Goal: Task Accomplishment & Management: Manage account settings

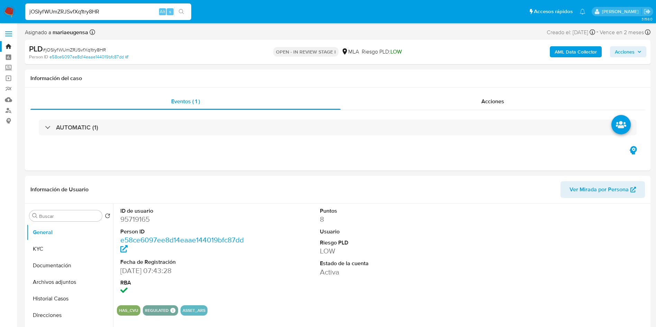
select select "10"
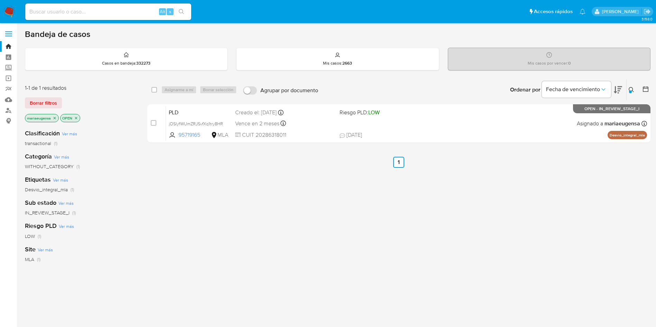
click at [632, 90] on icon at bounding box center [632, 90] width 6 height 6
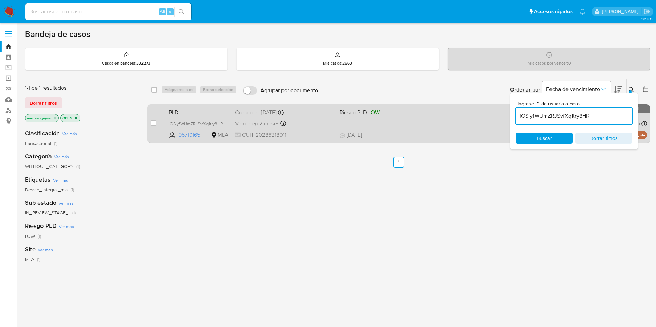
click at [192, 113] on span "PLD" at bounding box center [199, 112] width 61 height 9
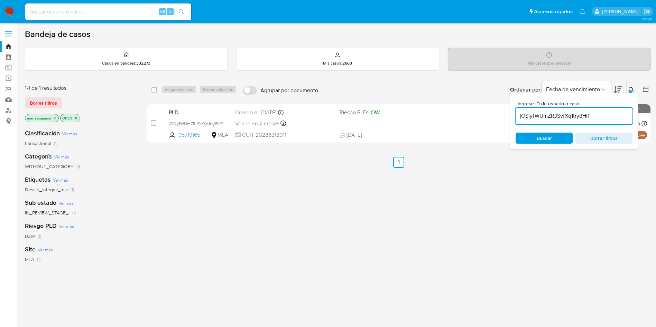
click at [559, 117] on input "jOSIyfWUmZRJSvfXq1try8HR" at bounding box center [574, 116] width 117 height 9
drag, startPoint x: 559, startPoint y: 117, endPoint x: 582, endPoint y: 111, distance: 24.3
click at [559, 117] on input "jOSIyfWUmZRJSvfXq1try8HR" at bounding box center [574, 116] width 117 height 9
paste input "yRiu8RIaCECNFEvWMwDQwI1S"
type input "yRiu8RIaCECNFEvWMwDQwI1S"
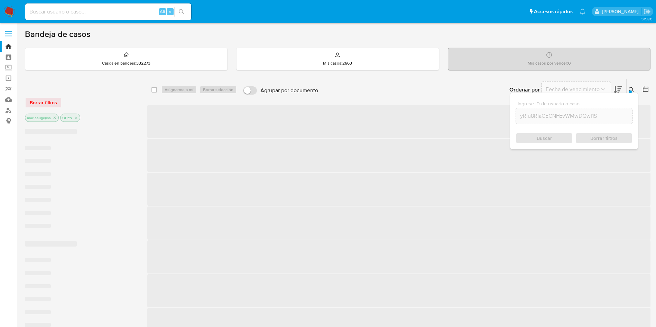
click at [631, 87] on icon at bounding box center [631, 89] width 5 height 5
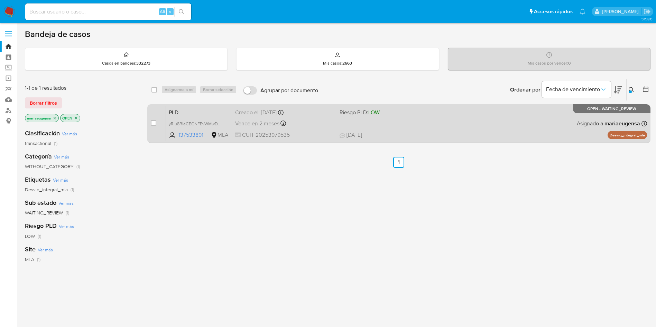
drag, startPoint x: 153, startPoint y: 125, endPoint x: 157, endPoint y: 120, distance: 6.4
click at [154, 125] on input "checkbox" at bounding box center [154, 123] width 6 height 6
checkbox input "true"
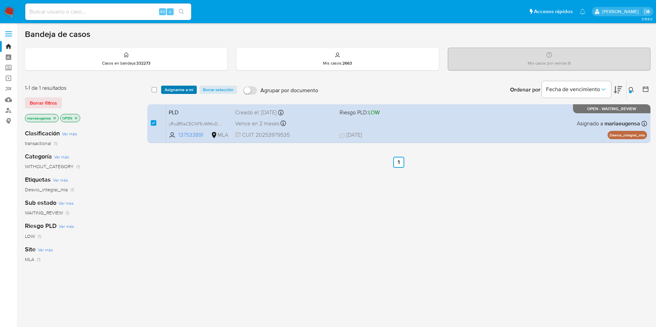
click at [180, 88] on span "Asignarme a mí" at bounding box center [179, 89] width 29 height 7
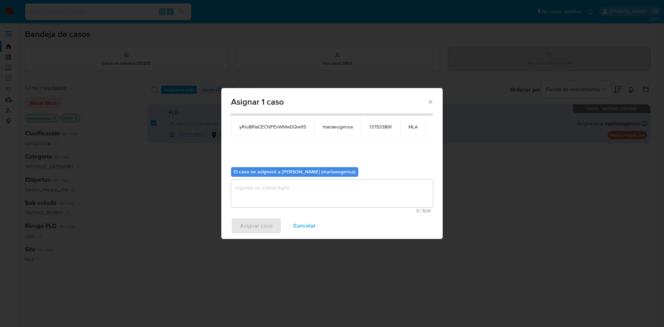
scroll to position [44, 0]
click at [265, 196] on textarea "assign-modal" at bounding box center [332, 192] width 202 height 28
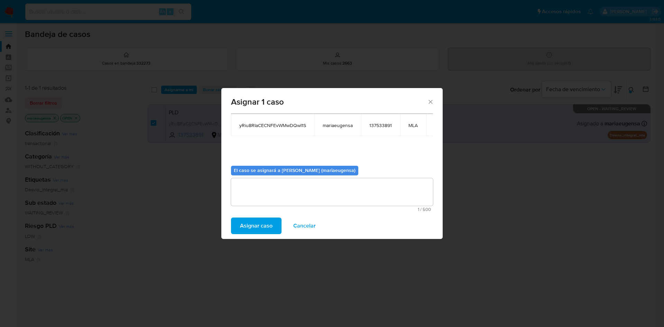
click at [259, 217] on div "Asignar caso Cancelar" at bounding box center [331, 226] width 221 height 26
click at [257, 222] on span "Asignar caso" at bounding box center [256, 226] width 33 height 15
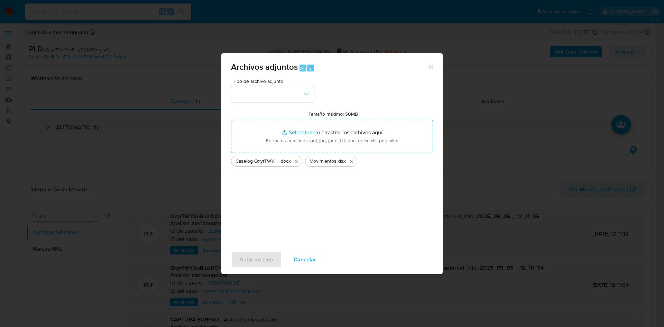
select select "10"
click at [270, 102] on div "Tipo de archivo adjunto Tamaño máximo: 50MB Seleccionar archivos Seleccionar o …" at bounding box center [332, 160] width 202 height 163
click at [271, 100] on button "button" at bounding box center [272, 94] width 83 height 17
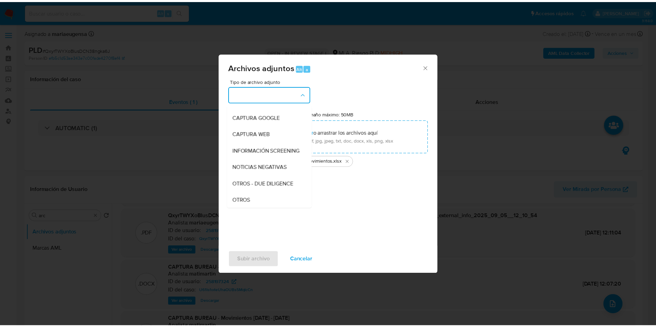
scroll to position [104, 0]
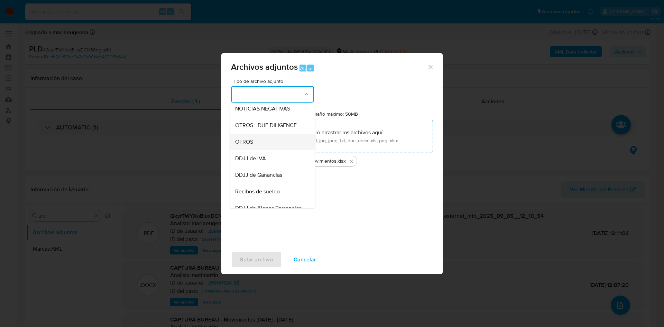
click at [250, 146] on span "OTROS" at bounding box center [244, 142] width 18 height 7
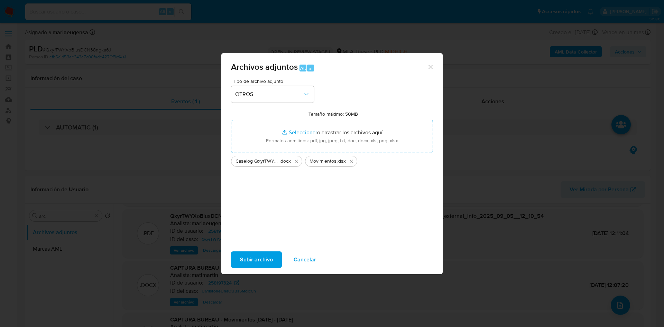
click at [257, 257] on span "Subir archivo" at bounding box center [256, 259] width 33 height 15
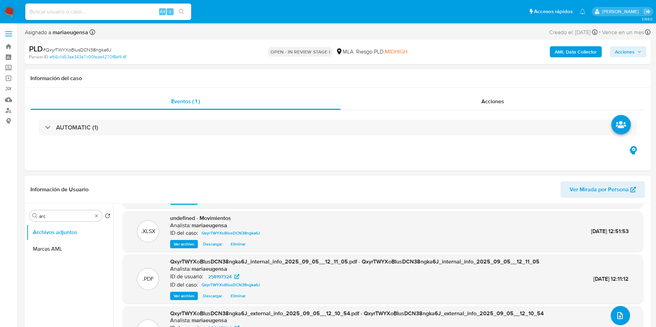
scroll to position [41, 0]
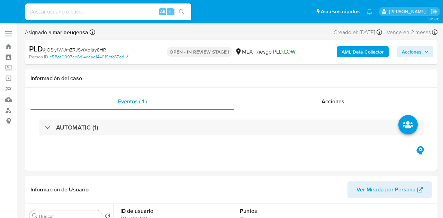
select select "10"
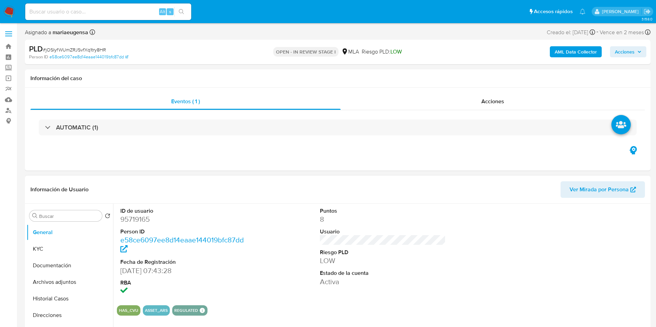
click at [138, 218] on dd "95719165" at bounding box center [183, 220] width 126 height 10
copy dd "95719165"
click at [84, 47] on span "# jOSIyfWUmZRJSvfXq1try8HR" at bounding box center [74, 49] width 63 height 7
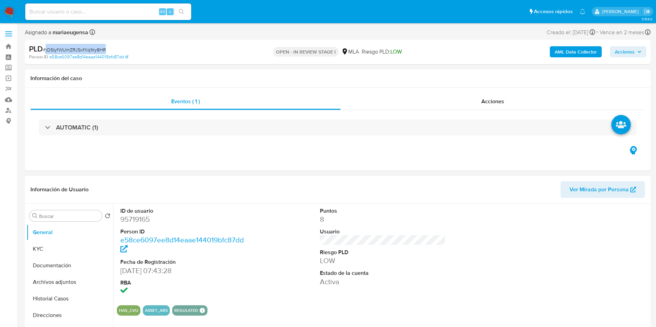
copy span "jOSIyfWUmZRJSvfXq1try8HR"
click at [442, 218] on div "ID de usuario 95719165 Person ID e58ce6097ee8d14eaae144019bfc87dd Fecha de Regi…" at bounding box center [383, 252] width 532 height 96
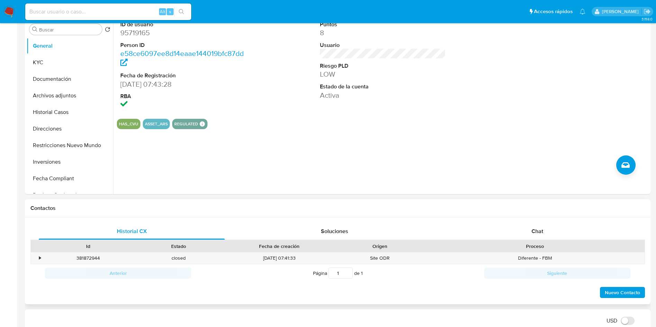
scroll to position [207, 0]
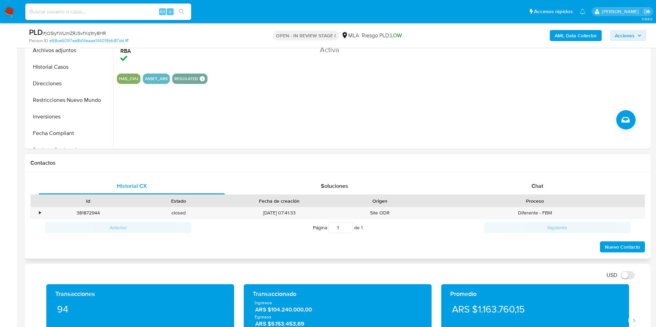
click at [442, 181] on div "Chat" at bounding box center [537, 186] width 186 height 17
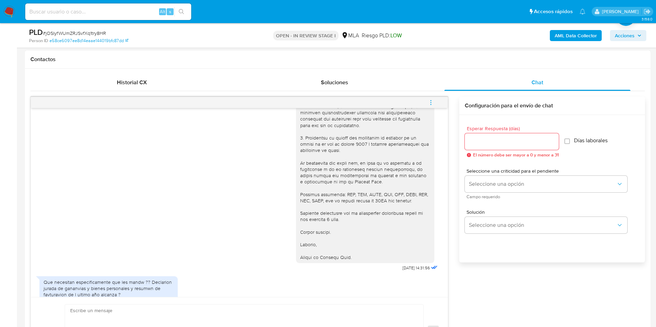
scroll to position [729, 0]
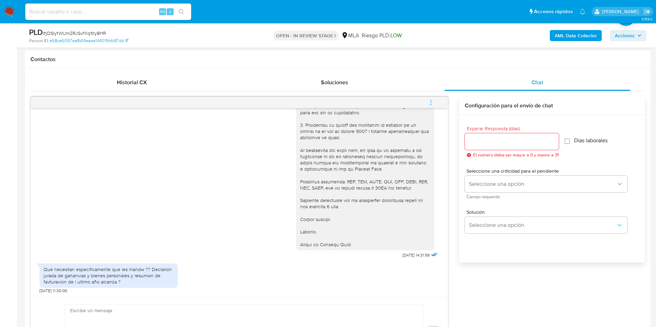
drag, startPoint x: 108, startPoint y: 306, endPoint x: 102, endPoint y: 312, distance: 8.6
click at [108, 218] on textarea at bounding box center [242, 331] width 344 height 53
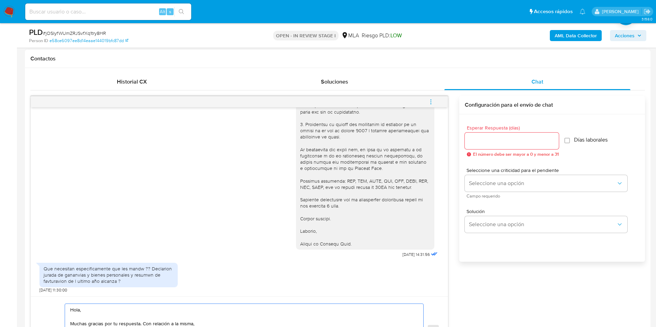
click at [198, 218] on textarea "Hola, Muchas gracias por tu respuesta. Con relación a la misma," at bounding box center [242, 330] width 344 height 53
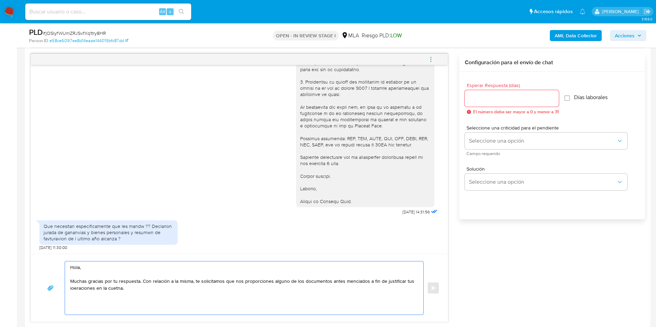
scroll to position [371, 0]
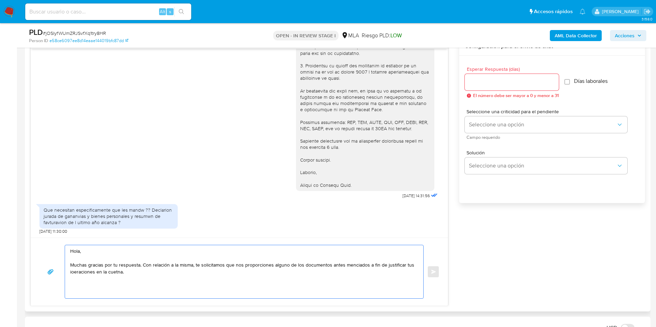
drag, startPoint x: 360, startPoint y: 264, endPoint x: 220, endPoint y: 286, distance: 141.1
click at [220, 218] on textarea "Hola, Muchas gracias por tu respuesta. Con relación a la misma, te solicitamos …" at bounding box center [242, 272] width 344 height 53
drag, startPoint x: 352, startPoint y: 266, endPoint x: 335, endPoint y: 277, distance: 20.2
click at [334, 218] on textarea "Hola, Muchas gracias por tu respuesta. Con relación a la misma, te solicitamos …" at bounding box center [242, 272] width 344 height 53
click at [356, 218] on textarea "Hola, Muchas gracias por tu respuesta. Con relación a la misma, te solicitamos …" at bounding box center [242, 272] width 344 height 53
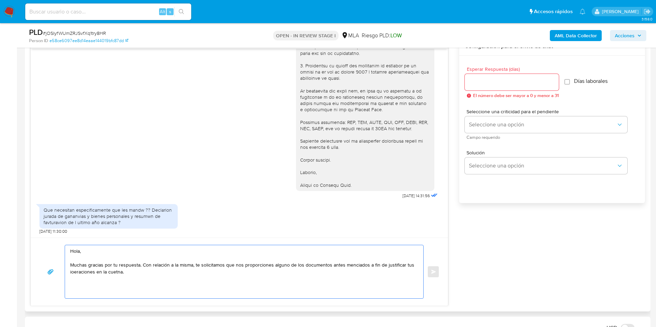
click at [356, 218] on textarea "Hola, Muchas gracias por tu respuesta. Con relación a la misma, te solicitamos …" at bounding box center [242, 272] width 344 height 53
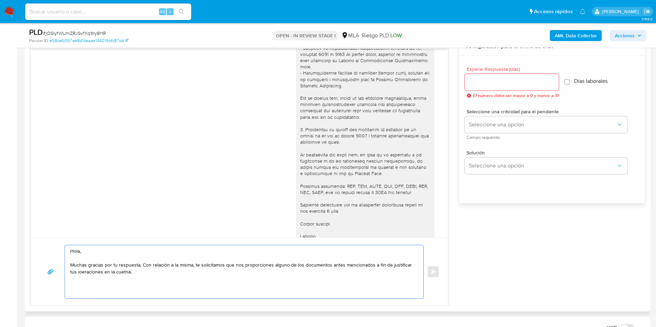
scroll to position [677, 0]
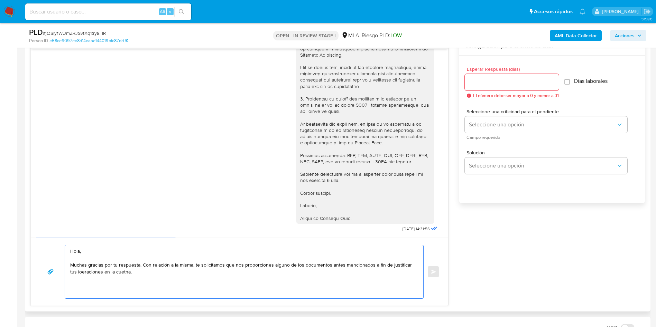
drag, startPoint x: 159, startPoint y: 276, endPoint x: 70, endPoint y: 274, distance: 89.2
click at [70, 218] on div "Hola, Muchas gracias por tu respuesta. Con relación a la misma, te solicitamos …" at bounding box center [242, 272] width 355 height 53
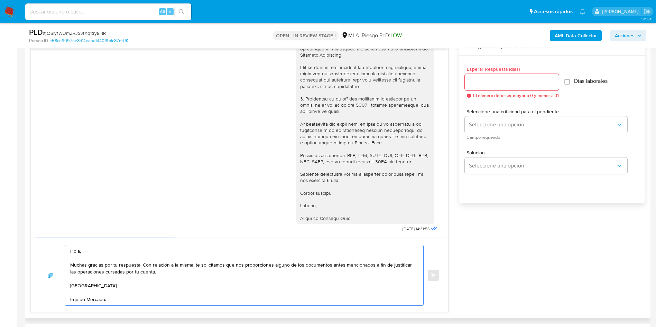
click at [159, 218] on textarea "Hola, Muchas gracias por tu respuesta. Con relación a la misma, te solicitamos …" at bounding box center [242, 276] width 344 height 60
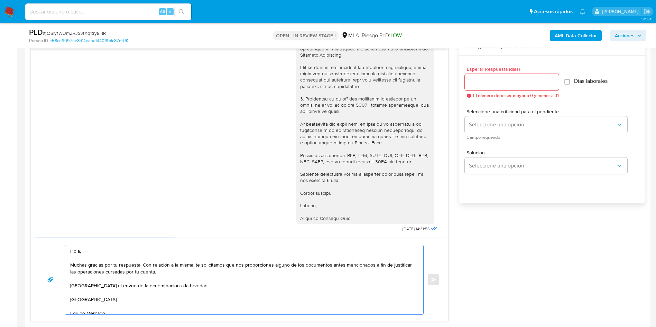
click at [85, 218] on textarea "Hola, Muchas gracias por tu respuesta. Con relación a la misma, te solicitamos …" at bounding box center [242, 280] width 344 height 69
click at [114, 218] on textarea "Hola, Muchas gracias por tu respuesta. Con relación a la misma, te solicitamos …" at bounding box center [242, 280] width 344 height 69
click at [184, 218] on textarea "Hola, Muchas gracias por tu respuesta. Con relación a la misma, te solicitamos …" at bounding box center [242, 280] width 344 height 69
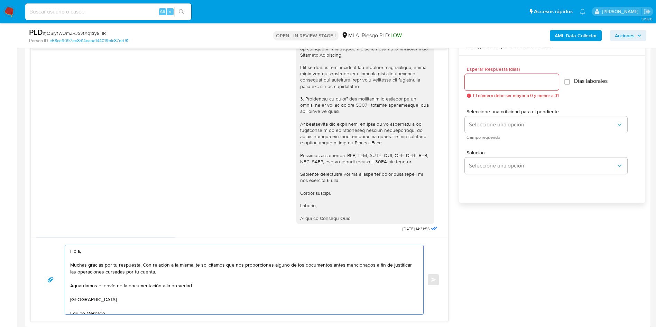
click at [190, 218] on textarea "Hola, Muchas gracias por tu respuesta. Con relación a la misma, te solicitamos …" at bounding box center [242, 280] width 344 height 69
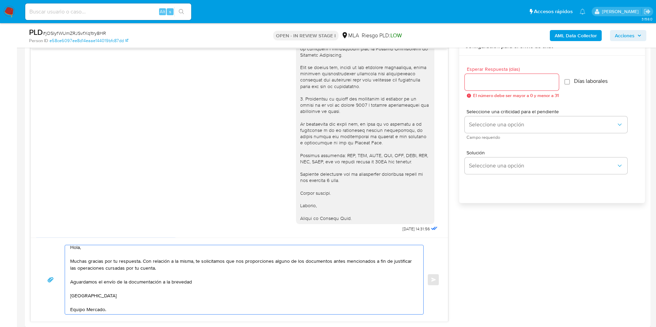
scroll to position [5, 0]
click at [141, 218] on textarea "Hola, Muchas gracias por tu respuesta. Con relación a la misma, te solicitamos …" at bounding box center [242, 280] width 344 height 69
click at [138, 218] on textarea "Hola, Muchas gracias por tu respuesta. Con relación a la misma, te solicitamos …" at bounding box center [242, 280] width 344 height 69
click at [136, 218] on textarea "Hola, Muchas gracias por tu respuesta. Con relación a la misma, te solicitamos …" at bounding box center [242, 280] width 344 height 69
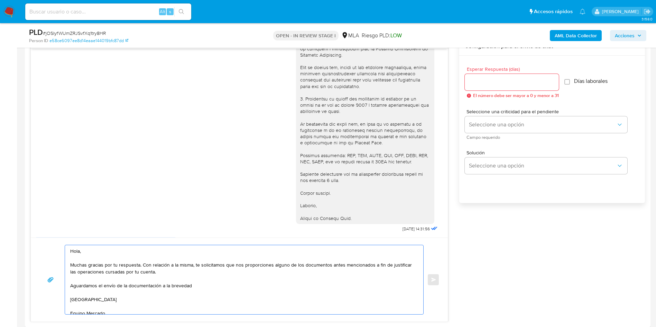
drag, startPoint x: 149, startPoint y: 309, endPoint x: 58, endPoint y: 246, distance: 110.4
click at [58, 218] on div "Hola, Muchas gracias por tu respuesta. Con relación a la misma, te solicitamos …" at bounding box center [239, 280] width 400 height 70
type textarea "Hola, Muchas gracias por tu respuesta. Con relación a la misma, te solicitamos …"
click at [442, 82] on input "Esperar Respuesta (días)" at bounding box center [512, 82] width 94 height 9
type input "2"
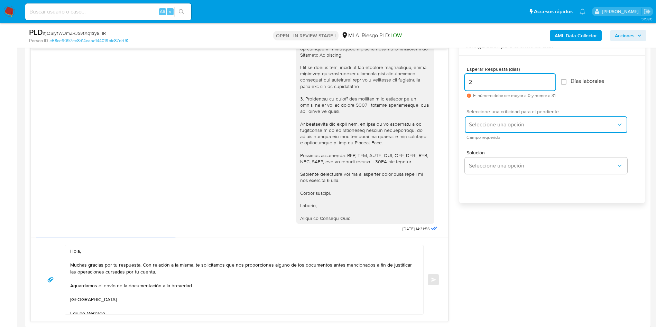
click at [442, 117] on button "Seleccione una opción" at bounding box center [546, 125] width 163 height 17
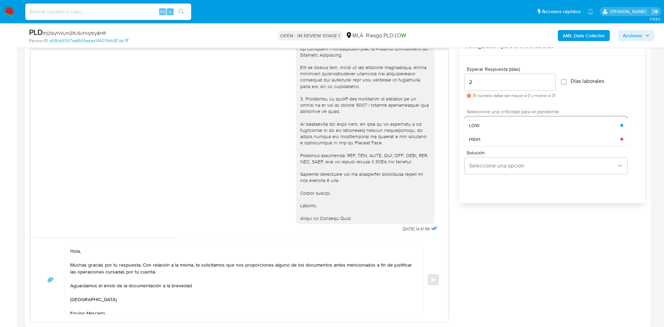
click at [442, 124] on div "LOW" at bounding box center [544, 126] width 151 height 14
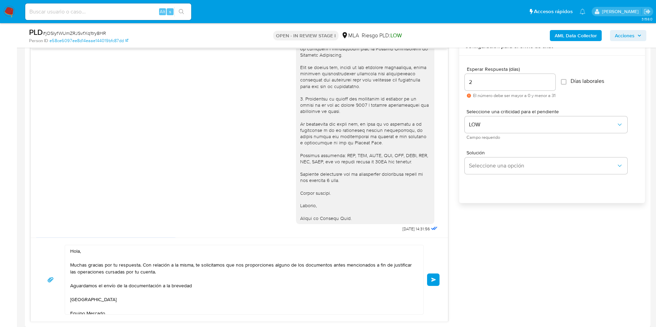
click at [442, 81] on input "2" at bounding box center [510, 82] width 91 height 9
type input "1"
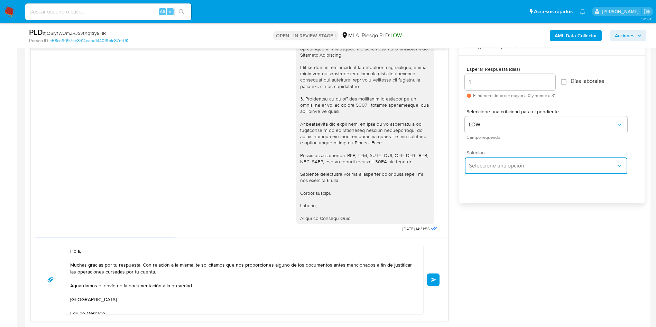
click at [442, 169] on span "Seleccione una opción" at bounding box center [542, 166] width 147 height 7
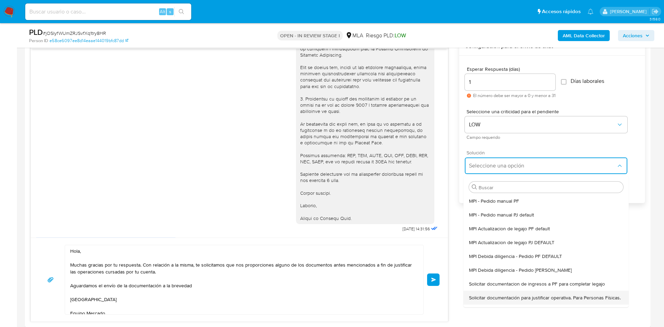
click at [442, 218] on span "Solicitar documentación para justificar operativa. Para Personas Físicas." at bounding box center [545, 298] width 152 height 6
type textarea "Lore,Ip dolorsi am con adipiscinge seddoeiusmo te in utlabo et Dolorem Aliq, en…"
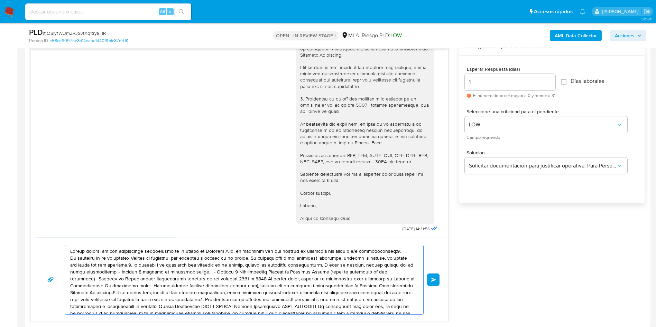
click at [252, 218] on textarea at bounding box center [242, 280] width 344 height 69
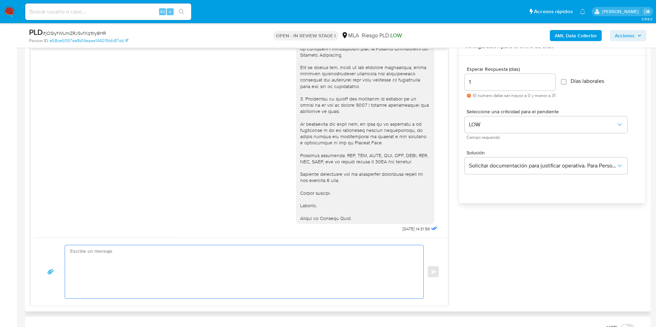
paste textarea "Hola, Muchas gracias por tu respuesta. Con relación a la misma, te solicitamos …"
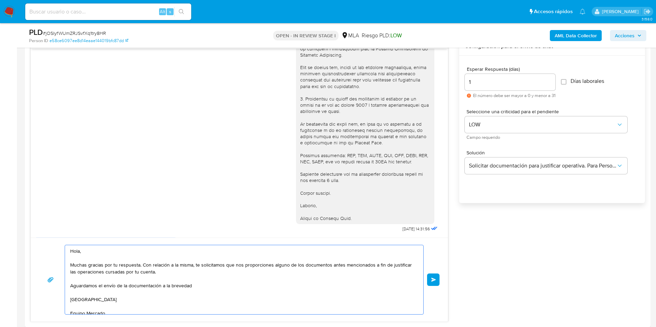
scroll to position [2, 0]
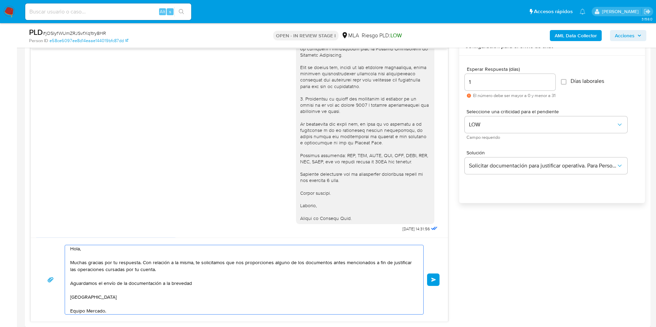
click at [252, 218] on textarea "Hola, Muchas gracias por tu respuesta. Con relación a la misma, te solicitamos …" at bounding box center [242, 280] width 344 height 69
type textarea "Hola, Muchas gracias por tu respuesta. Con relación a la misma, te solicitamos …"
click at [432, 218] on span "Enviar" at bounding box center [433, 280] width 5 height 4
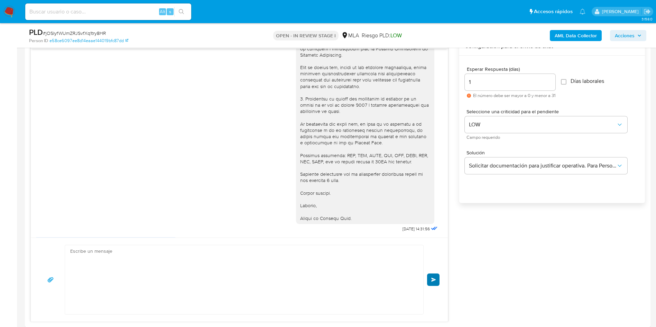
scroll to position [0, 0]
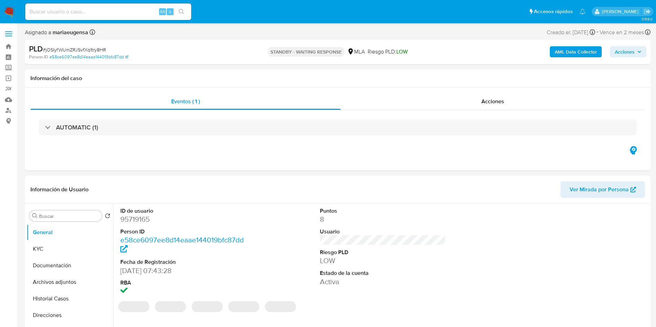
select select "10"
click at [139, 13] on input at bounding box center [108, 11] width 166 height 9
paste input "YvGmtgENBMInviwYthGtDUuP"
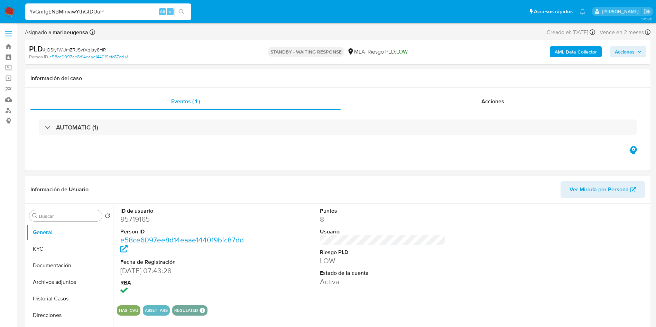
type input "YvGmtgENBMInviwYthGtDUuP"
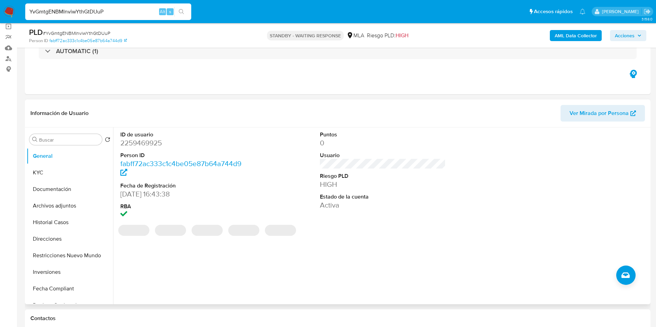
select select "10"
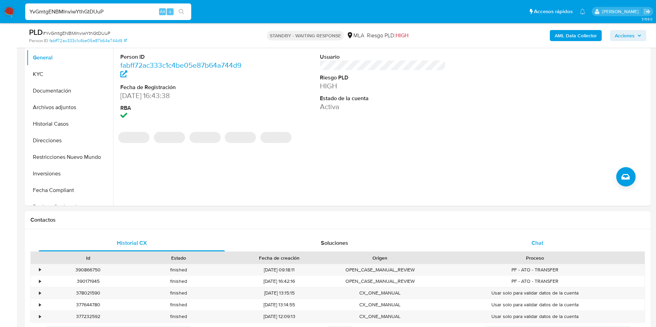
scroll to position [156, 0]
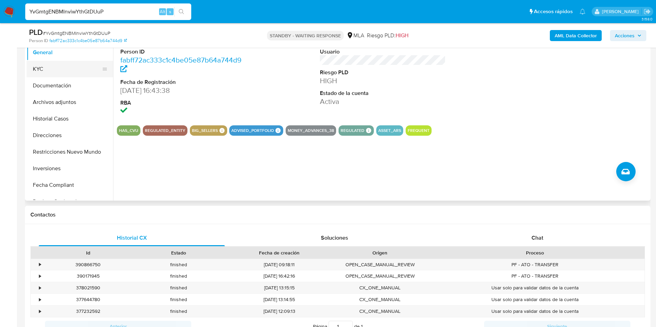
click at [71, 70] on button "KYC" at bounding box center [67, 69] width 81 height 17
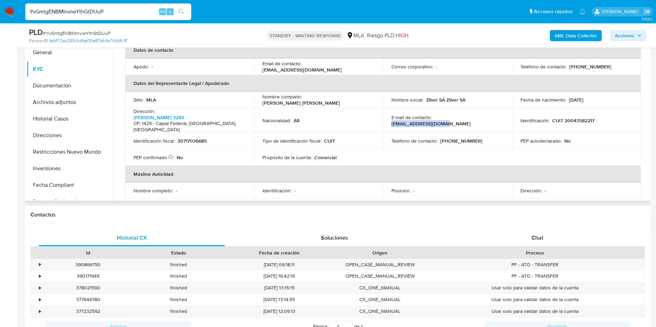
drag, startPoint x: 433, startPoint y: 121, endPoint x: 493, endPoint y: 119, distance: 60.6
click at [493, 119] on div "E-mail de contacto : mp+ar-temuz@ebanx.com" at bounding box center [447, 120] width 112 height 12
copy p "mp+ar-temuz@ebanx.com"
click at [84, 13] on input "YvGmtgENBMInviwYthGtDUuP" at bounding box center [108, 11] width 166 height 9
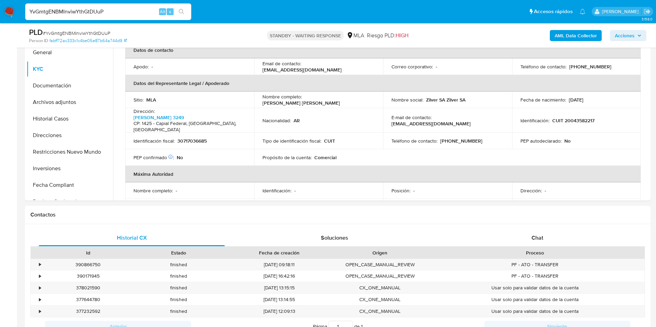
paste input "gumfuOttB5ilAXA7RmjosTlm"
type input "gumfuOttB5ilAXA7RmjosTlm"
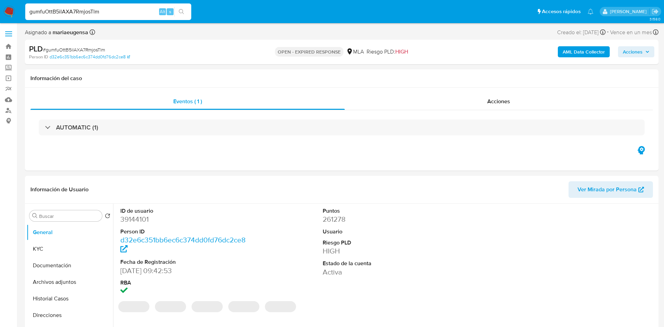
select select "10"
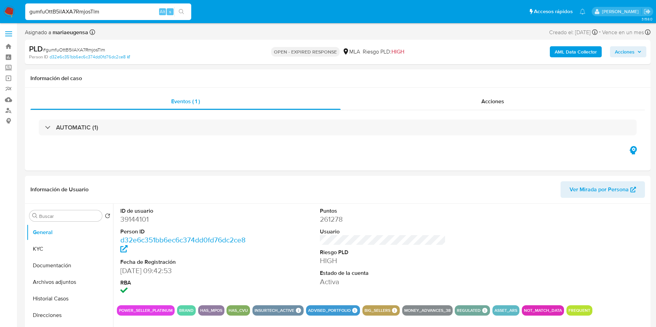
click at [119, 13] on input "gumfuOttB5ilAXA7RmjosTlm" at bounding box center [108, 11] width 166 height 9
click at [119, 12] on input "gumfuOttB5ilAXA7RmjosTlm" at bounding box center [108, 11] width 166 height 9
paste input "juIeLteDvS3BpfqaDCJILtpj"
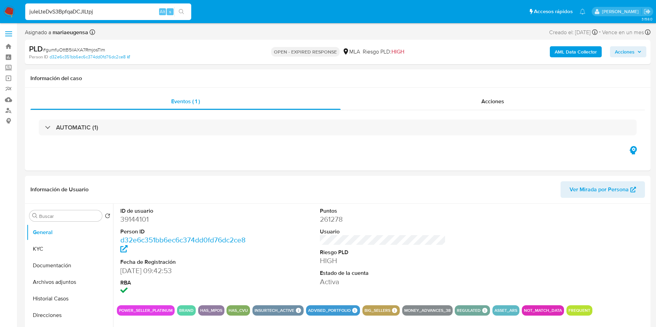
type input "juIeLteDvS3BpfqaDCJILtpj"
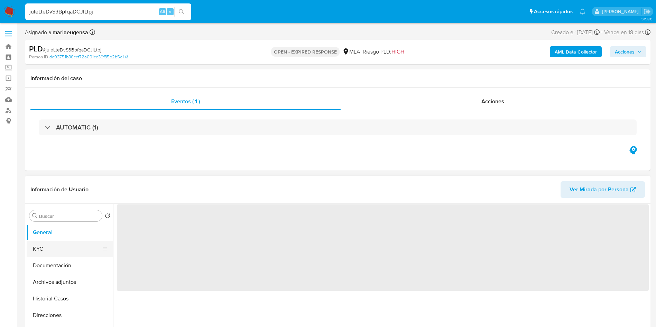
click at [56, 252] on button "KYC" at bounding box center [67, 249] width 81 height 17
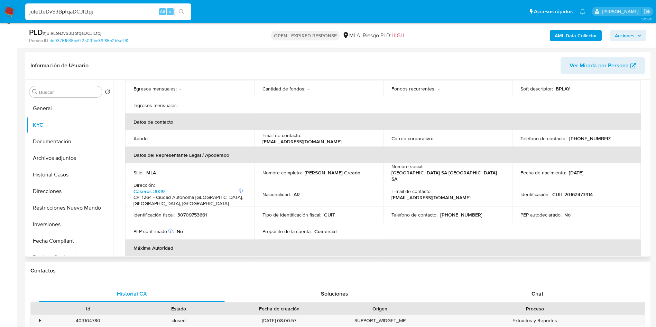
scroll to position [156, 0]
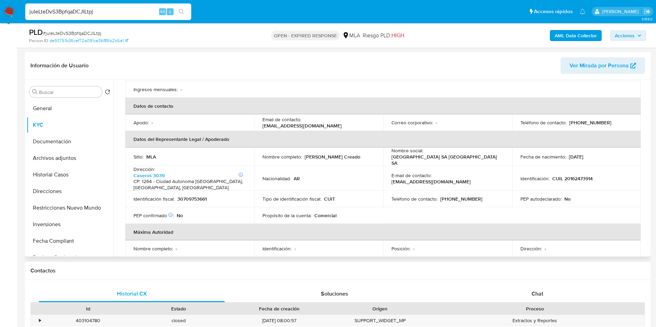
select select "10"
drag, startPoint x: 385, startPoint y: 184, endPoint x: 472, endPoint y: 183, distance: 86.5
click at [472, 183] on td "E-mail de contacto : santafe.administracion@bplay.com.ar" at bounding box center [447, 178] width 129 height 25
copy p "santafe.administracion@bplay.com.ar"
click at [94, 13] on input "juIeLteDvS3BpfqaDCJILtpj" at bounding box center [108, 11] width 166 height 9
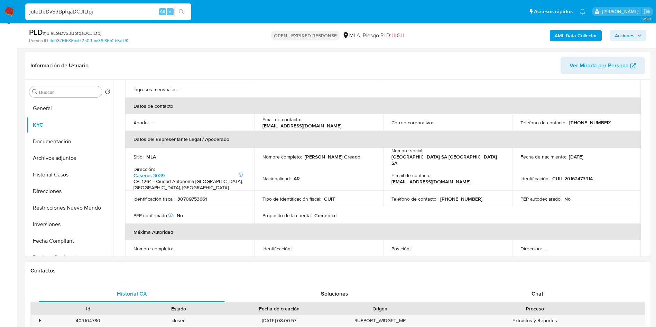
click at [94, 13] on input "juIeLteDvS3BpfqaDCJILtpj" at bounding box center [108, 11] width 166 height 9
paste input "yRiu8RIaCECNFEvWMwDQwI1S"
type input "yRiu8RIaCECNFEvWMwDQwI1S"
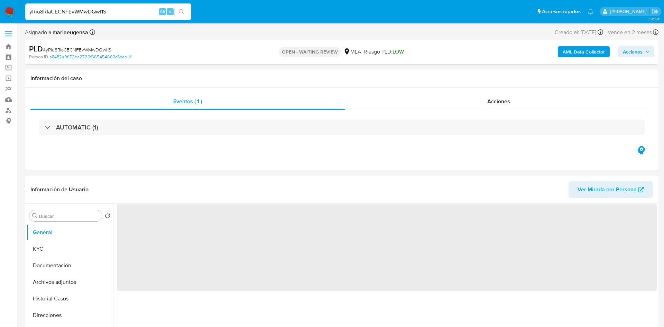
select select "10"
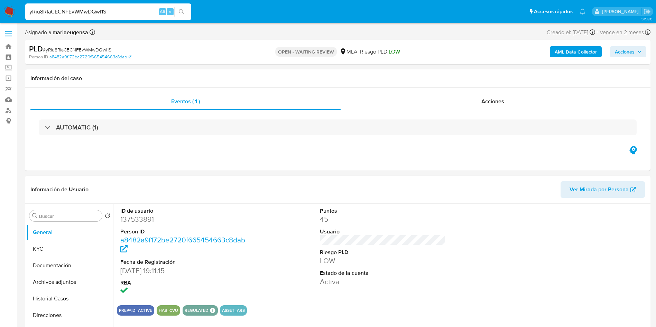
click at [123, 12] on input "yRiu8RIaCECNFEvWMwDQwI1S" at bounding box center [108, 11] width 166 height 9
click at [147, 218] on dd "137533891" at bounding box center [183, 220] width 126 height 10
copy dd "137533891"
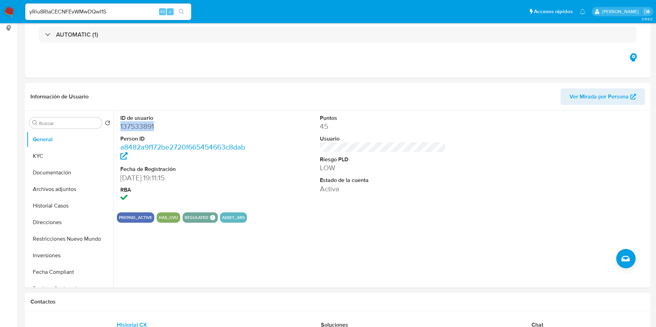
scroll to position [156, 0]
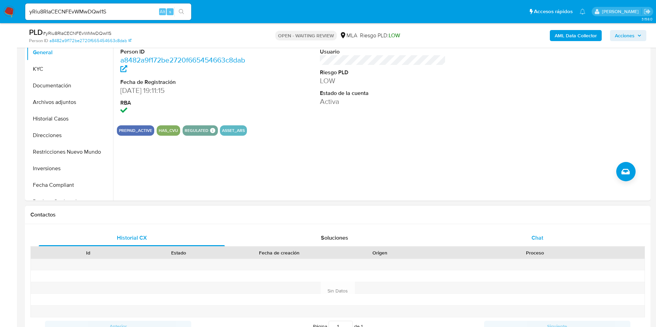
click at [506, 238] on div "Chat" at bounding box center [537, 238] width 186 height 17
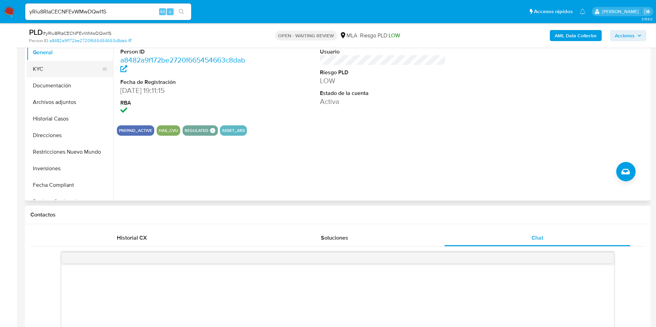
click at [68, 68] on button "KYC" at bounding box center [67, 69] width 81 height 17
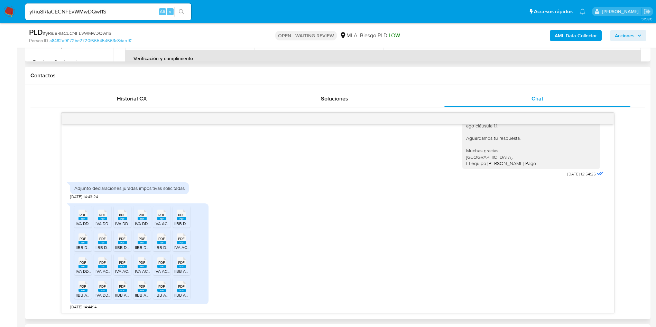
scroll to position [311, 0]
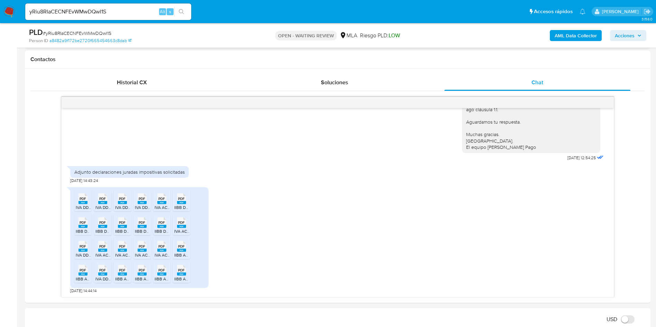
click at [92, 33] on span "# yRiu8RIaCECNFEvWMwDQwI1S" at bounding box center [77, 33] width 68 height 7
click at [80, 196] on icon at bounding box center [83, 198] width 9 height 11
click at [96, 201] on div "PDF PDF" at bounding box center [102, 198] width 15 height 13
drag, startPoint x: 124, startPoint y: 199, endPoint x: 131, endPoint y: 199, distance: 7.3
click at [124, 199] on span "PDF" at bounding box center [122, 199] width 7 height 4
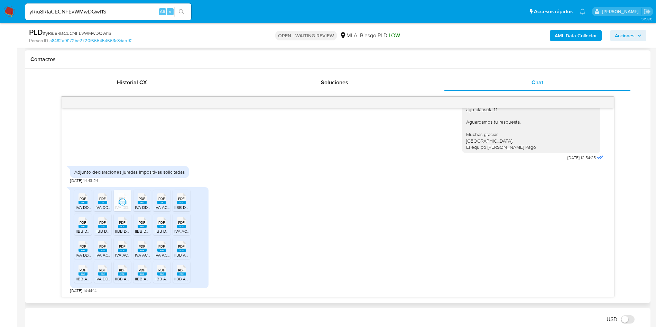
click at [142, 201] on span "PDF" at bounding box center [142, 199] width 7 height 4
click at [161, 197] on span "PDF" at bounding box center [161, 199] width 7 height 4
click at [84, 247] on span "PDF" at bounding box center [83, 246] width 7 height 4
click at [100, 271] on span "PDF" at bounding box center [102, 270] width 7 height 4
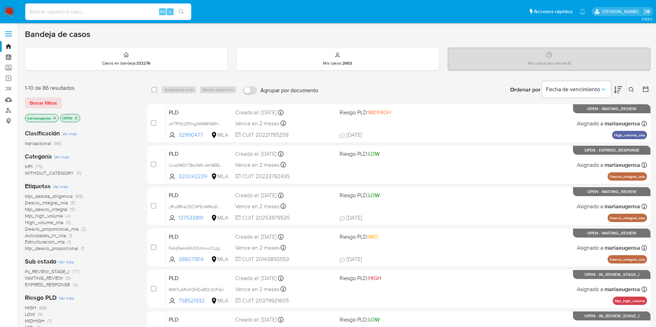
click at [86, 9] on input at bounding box center [108, 11] width 166 height 9
paste input "827811288"
type input "827811288"
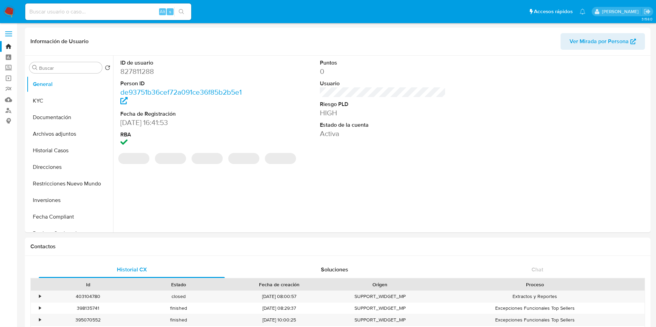
select select "10"
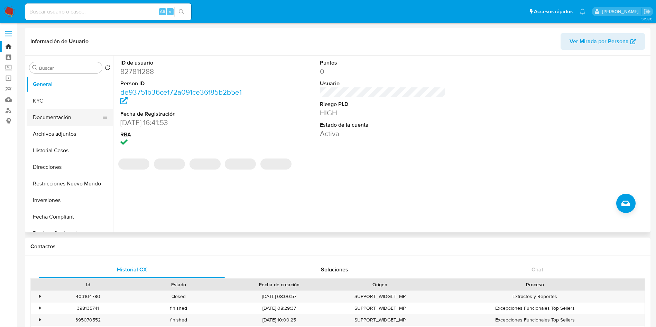
click at [86, 119] on button "Documentación" at bounding box center [67, 117] width 81 height 17
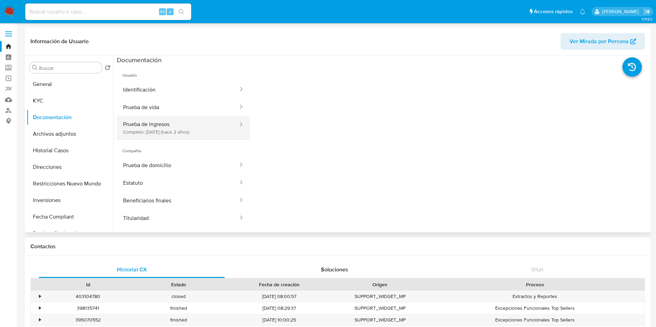
click at [193, 136] on button "Prueba de ingresos Completo: 01/04/2023 (hace 2 años)" at bounding box center [178, 128] width 122 height 24
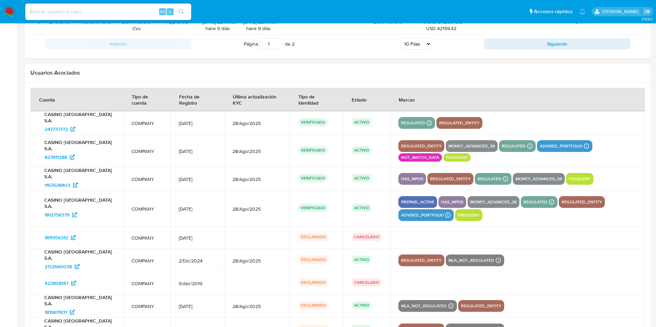
scroll to position [856, 0]
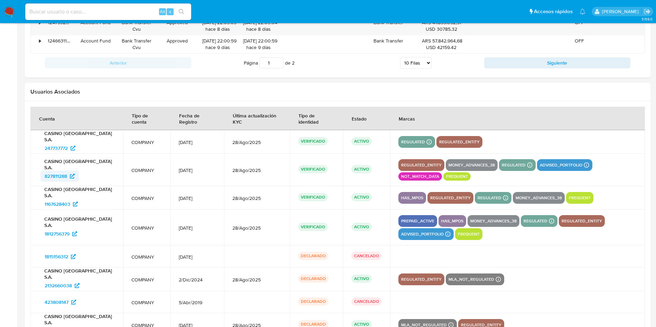
click at [57, 176] on span "827811288" at bounding box center [56, 176] width 22 height 11
click at [64, 201] on span "1167628403" at bounding box center [58, 204] width 26 height 11
click at [62, 234] on span "1812756379" at bounding box center [57, 234] width 25 height 11
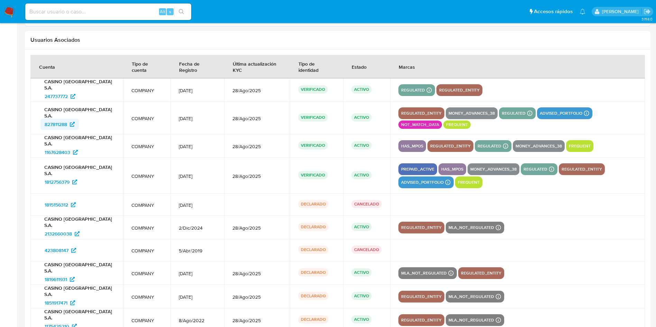
click at [55, 126] on span "827811288" at bounding box center [56, 124] width 22 height 11
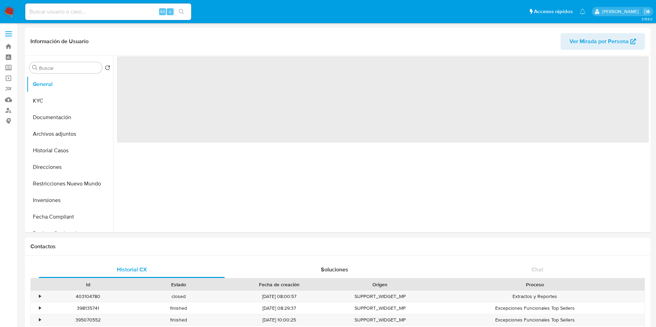
select select "10"
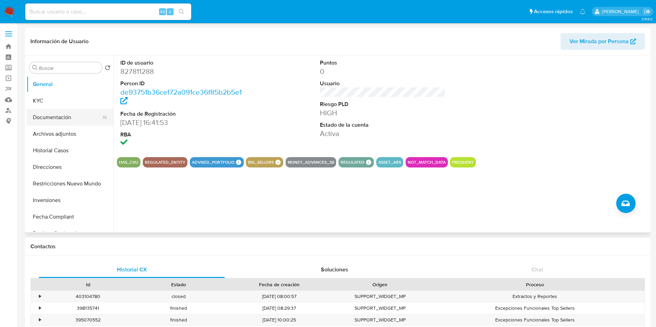
click at [69, 120] on button "Documentación" at bounding box center [67, 117] width 81 height 17
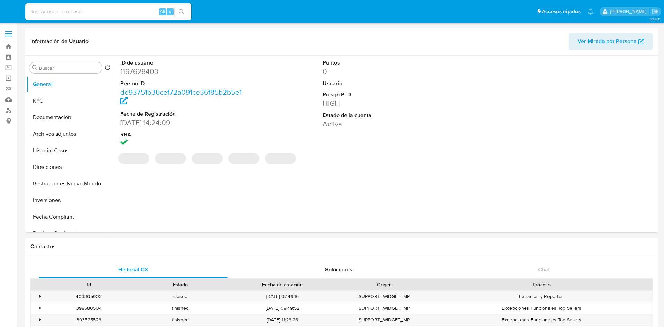
select select "10"
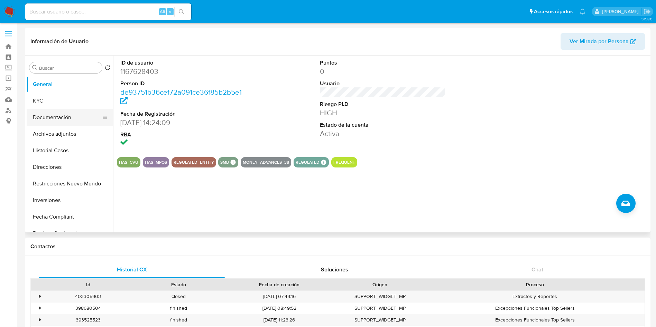
click at [70, 121] on button "Documentación" at bounding box center [67, 117] width 81 height 17
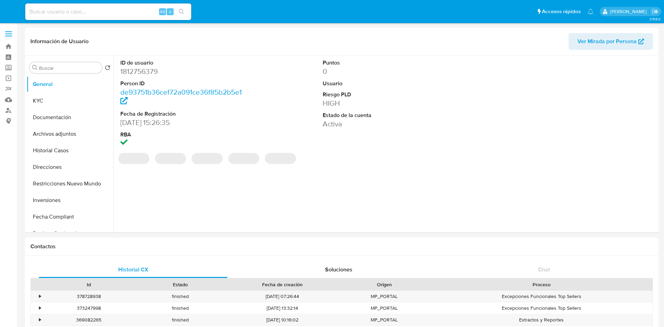
select select "10"
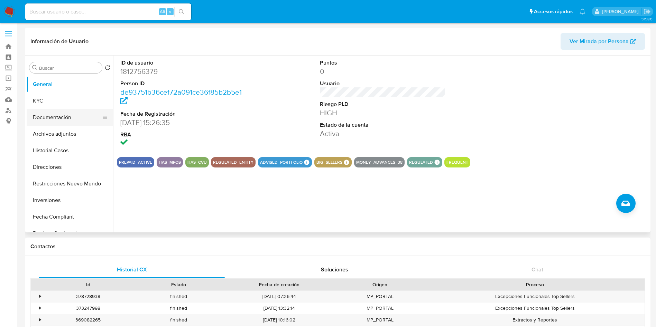
click at [81, 115] on button "Documentación" at bounding box center [67, 117] width 81 height 17
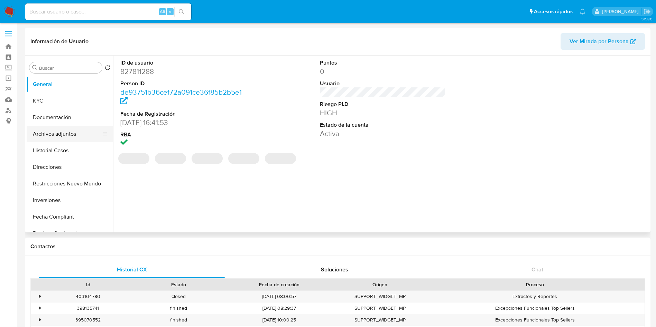
select select "10"
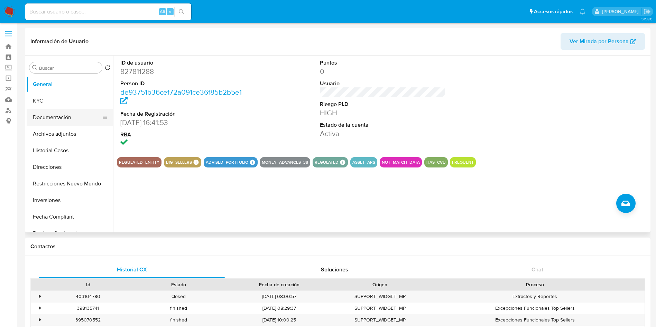
click at [64, 121] on button "Documentación" at bounding box center [67, 117] width 81 height 17
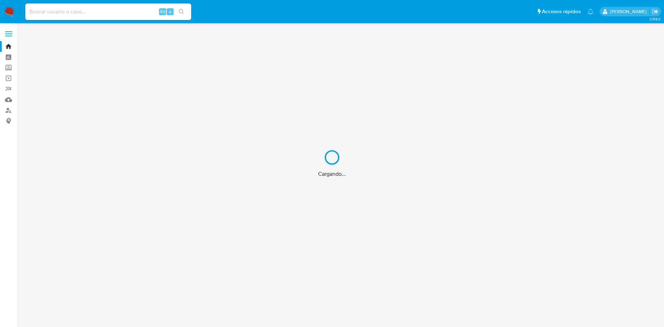
click at [96, 11] on div "Cargando..." at bounding box center [332, 163] width 664 height 327
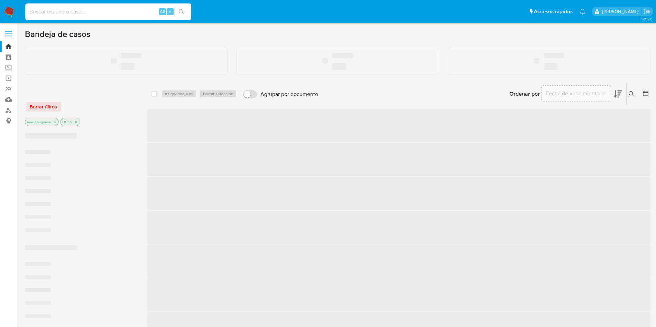
click at [95, 13] on input at bounding box center [108, 11] width 166 height 9
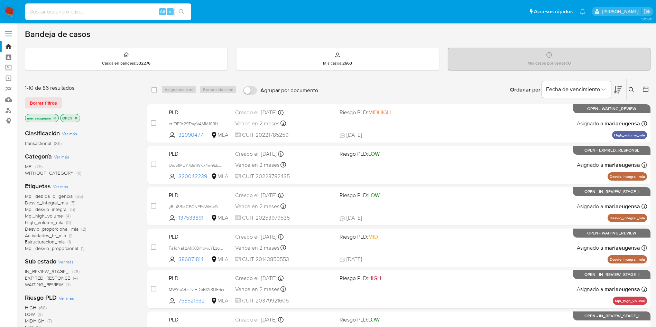
paste input "juIeLteDvS3BpfqaDCJILtpj"
type input "juIeLteDvS3BpfqaDCJILtpj"
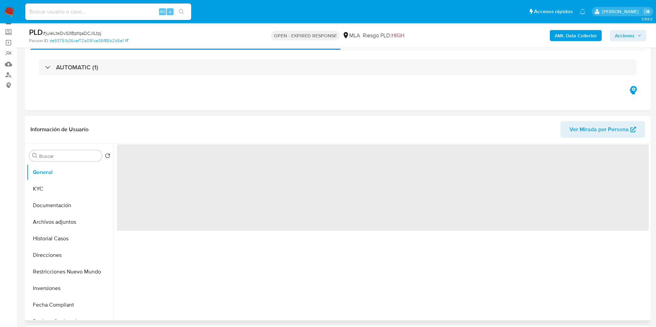
scroll to position [52, 0]
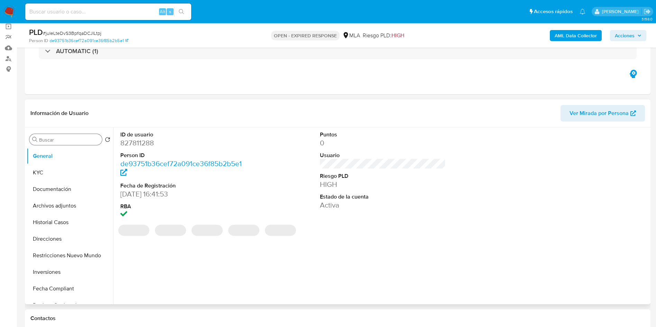
click at [58, 142] on input "Buscar" at bounding box center [69, 140] width 60 height 6
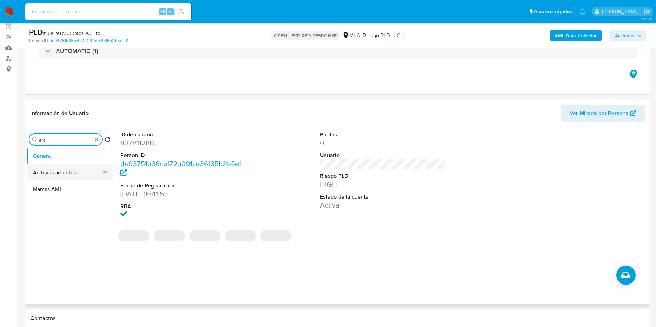
type input "arc"
click at [60, 174] on button "Archivos adjuntos" at bounding box center [67, 173] width 81 height 17
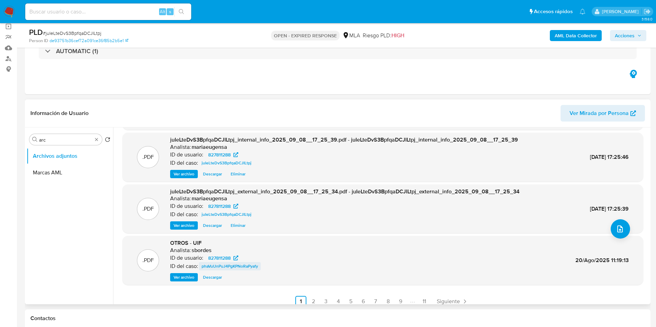
select select "10"
click at [314, 297] on link "2" at bounding box center [313, 301] width 11 height 11
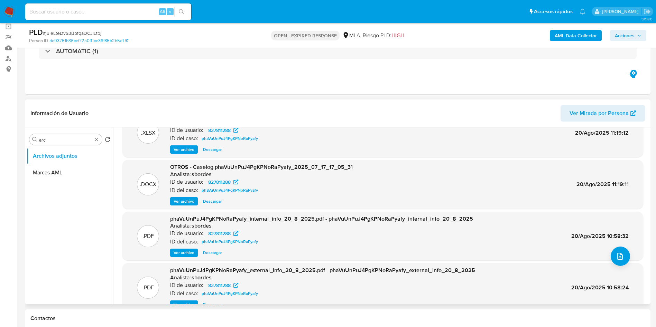
scroll to position [58, 0]
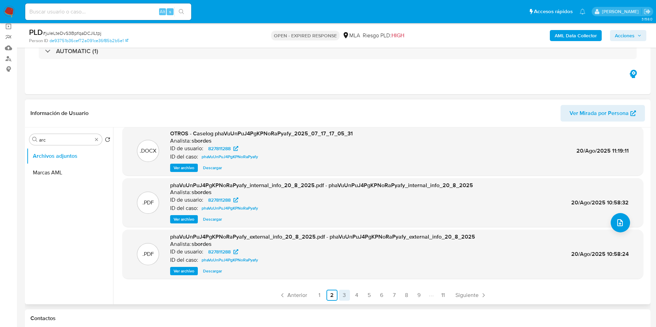
click at [342, 295] on link "3" at bounding box center [344, 295] width 11 height 11
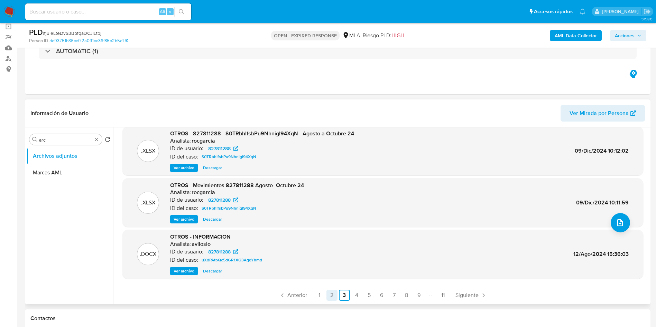
click at [332, 293] on link "2" at bounding box center [331, 295] width 11 height 11
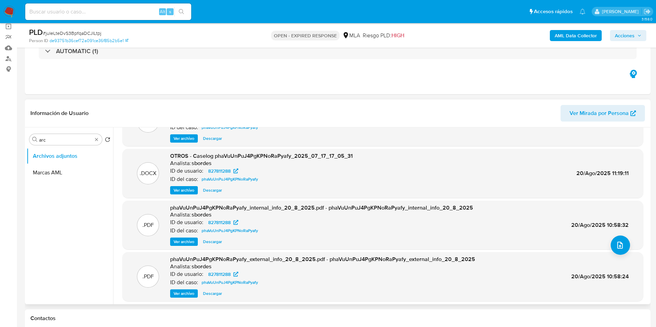
scroll to position [52, 0]
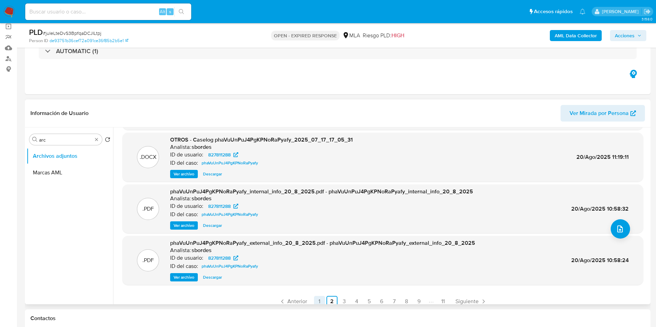
click at [316, 298] on link "1" at bounding box center [319, 301] width 11 height 11
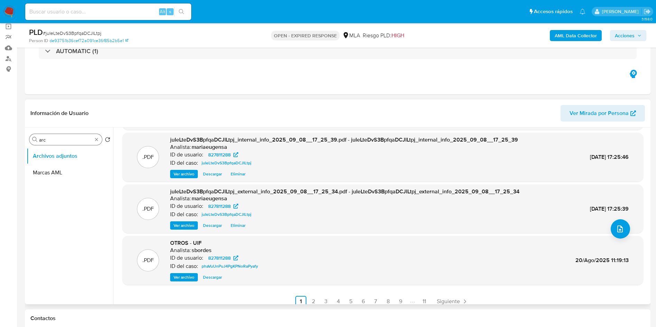
click at [66, 144] on div "Buscar arc" at bounding box center [65, 139] width 73 height 11
click at [67, 141] on input "arc" at bounding box center [65, 140] width 53 height 6
click at [65, 141] on input "arc" at bounding box center [65, 140] width 53 height 6
type input "a"
click at [64, 159] on button "KYC" at bounding box center [67, 156] width 81 height 17
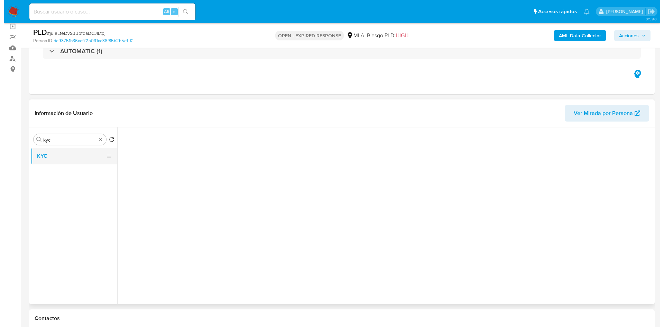
scroll to position [0, 0]
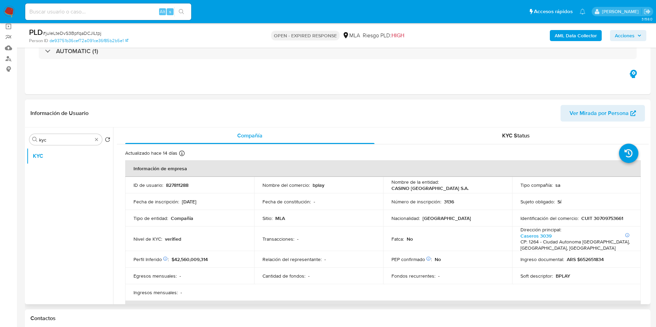
click at [608, 218] on p "CUIT 30709753661" at bounding box center [602, 218] width 42 height 6
copy p "30709753661"
click at [70, 139] on input "kyc" at bounding box center [65, 140] width 53 height 6
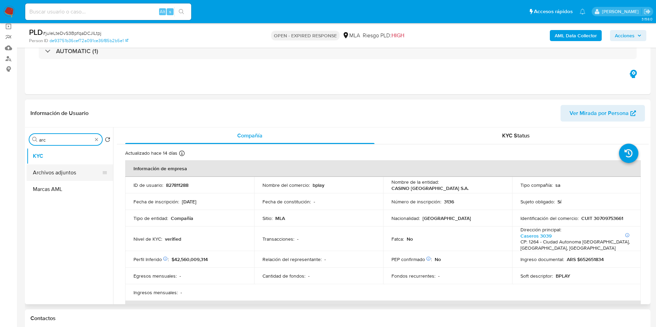
type input "arc"
click at [65, 176] on button "Archivos adjuntos" at bounding box center [67, 173] width 81 height 17
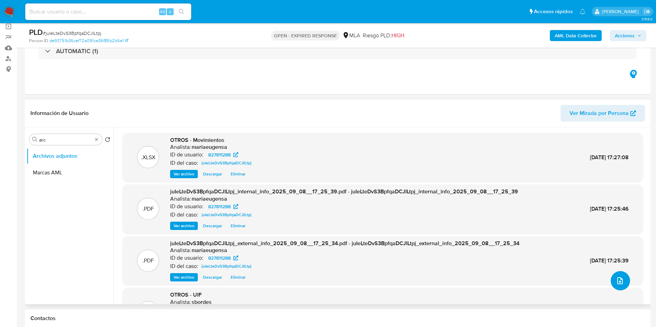
click at [616, 282] on icon "upload-file" at bounding box center [620, 281] width 8 height 8
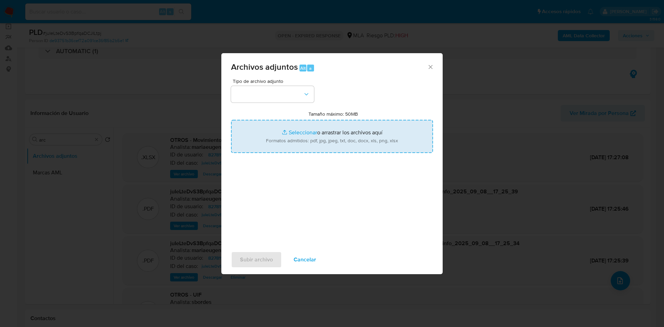
click at [310, 139] on input "Tamaño máximo: 50MB Seleccionar archivos" at bounding box center [332, 136] width 202 height 33
type input "C:\fakepath\Balance.pdf"
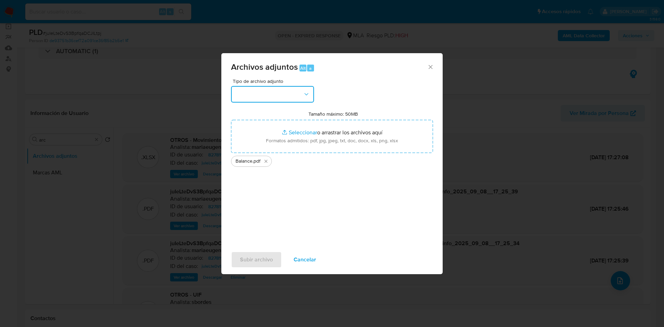
click at [270, 102] on button "button" at bounding box center [272, 94] width 83 height 17
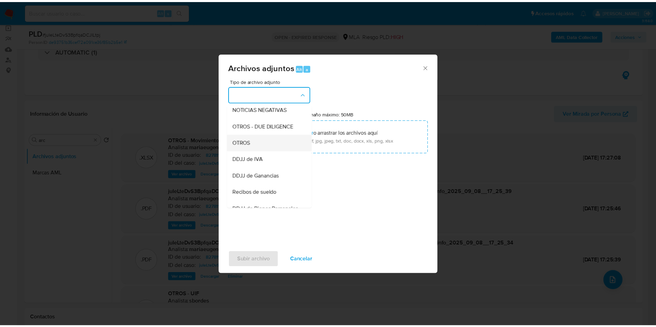
scroll to position [104, 0]
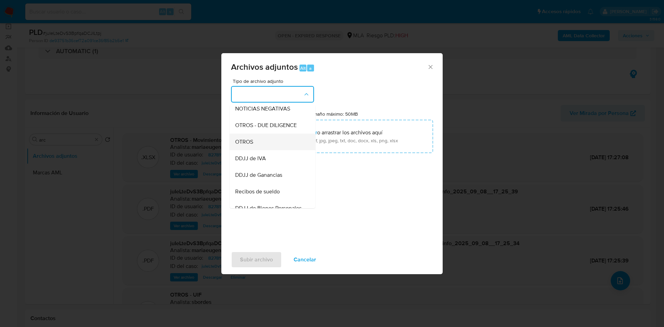
click at [257, 150] on div "OTROS" at bounding box center [270, 142] width 71 height 17
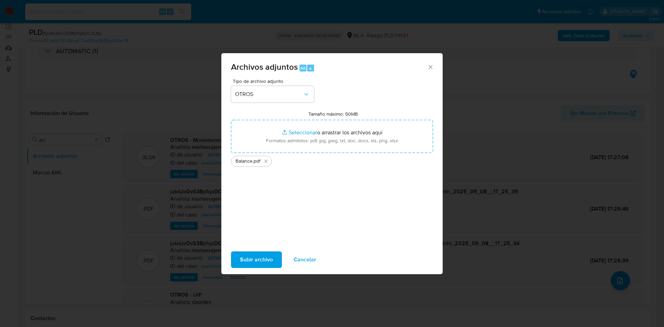
click at [247, 260] on span "Subir archivo" at bounding box center [256, 259] width 33 height 15
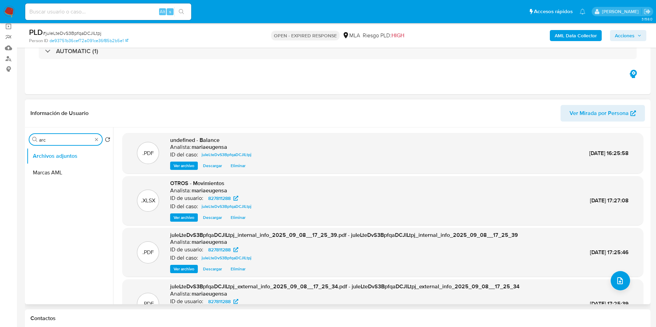
click at [82, 141] on input "arc" at bounding box center [65, 140] width 53 height 6
type input "kyc"
click at [70, 152] on button "KYC" at bounding box center [67, 156] width 81 height 17
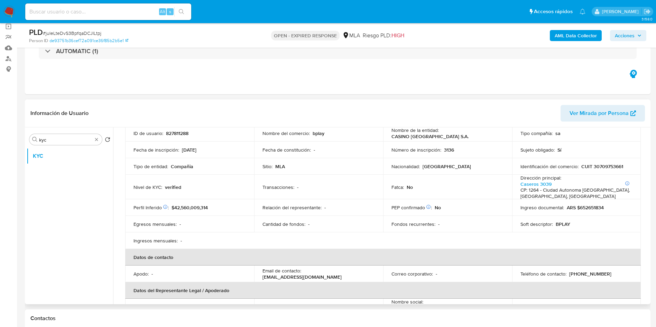
scroll to position [156, 0]
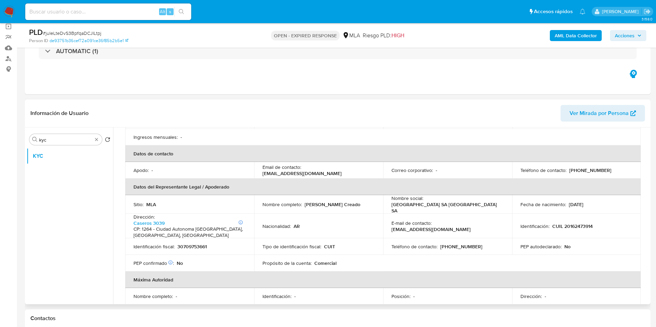
drag, startPoint x: 260, startPoint y: 172, endPoint x: 350, endPoint y: 173, distance: 89.6
click at [350, 173] on td "Email de contacto : santafe.administracion@bplay.com.ar" at bounding box center [318, 170] width 129 height 17
copy p "santafe.administracion@bplay.com.ar"
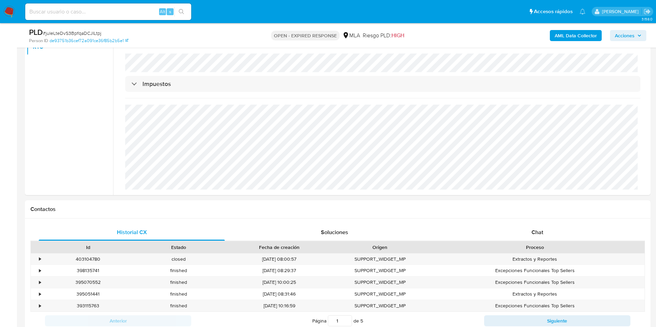
scroll to position [207, 0]
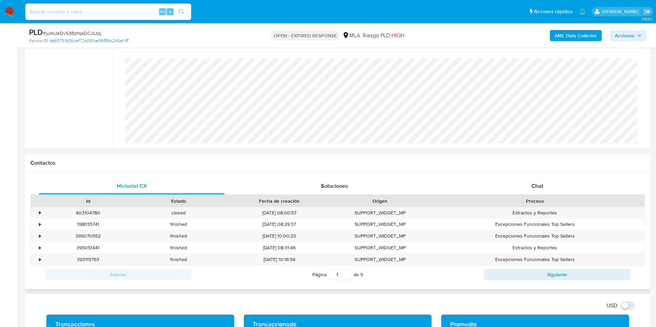
click at [543, 176] on div "Historial CX Soluciones Chat Id Estado Fecha de creación Origen Proceso • 40310…" at bounding box center [338, 231] width 626 height 117
click at [538, 184] on span "Chat" at bounding box center [538, 186] width 12 height 8
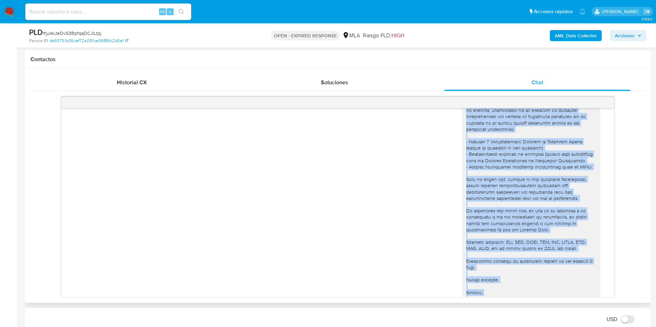
scroll to position [0, 0]
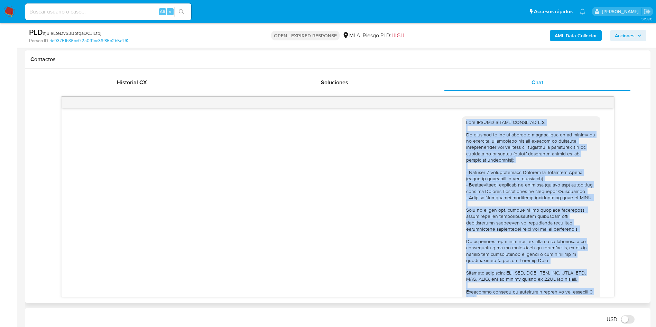
drag, startPoint x: 579, startPoint y: 282, endPoint x: 453, endPoint y: 118, distance: 207.0
click at [453, 118] on div "08/09/2025 20:38:25" at bounding box center [337, 232] width 535 height 240
copy div "Hola CASINO PUERTO SANTA FE S.A, En función de las operaciones registradas en l…"
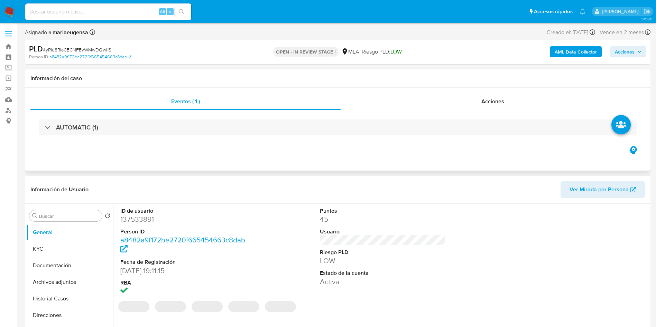
select select "10"
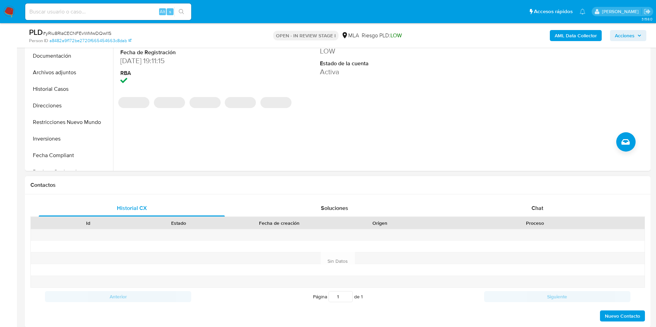
scroll to position [194, 0]
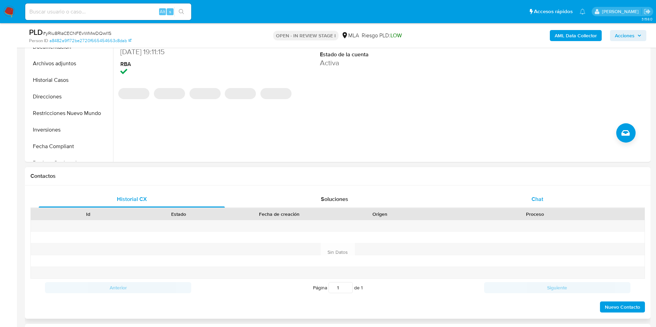
click at [566, 201] on div "Chat" at bounding box center [537, 199] width 186 height 17
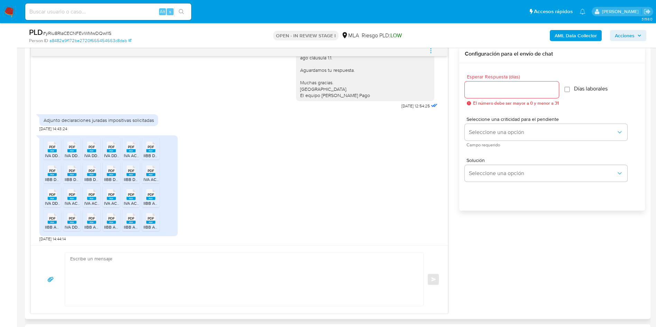
scroll to position [486, 0]
click at [47, 197] on div "PDF PDF" at bounding box center [52, 193] width 15 height 13
click at [47, 150] on div "PDF PDF" at bounding box center [52, 146] width 15 height 13
drag, startPoint x: 72, startPoint y: 150, endPoint x: 81, endPoint y: 150, distance: 8.7
click at [72, 149] on span "PDF" at bounding box center [72, 147] width 7 height 4
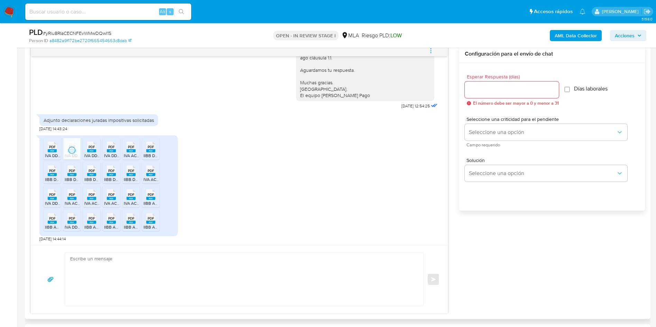
click at [91, 149] on span "PDF" at bounding box center [92, 147] width 7 height 4
click at [117, 147] on div "PDF PDF" at bounding box center [111, 146] width 15 height 13
click at [49, 196] on span "PDF" at bounding box center [52, 195] width 7 height 4
click at [74, 219] on span "PDF" at bounding box center [72, 218] width 7 height 4
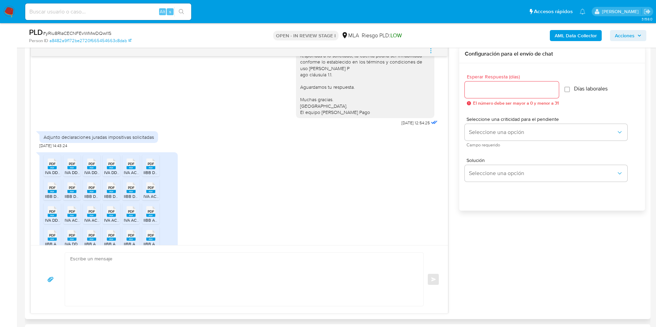
scroll to position [434, 0]
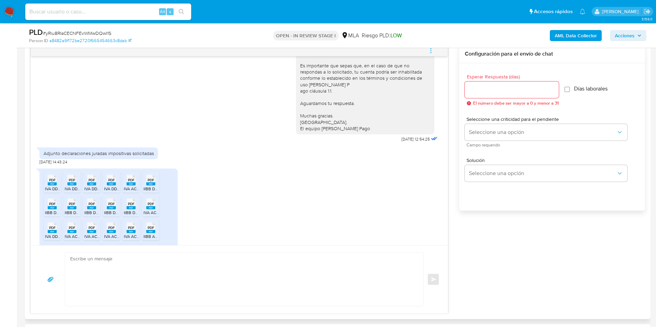
click at [430, 48] on icon "menu-action" at bounding box center [431, 51] width 6 height 6
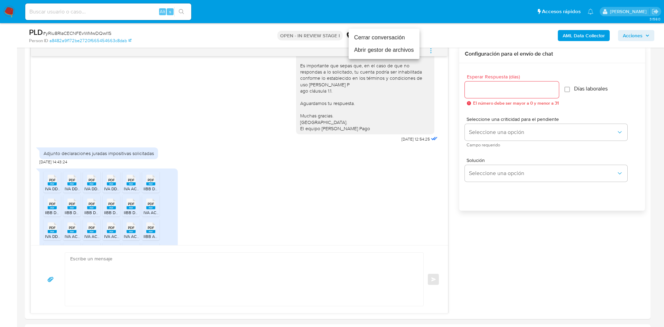
click at [375, 46] on li "Abrir gestor de archivos" at bounding box center [384, 50] width 71 height 12
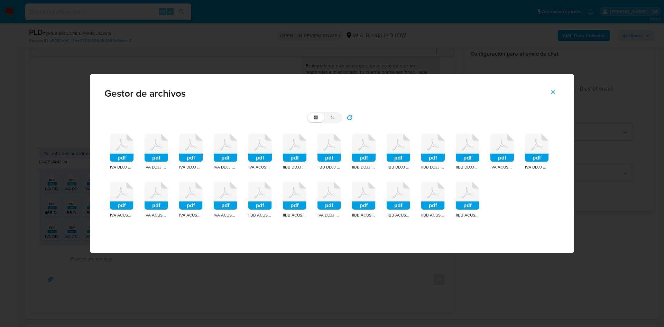
drag, startPoint x: 129, startPoint y: 146, endPoint x: 134, endPoint y: 148, distance: 5.9
click at [129, 145] on icon at bounding box center [122, 148] width 24 height 28
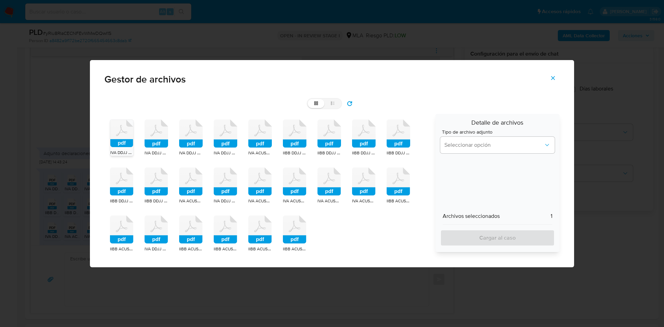
click at [126, 180] on icon at bounding box center [122, 182] width 24 height 28
click at [119, 231] on icon at bounding box center [122, 230] width 24 height 28
click at [157, 134] on icon at bounding box center [157, 134] width 24 height 28
drag, startPoint x: 153, startPoint y: 179, endPoint x: 156, endPoint y: 204, distance: 24.8
click at [153, 183] on icon "pdf" at bounding box center [157, 182] width 24 height 28
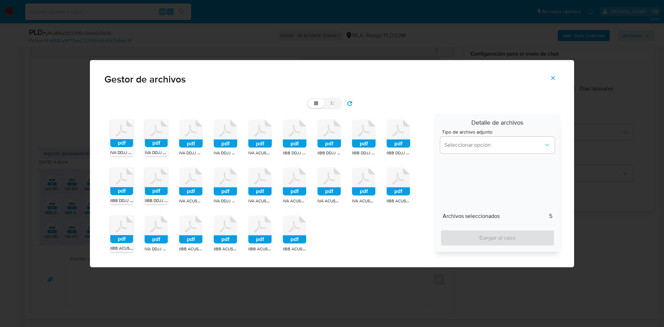
click at [157, 230] on icon at bounding box center [157, 230] width 24 height 28
click at [183, 233] on icon at bounding box center [191, 230] width 24 height 28
drag, startPoint x: 199, startPoint y: 183, endPoint x: 196, endPoint y: 138, distance: 45.7
click at [199, 180] on icon at bounding box center [191, 182] width 24 height 28
click at [196, 136] on icon at bounding box center [191, 134] width 24 height 28
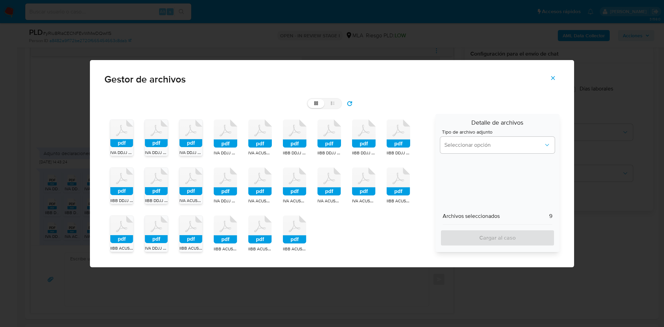
click at [224, 137] on icon at bounding box center [226, 134] width 24 height 28
click at [224, 188] on rect at bounding box center [226, 192] width 24 height 8
click at [221, 229] on icon at bounding box center [226, 230] width 24 height 28
drag, startPoint x: 253, startPoint y: 229, endPoint x: 271, endPoint y: 227, distance: 18.1
click at [254, 228] on icon at bounding box center [260, 230] width 24 height 28
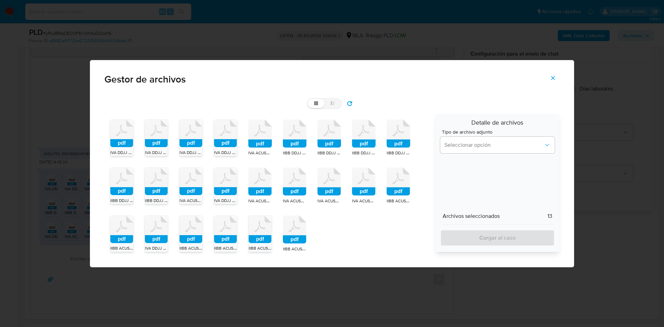
click at [289, 227] on icon at bounding box center [295, 230] width 24 height 28
click at [293, 185] on icon at bounding box center [295, 182] width 24 height 28
click at [262, 179] on icon at bounding box center [260, 182] width 24 height 28
click at [259, 131] on icon at bounding box center [260, 134] width 24 height 28
click at [295, 129] on icon "pdf" at bounding box center [295, 134] width 24 height 28
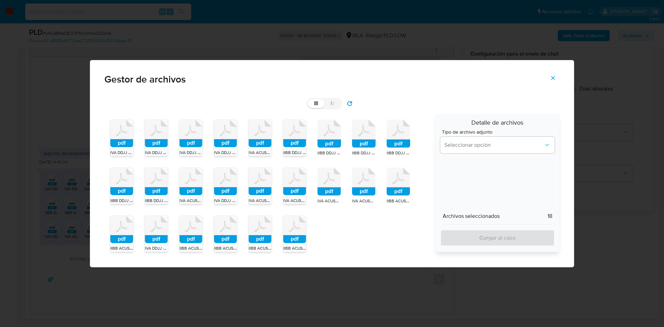
click at [331, 129] on icon at bounding box center [329, 134] width 24 height 28
drag, startPoint x: 362, startPoint y: 135, endPoint x: 380, endPoint y: 144, distance: 20.1
click at [364, 136] on icon at bounding box center [364, 134] width 24 height 28
click at [401, 136] on icon at bounding box center [399, 134] width 24 height 28
click at [342, 175] on div "pdf IVA DDJJ 202502.pdf pdf IVA DDJJ 202504.pdf pdf IVA DDJJ 202503.pdf pdf IVA…" at bounding box center [267, 186] width 326 height 144
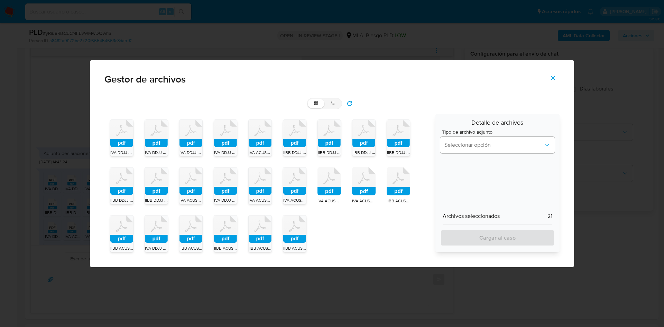
click at [334, 180] on icon at bounding box center [329, 181] width 24 height 28
click at [354, 185] on icon at bounding box center [364, 181] width 24 height 28
click at [401, 182] on icon at bounding box center [399, 181] width 24 height 28
click at [458, 140] on button "Seleccionar opción" at bounding box center [497, 145] width 114 height 17
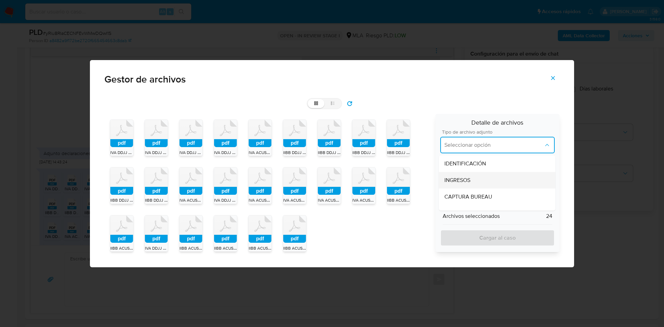
click at [449, 178] on span "INGRESOS" at bounding box center [457, 180] width 26 height 7
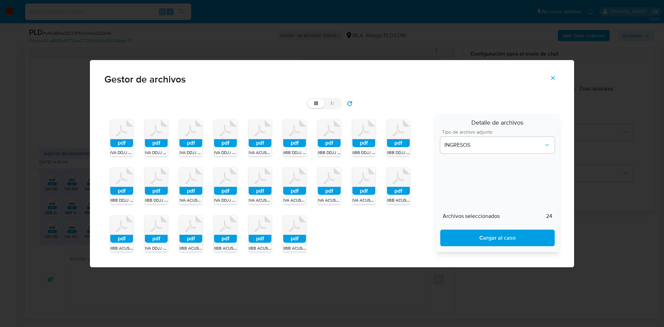
click at [476, 237] on span "Cargar al caso" at bounding box center [497, 238] width 96 height 15
click at [553, 76] on icon "Cerrar" at bounding box center [553, 78] width 6 height 6
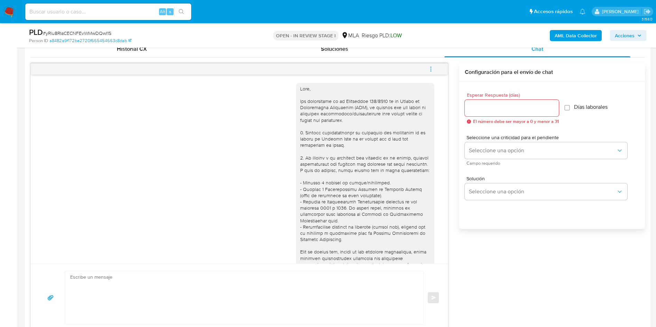
scroll to position [0, 0]
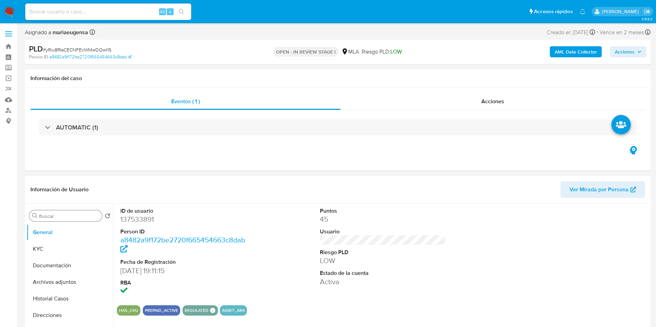
click at [47, 221] on div "Buscar" at bounding box center [65, 216] width 73 height 11
click at [49, 218] on input "Buscar" at bounding box center [69, 216] width 60 height 6
type input "arc"
click at [70, 247] on button "Archivos adjuntos" at bounding box center [67, 249] width 81 height 17
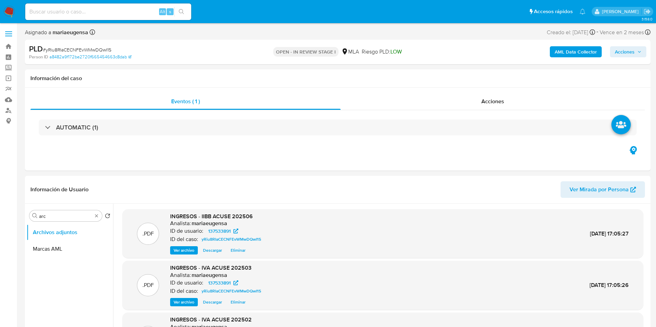
click at [562, 55] on b "AML Data Collector" at bounding box center [576, 51] width 42 height 11
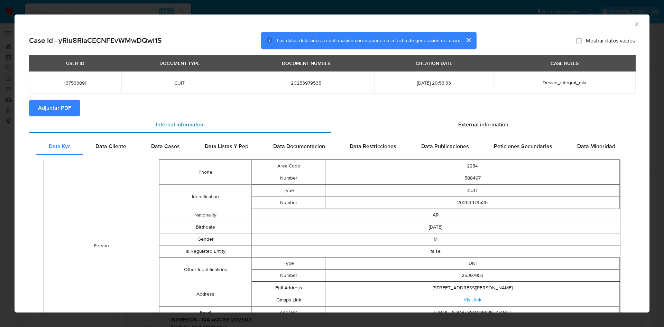
click at [58, 117] on div "Internal information" at bounding box center [180, 125] width 302 height 17
click at [58, 113] on span "Adjuntar PDF" at bounding box center [54, 108] width 33 height 15
click at [633, 22] on icon "Cerrar ventana" at bounding box center [636, 24] width 7 height 7
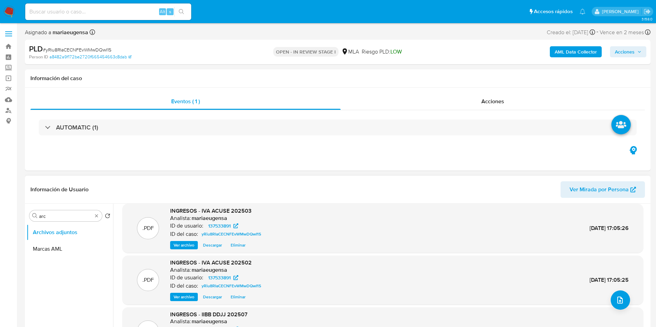
scroll to position [58, 0]
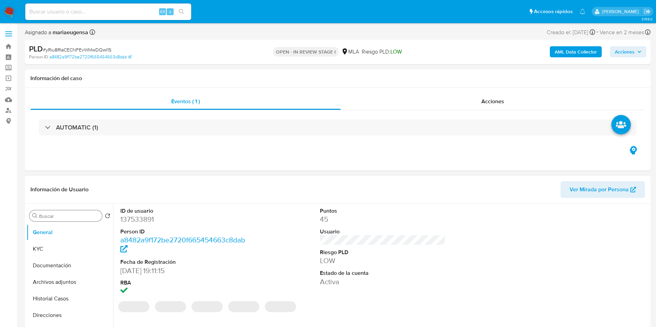
select select "10"
click at [59, 218] on input "Buscar" at bounding box center [69, 216] width 60 height 6
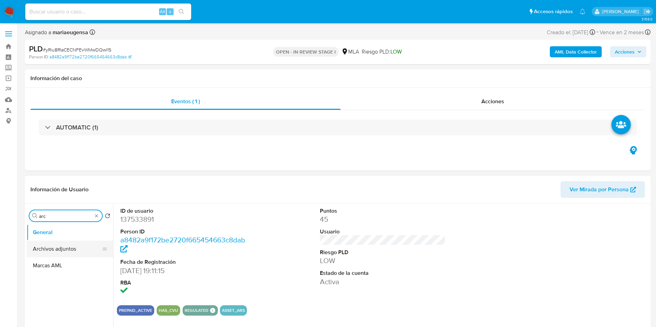
type input "arc"
click at [47, 255] on button "Archivos adjuntos" at bounding box center [67, 249] width 81 height 17
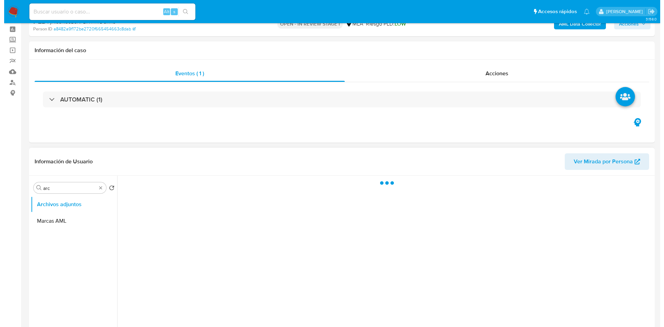
scroll to position [52, 0]
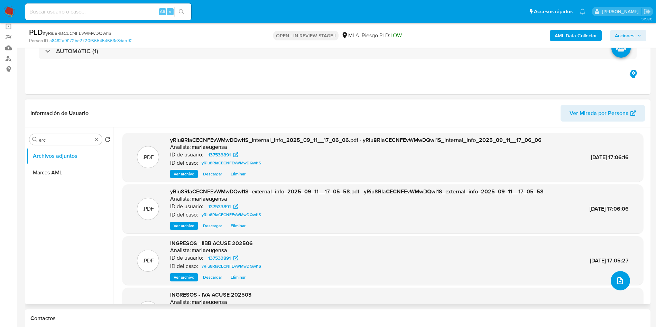
click at [616, 282] on icon "upload-file" at bounding box center [620, 281] width 8 height 8
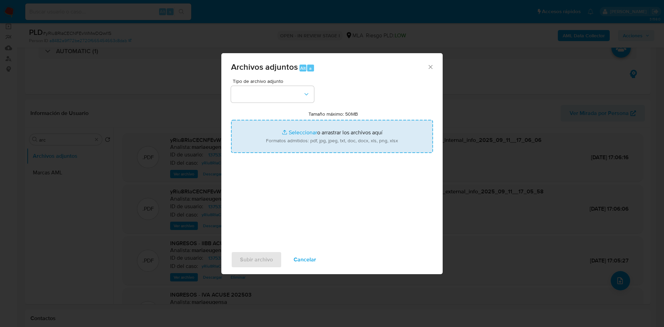
drag, startPoint x: 283, startPoint y: 144, endPoint x: 290, endPoint y: 151, distance: 10.8
click at [285, 146] on input "Tamaño máximo: 50MB Seleccionar archivos" at bounding box center [332, 136] width 202 height 33
type input "C:\fakepath\Calculador documentación (1).xlsx"
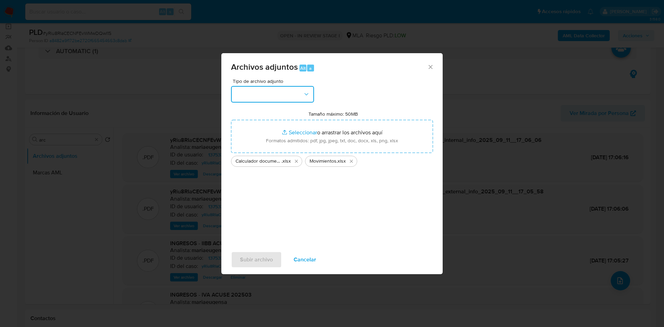
click at [276, 94] on button "button" at bounding box center [272, 94] width 83 height 17
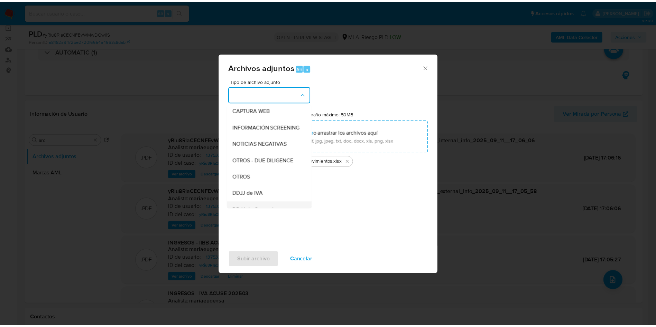
scroll to position [104, 0]
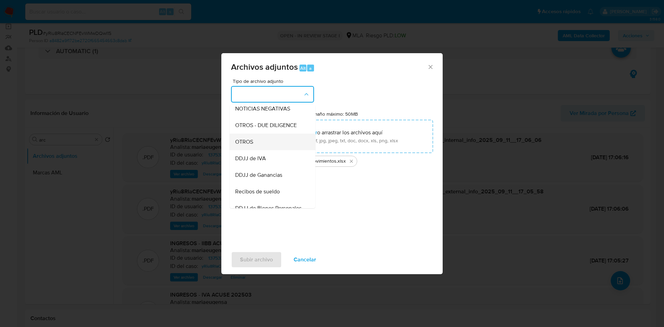
click at [253, 146] on span "OTROS" at bounding box center [244, 142] width 18 height 7
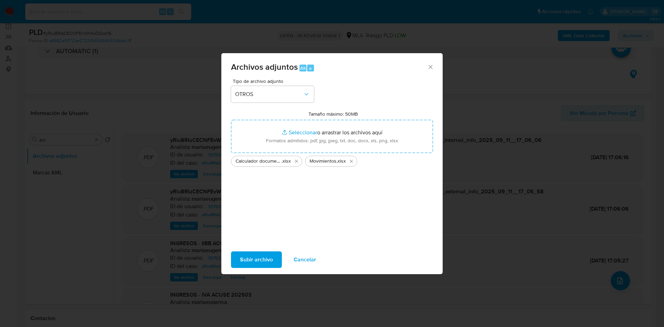
click at [253, 257] on span "Subir archivo" at bounding box center [256, 259] width 33 height 15
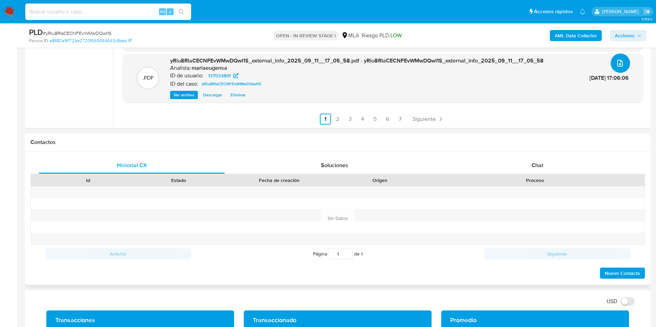
scroll to position [259, 0]
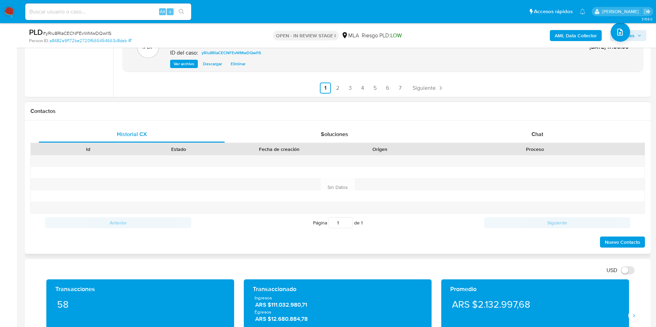
click at [542, 120] on div "Contactos" at bounding box center [338, 111] width 626 height 18
click at [537, 137] on span "Chat" at bounding box center [538, 134] width 12 height 8
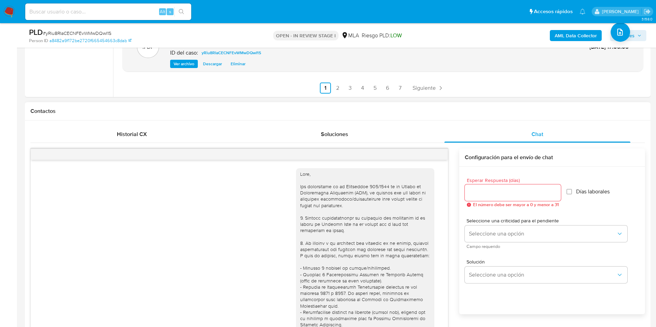
scroll to position [486, 0]
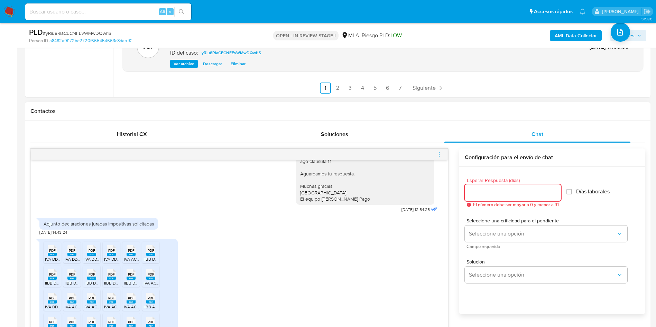
click at [513, 191] on input "Esperar Respuesta (días)" at bounding box center [513, 192] width 96 height 9
type input "2"
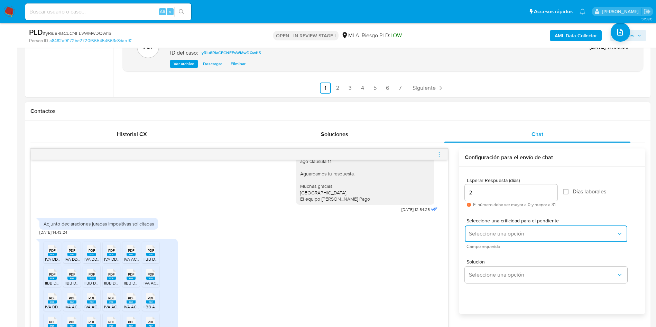
click at [487, 234] on span "Seleccione una opción" at bounding box center [542, 234] width 147 height 7
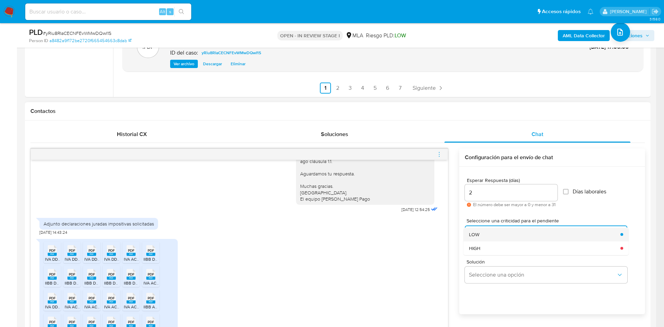
click at [487, 236] on div "LOW" at bounding box center [542, 235] width 147 height 14
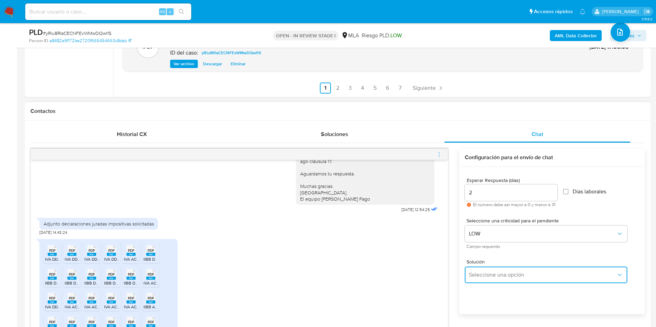
click at [482, 280] on button "Seleccione una opción" at bounding box center [546, 275] width 163 height 17
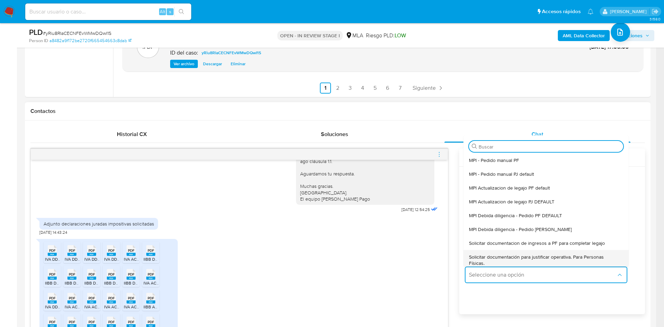
click at [492, 260] on span "Solicitar documentación para justificar operativa. Para Personas Físicas." at bounding box center [544, 260] width 150 height 12
type textarea "Hola,En función de las operaciones registradas en tu cuenta de Mercado Pago, ne…"
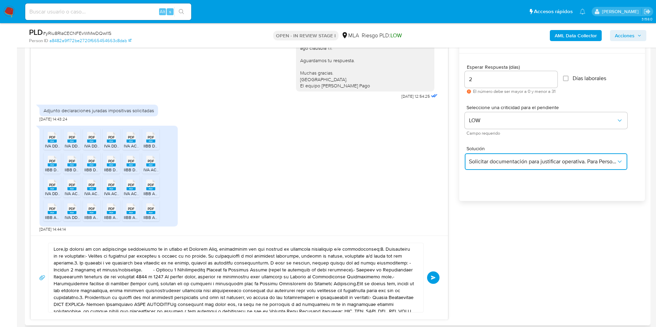
scroll to position [415, 0]
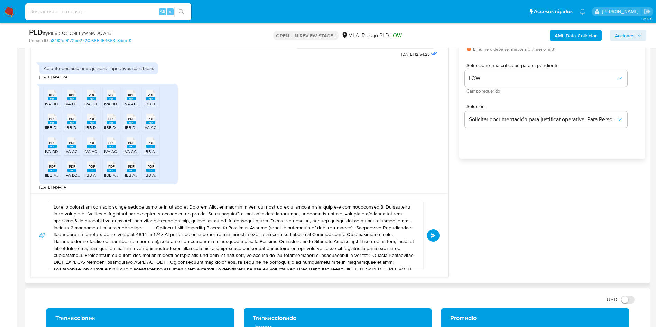
click at [241, 188] on div "PDF PDF IVA DDJJ 202502.pdf PDF PDF IVA DDJJ 202504.pdf PDF PDF IVA DDJJ 202503…" at bounding box center [239, 135] width 400 height 110
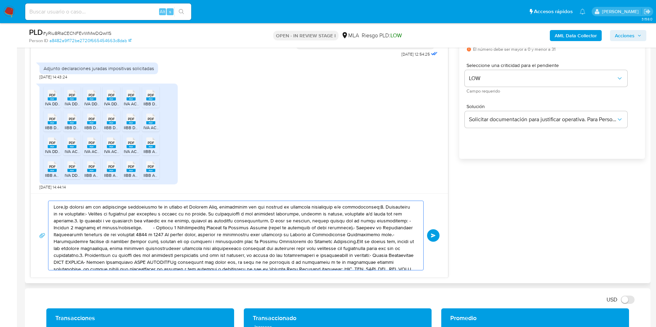
click at [216, 230] on textarea at bounding box center [234, 235] width 361 height 69
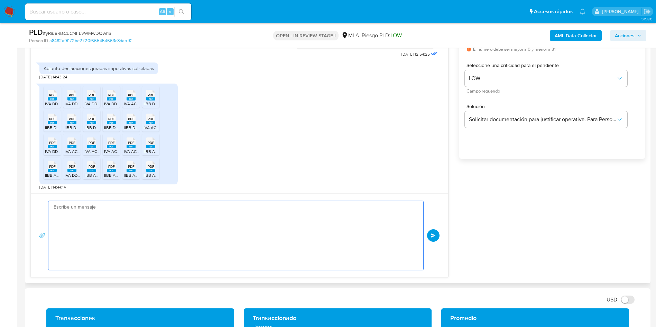
paste textarea "Hola, Muchas gracias por la documentación enviada. Asimismo, en función de las …"
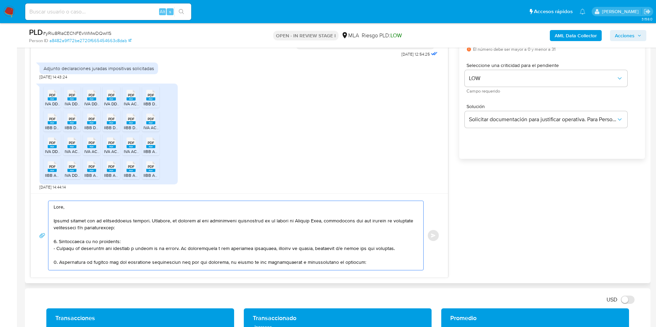
scroll to position [148, 0]
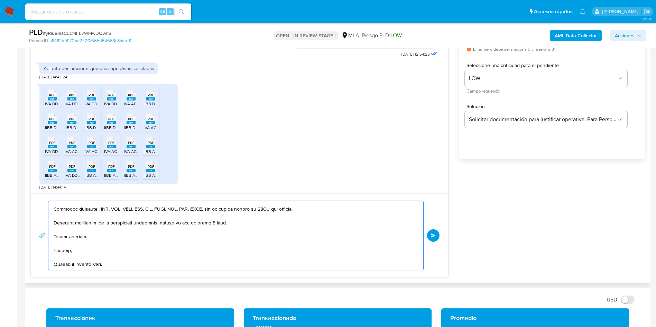
click at [216, 230] on textarea at bounding box center [234, 235] width 361 height 69
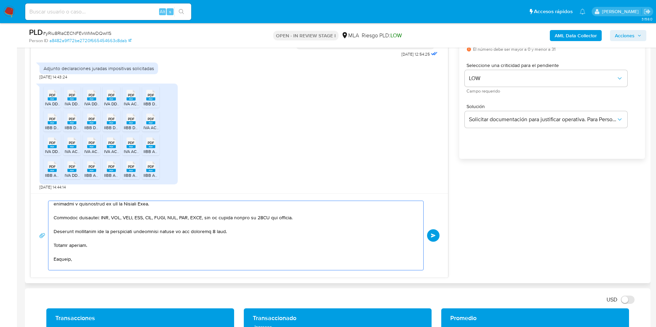
scroll to position [150, 0]
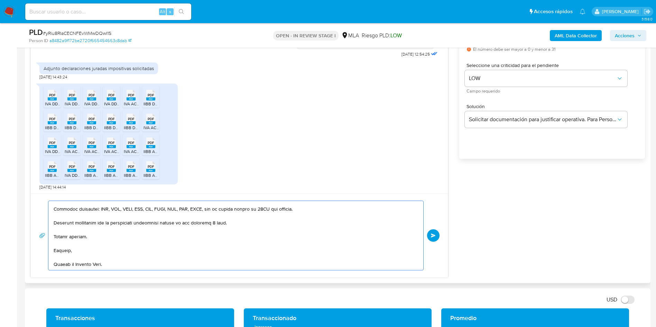
click at [71, 262] on textarea at bounding box center [234, 235] width 361 height 69
type textarea "Hola, Muchas gracias por la documentación enviada. Asimismo, en función de las …"
click at [432, 234] on span "Enviar" at bounding box center [433, 236] width 5 height 4
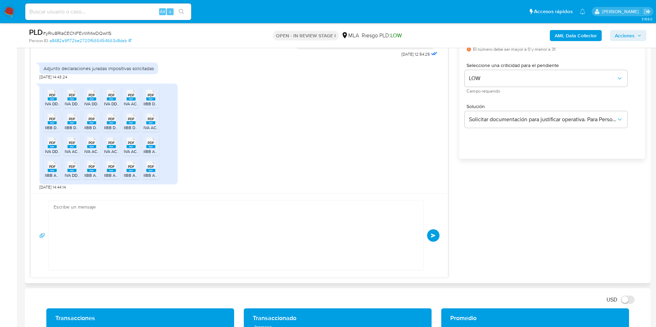
scroll to position [0, 0]
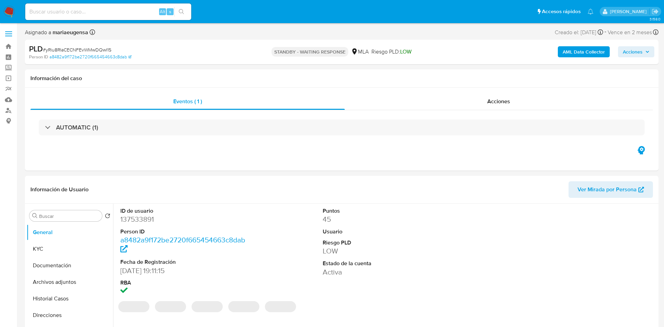
select select "10"
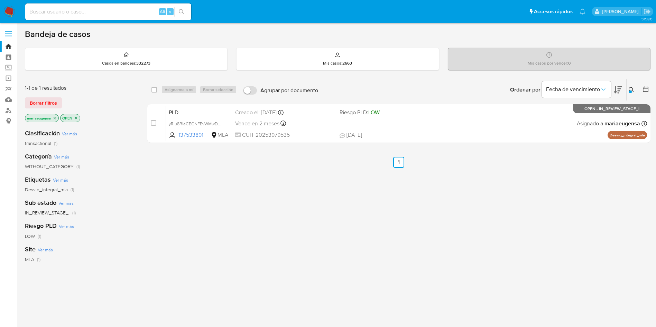
click at [629, 91] on icon at bounding box center [632, 90] width 6 height 6
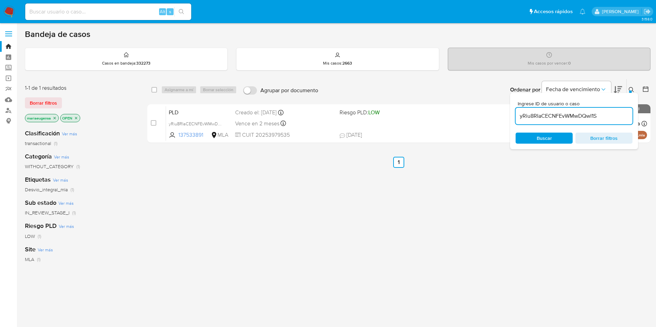
click at [620, 120] on input "yRiu8RIaCECNFEvWMwDQwI1S" at bounding box center [574, 116] width 117 height 9
click at [619, 119] on input "yRiu8RIaCECNFEvWMwDQwI1S" at bounding box center [574, 116] width 117 height 9
type input "Uiob1MDY7Ba1WKx4m9EEt63P"
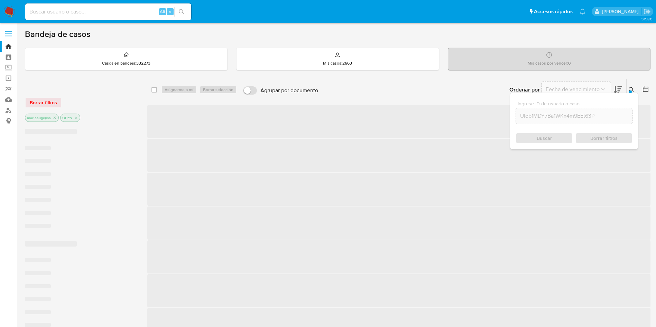
click at [631, 89] on icon at bounding box center [632, 90] width 6 height 6
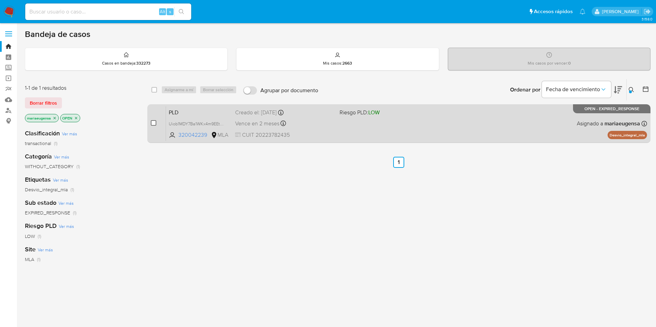
click at [152, 123] on input "checkbox" at bounding box center [154, 123] width 6 height 6
checkbox input "true"
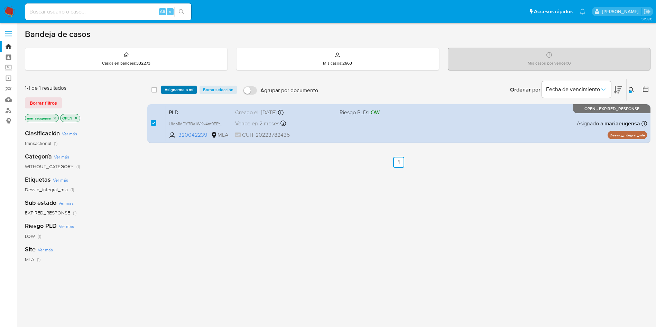
click at [191, 90] on span "Asignarme a mí" at bounding box center [179, 89] width 29 height 7
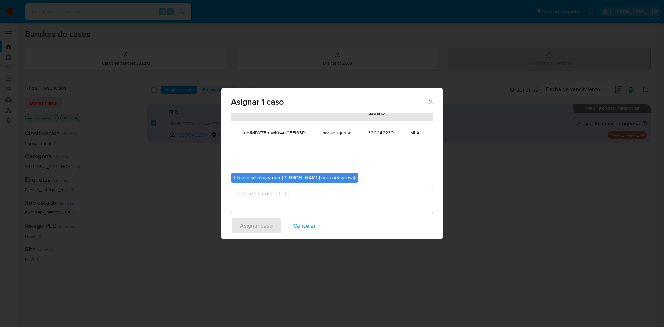
scroll to position [44, 0]
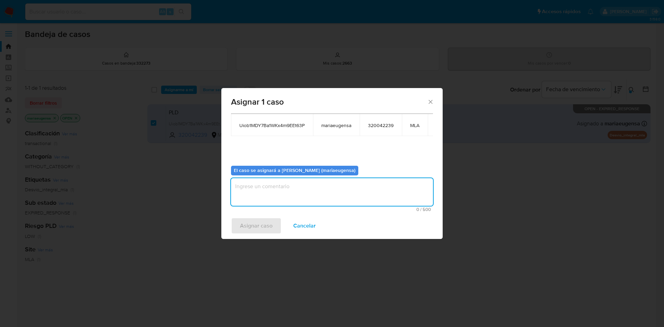
click at [273, 178] on textarea "assign-modal" at bounding box center [332, 192] width 202 height 28
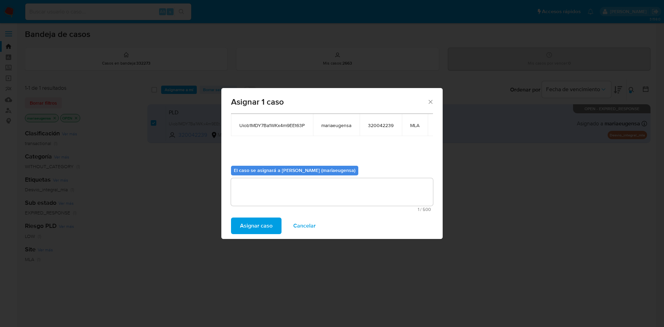
click at [260, 222] on span "Asignar caso" at bounding box center [256, 226] width 33 height 15
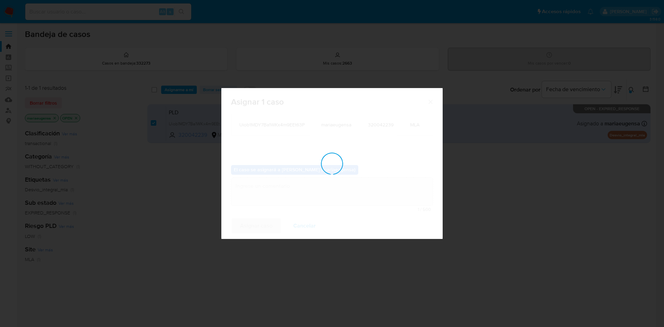
scroll to position [42, 0]
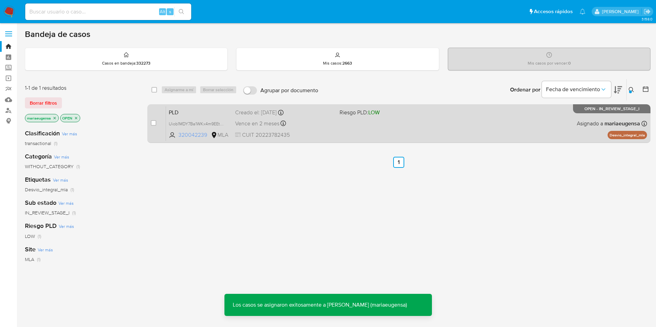
click at [186, 133] on span "320042239" at bounding box center [193, 135] width 31 height 8
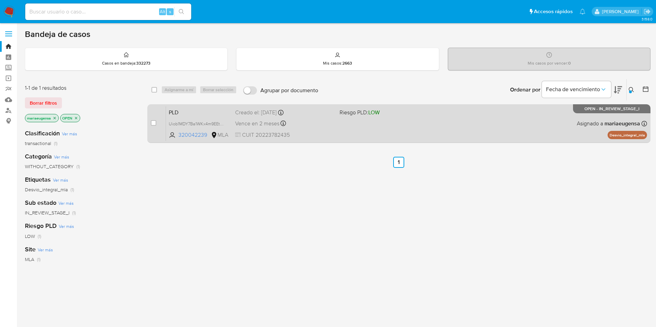
click at [190, 109] on span "PLD" at bounding box center [199, 112] width 61 height 9
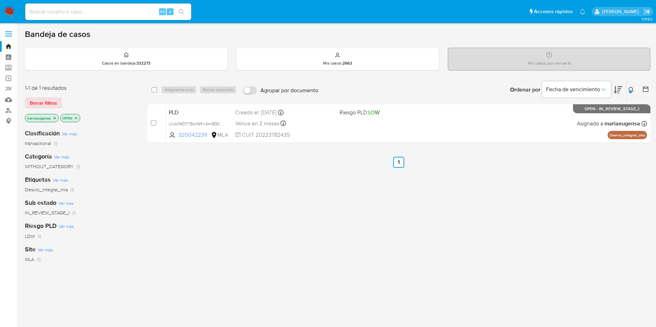
click at [631, 88] on icon at bounding box center [632, 90] width 6 height 6
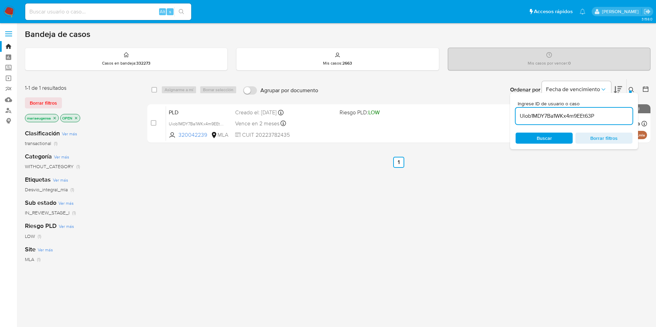
click at [616, 117] on input "Uiob1MDY7Ba1WKx4m9EEt63P" at bounding box center [574, 116] width 117 height 9
type input "otlTfF0t29TmgVAMM16BHPps"
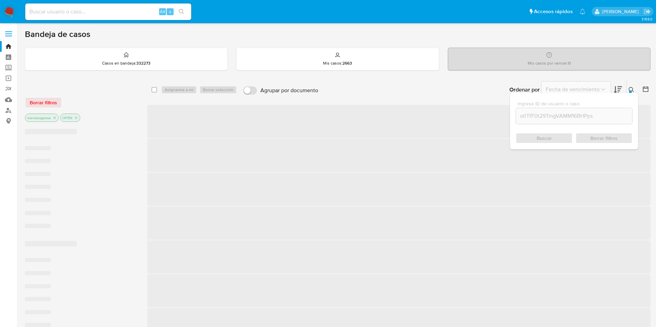
click at [631, 92] on div at bounding box center [630, 92] width 3 height 3
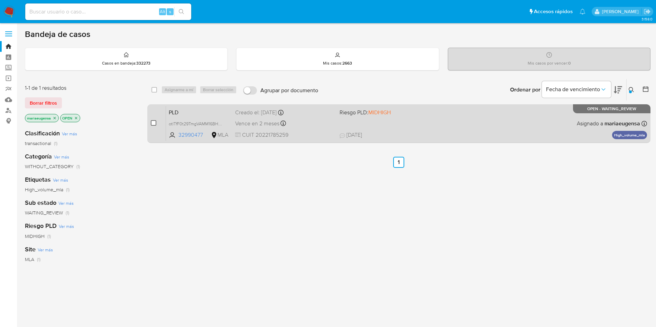
click at [155, 124] on input "checkbox" at bounding box center [154, 123] width 6 height 6
checkbox input "true"
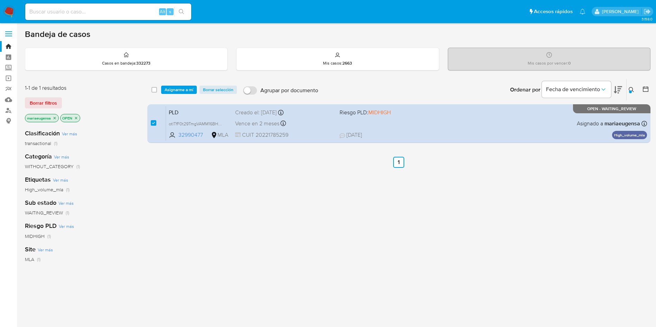
click at [172, 95] on div "select-all-cases-checkbox Asignarme a mí Borrar selección Agrupar por documento…" at bounding box center [398, 89] width 503 height 21
click at [173, 92] on span "Asignarme a mí" at bounding box center [179, 89] width 29 height 7
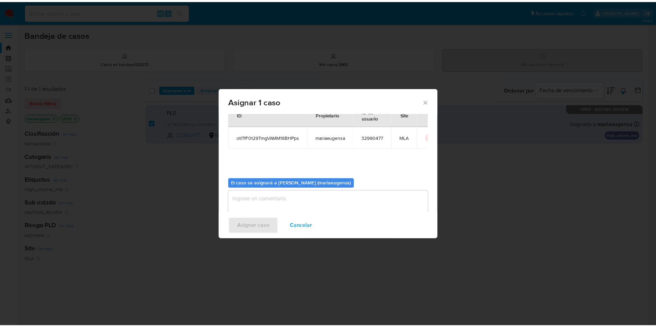
scroll to position [36, 0]
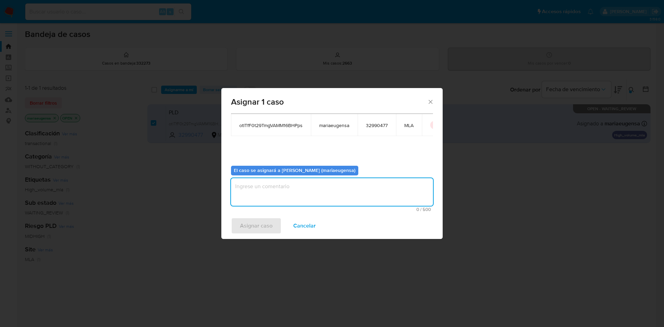
click at [249, 194] on textarea "assign-modal" at bounding box center [332, 192] width 202 height 28
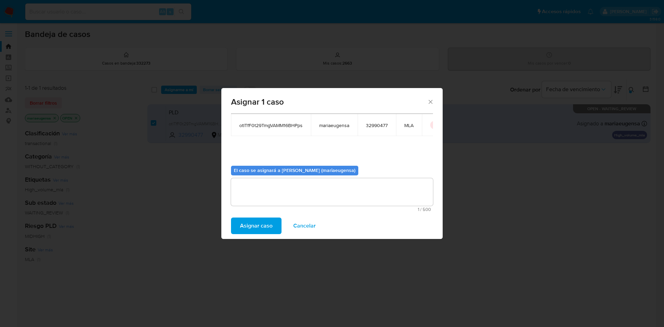
click at [244, 229] on span "Asignar caso" at bounding box center [256, 226] width 33 height 15
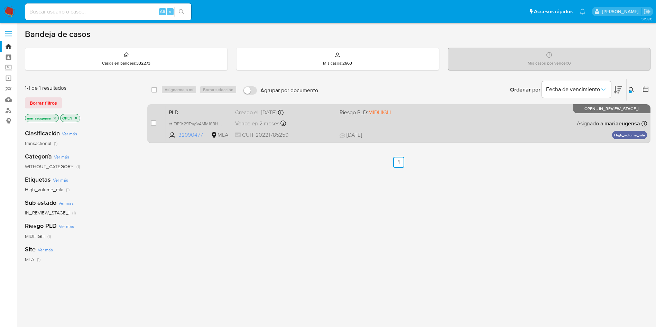
click at [195, 131] on span "32990477" at bounding box center [193, 135] width 31 height 8
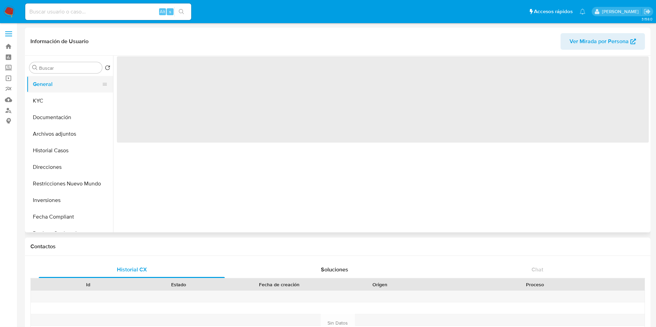
click at [53, 83] on button "General" at bounding box center [67, 84] width 81 height 17
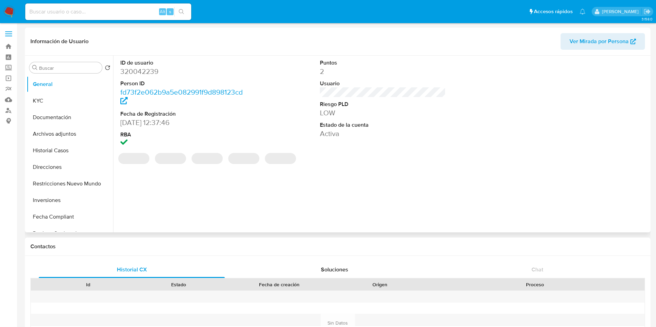
click at [142, 70] on dd "320042239" at bounding box center [183, 72] width 126 height 10
select select "10"
click at [142, 70] on dd "320042239" at bounding box center [183, 72] width 126 height 10
copy dd "320042239"
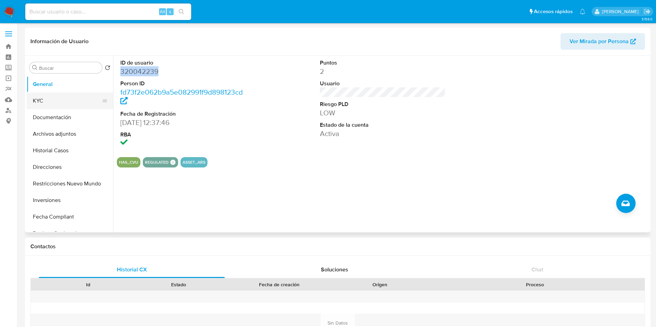
click at [69, 104] on button "KYC" at bounding box center [67, 101] width 81 height 17
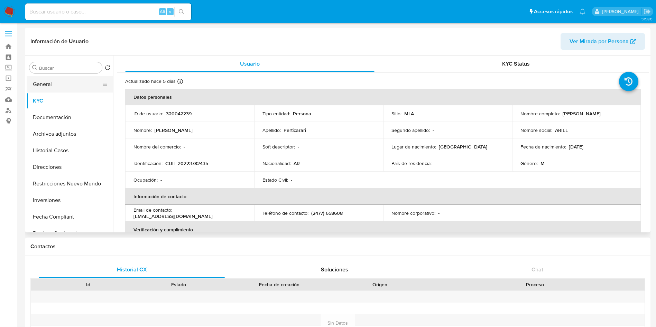
click at [79, 85] on button "General" at bounding box center [67, 84] width 81 height 17
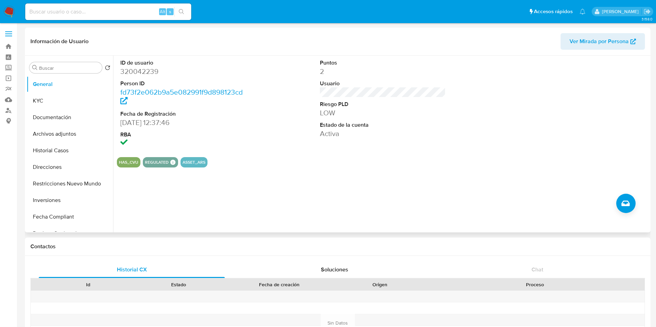
click at [139, 77] on dl "ID de usuario 320042239 Person ID fd73f2e062b9a5e082991f9d898123cd Fecha de Reg…" at bounding box center [183, 103] width 126 height 89
click at [141, 74] on dd "320042239" at bounding box center [183, 72] width 126 height 10
copy dd "320042239"
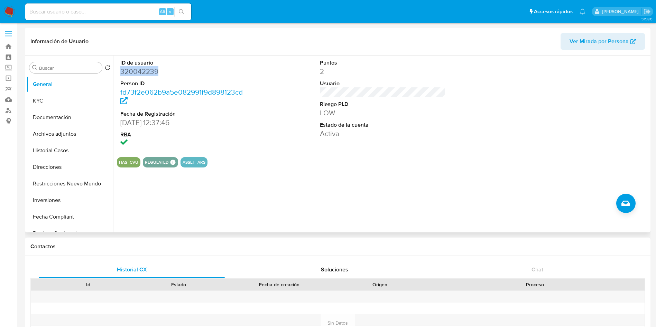
click at [141, 73] on dd "320042239" at bounding box center [183, 72] width 126 height 10
copy dd "320042239"
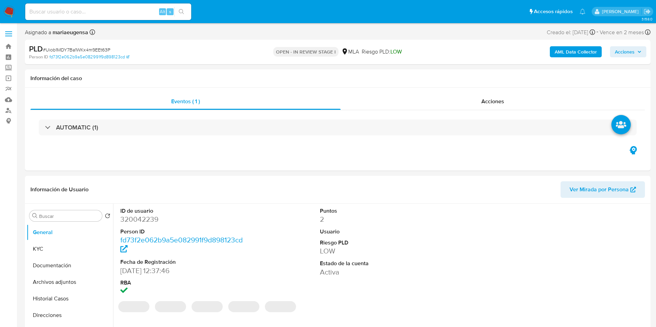
select select "10"
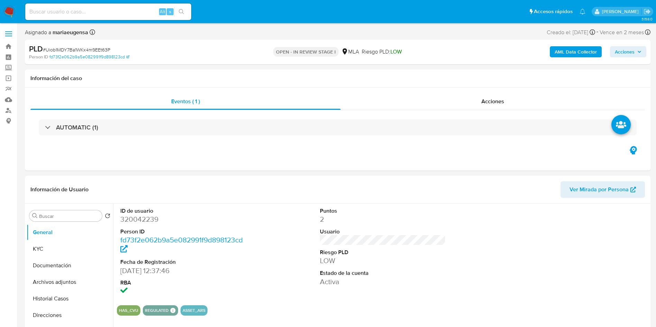
click at [572, 43] on div "PLD # Uiob1MDY7Ba1WKx4m9EEt63P Person ID fd73f2e062b9a5e082991f9d898123cd OPEN …" at bounding box center [338, 52] width 626 height 25
click at [569, 51] on b "AML Data Collector" at bounding box center [576, 51] width 42 height 11
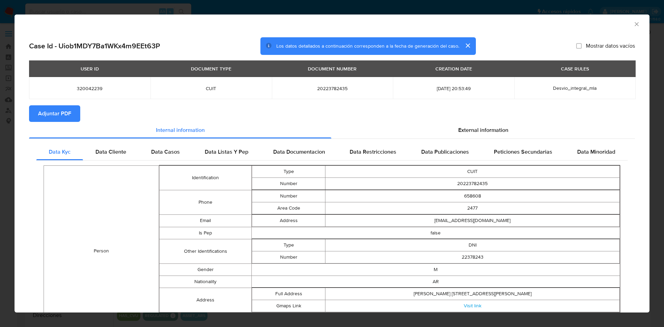
click at [46, 116] on span "Adjuntar PDF" at bounding box center [54, 113] width 33 height 15
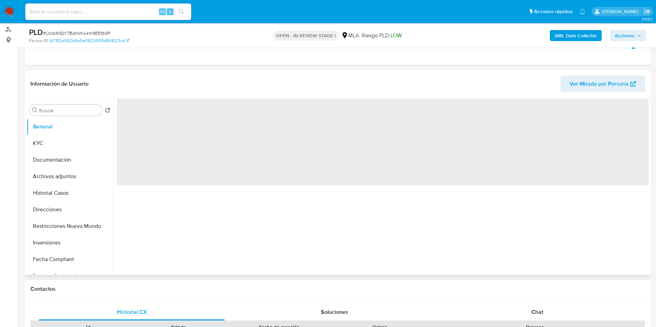
scroll to position [104, 0]
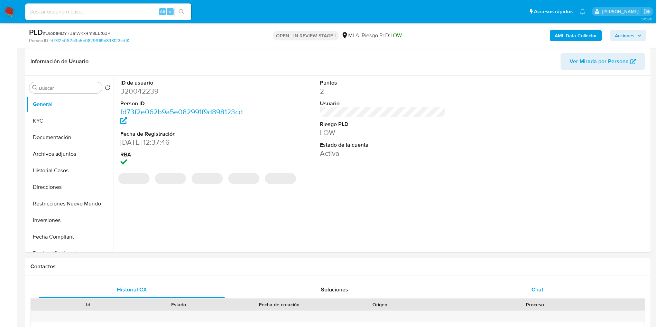
select select "10"
click at [514, 290] on div "Chat" at bounding box center [537, 290] width 186 height 17
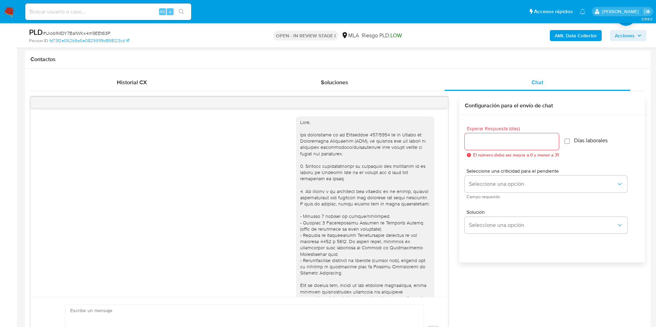
scroll to position [355, 0]
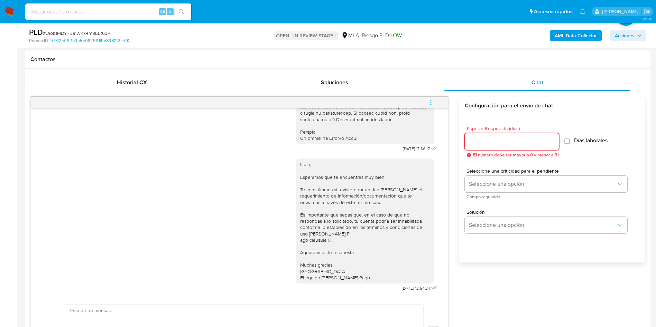
click at [500, 141] on input "Esperar Respuesta (días)" at bounding box center [512, 141] width 94 height 9
type input "2"
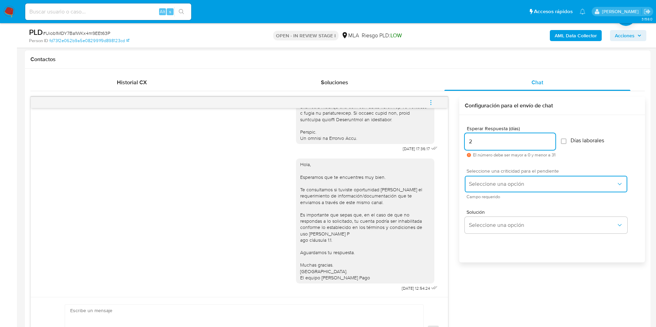
click at [483, 184] on span "Seleccione una opción" at bounding box center [542, 184] width 147 height 7
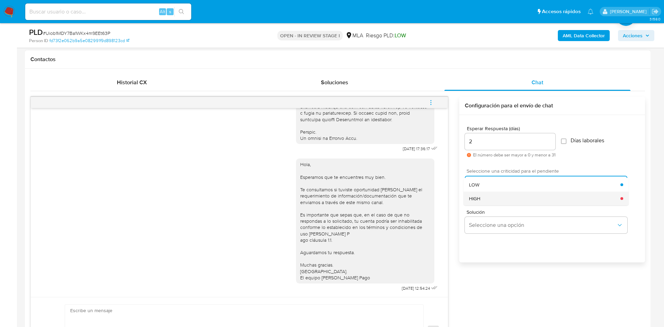
click at [484, 201] on div "HIGH" at bounding box center [544, 199] width 151 height 14
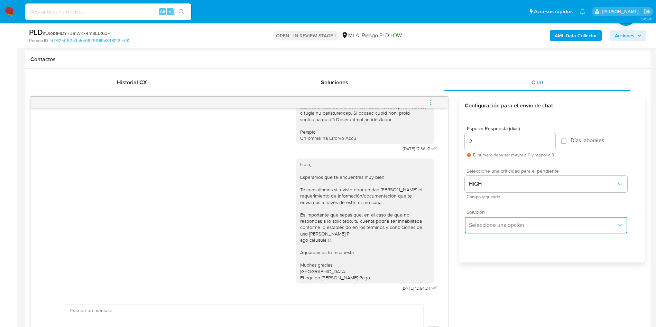
click at [476, 233] on button "Seleccione una opción" at bounding box center [546, 225] width 163 height 17
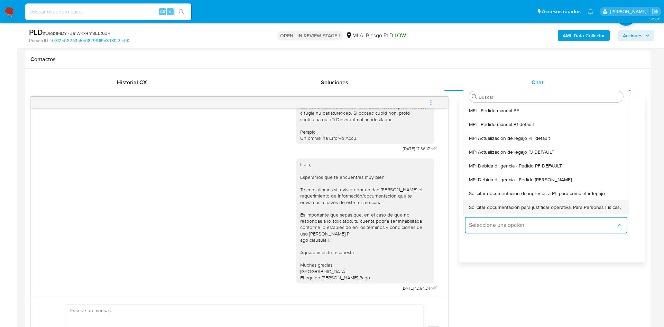
drag, startPoint x: 483, startPoint y: 206, endPoint x: 461, endPoint y: 216, distance: 24.0
click at [483, 207] on span "Solicitar documentación para justificar operativa. Para Personas Físicas." at bounding box center [545, 207] width 152 height 6
type textarea "Hola,En función de las operaciones registradas en tu cuenta de Mercado Pago, ne…"
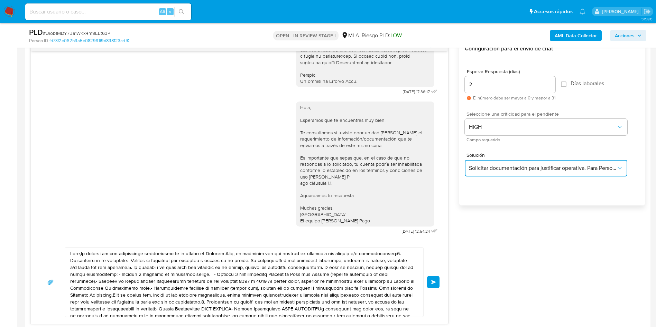
scroll to position [467, 0]
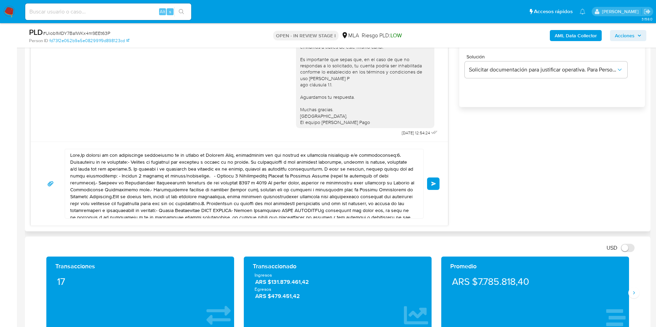
click at [206, 200] on textarea at bounding box center [242, 183] width 344 height 69
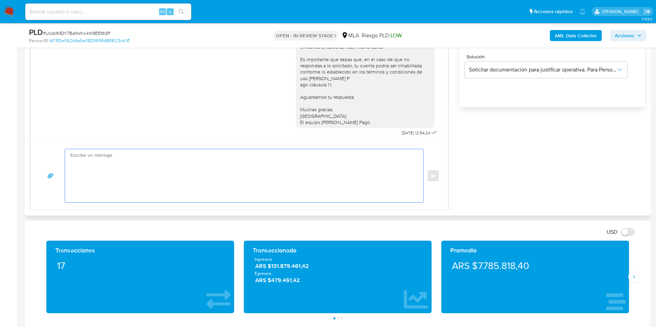
paste textarea "Hola, En función de las operaciones registradas en tu cuenta de Mercado Pago, n…"
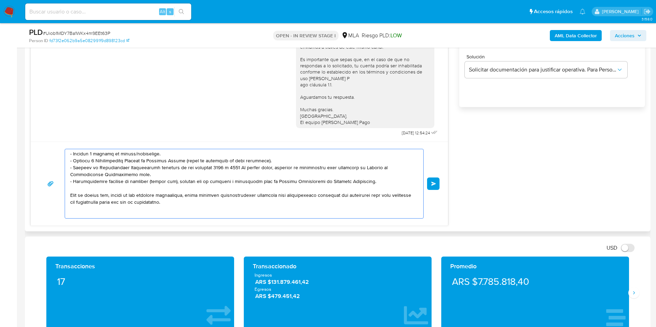
scroll to position [0, 0]
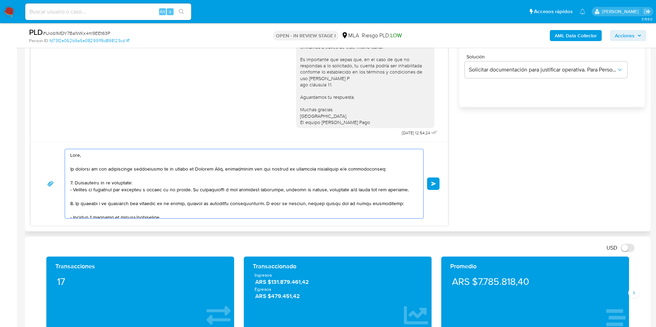
click at [206, 200] on textarea at bounding box center [242, 183] width 344 height 69
click at [206, 199] on textarea at bounding box center [242, 183] width 344 height 69
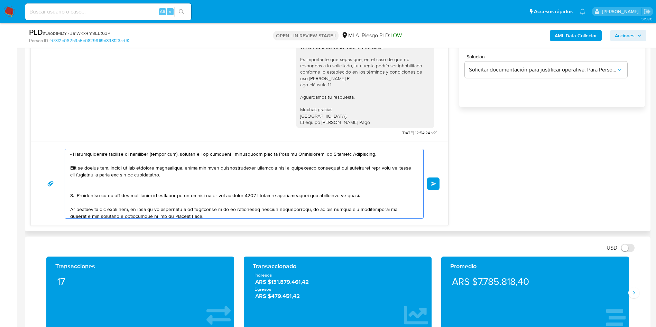
scroll to position [104, 0]
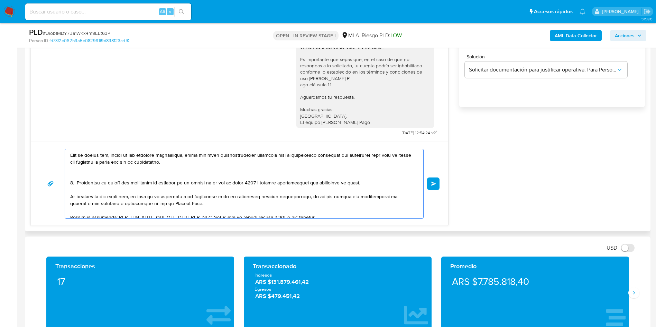
click at [115, 177] on textarea at bounding box center [242, 183] width 344 height 69
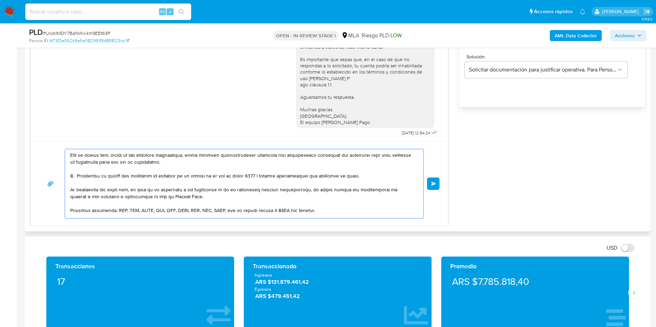
click at [256, 185] on textarea at bounding box center [242, 183] width 344 height 69
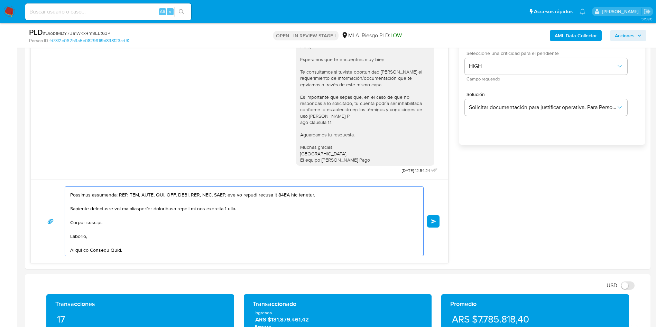
scroll to position [426, 0]
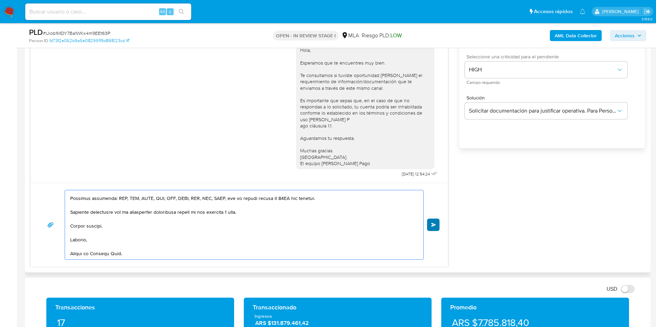
type textarea "Hola, En función de las operaciones registradas en tu cuenta de Mercado Pago, n…"
click at [438, 224] on button "Enviar" at bounding box center [433, 225] width 12 height 12
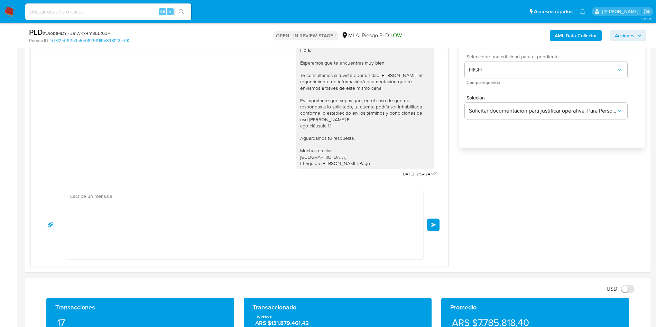
scroll to position [0, 0]
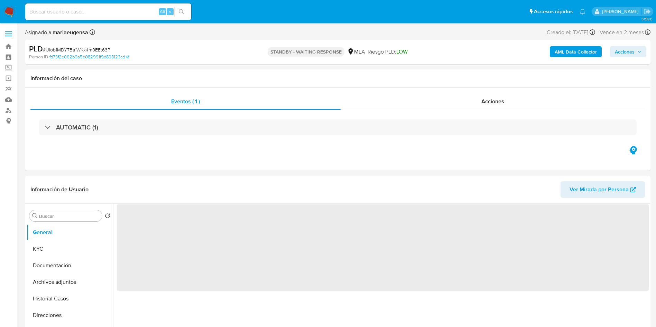
select select "10"
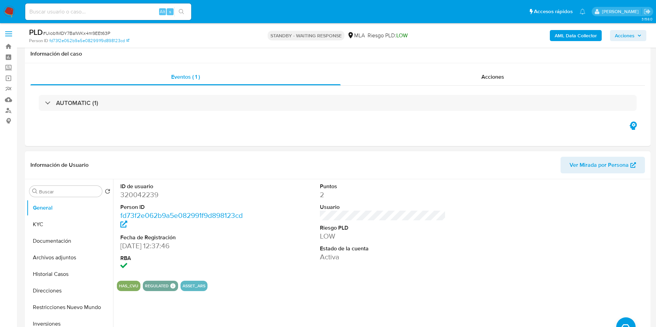
scroll to position [104, 0]
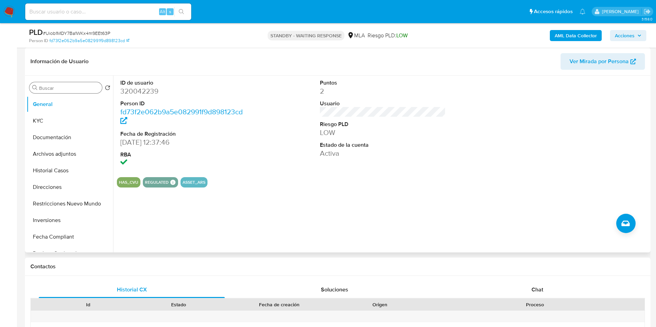
click at [52, 86] on input "Buscar" at bounding box center [69, 88] width 60 height 6
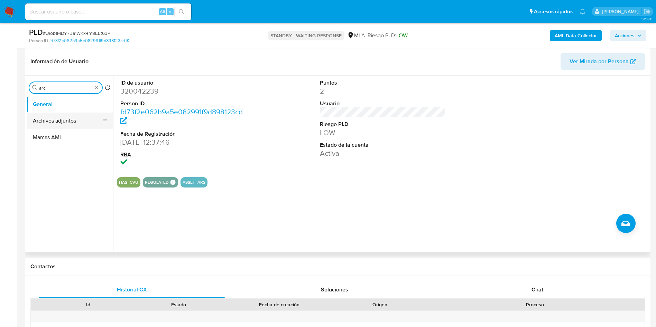
type input "arc"
click at [71, 120] on button "Archivos adjuntos" at bounding box center [67, 121] width 81 height 17
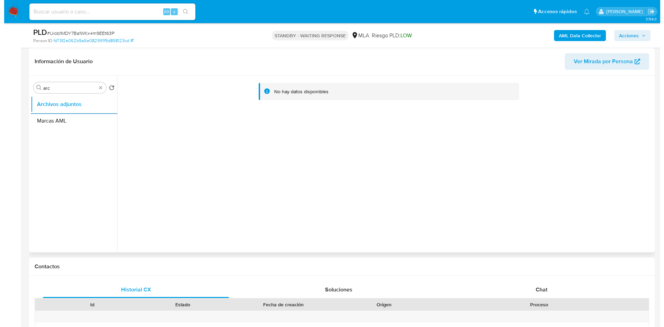
scroll to position [0, 0]
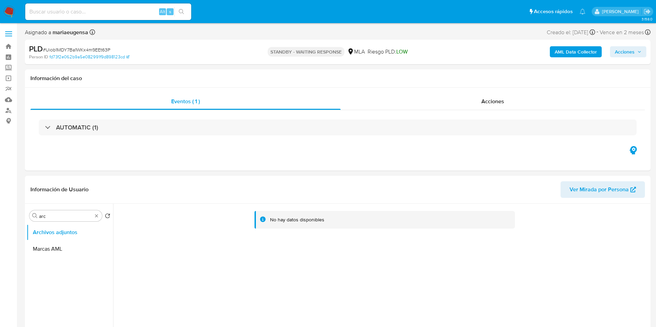
click at [566, 54] on b "AML Data Collector" at bounding box center [576, 51] width 42 height 11
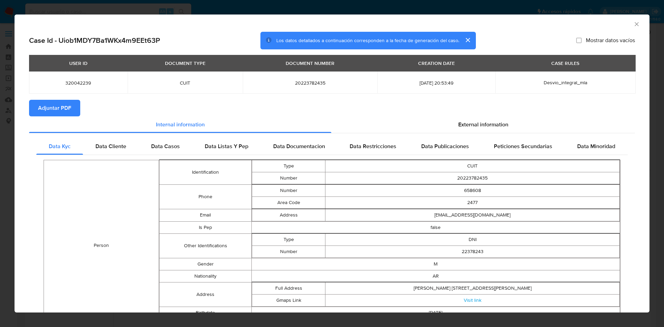
click at [51, 110] on span "Adjuntar PDF" at bounding box center [54, 108] width 33 height 15
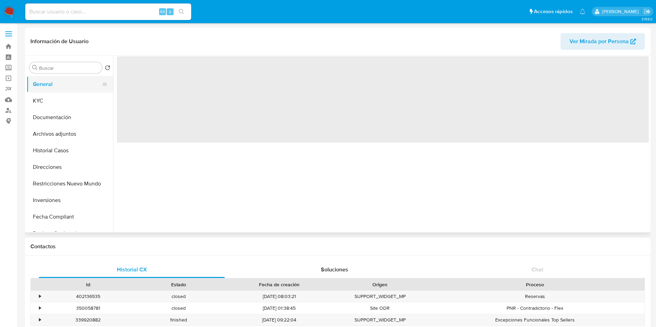
click at [67, 80] on button "General" at bounding box center [67, 84] width 81 height 17
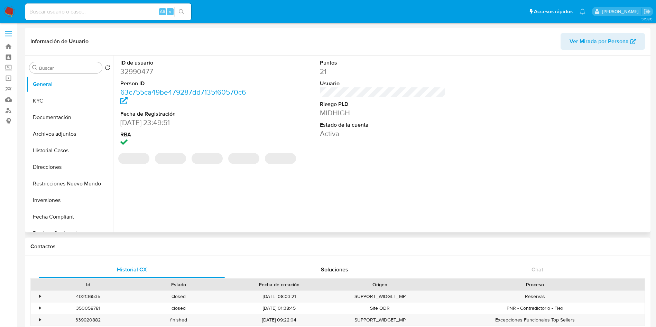
click at [146, 71] on dd "32990477" at bounding box center [183, 72] width 126 height 10
select select "10"
click at [146, 71] on dd "32990477" at bounding box center [183, 72] width 126 height 10
copy dd "32990477"
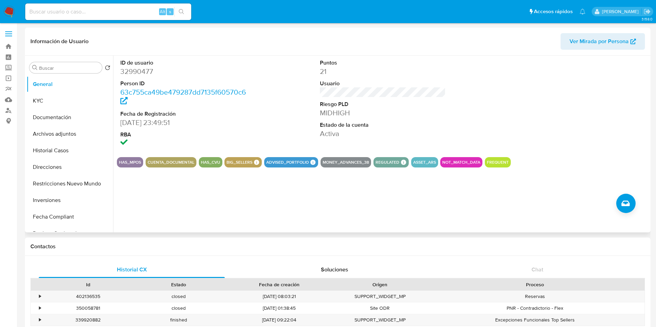
click at [213, 124] on dd "[DATE] 23:49:51" at bounding box center [183, 123] width 126 height 10
drag, startPoint x: 297, startPoint y: 188, endPoint x: 274, endPoint y: 172, distance: 28.4
click at [297, 188] on div "ID de usuario 32990477 Person ID 63c755ca49be479287dd7135f60570c6 Fecha de Regi…" at bounding box center [381, 144] width 536 height 177
click at [136, 72] on dd "32990477" at bounding box center [183, 72] width 126 height 10
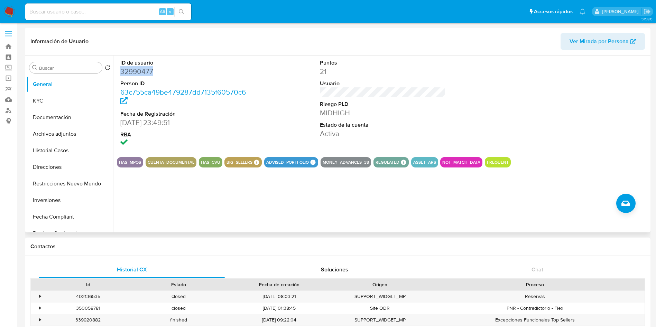
copy dd "32990477"
click at [47, 108] on button "KYC" at bounding box center [67, 101] width 81 height 17
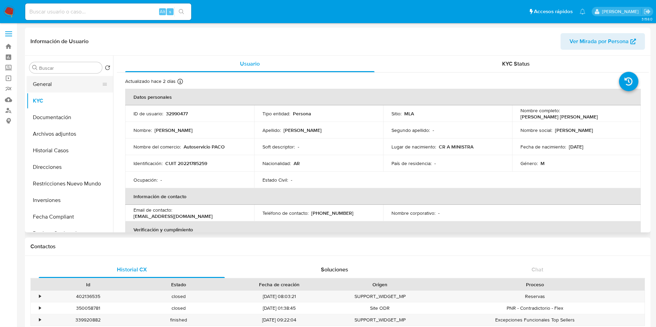
click at [56, 86] on button "General" at bounding box center [67, 84] width 81 height 17
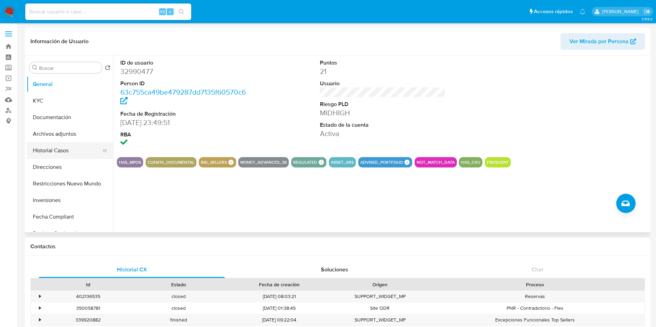
click at [70, 150] on button "Historial Casos" at bounding box center [67, 150] width 81 height 17
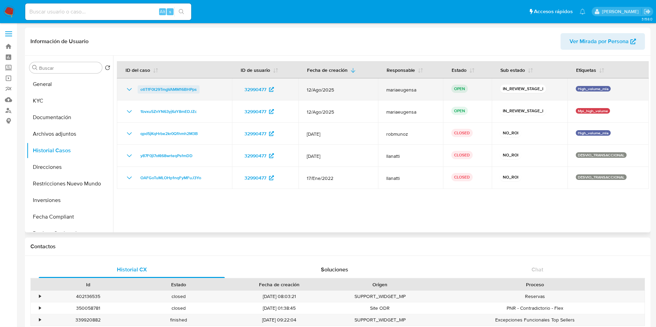
click at [163, 90] on span "otlTfF0t29TmgVAMM16BHPps" at bounding box center [168, 89] width 56 height 8
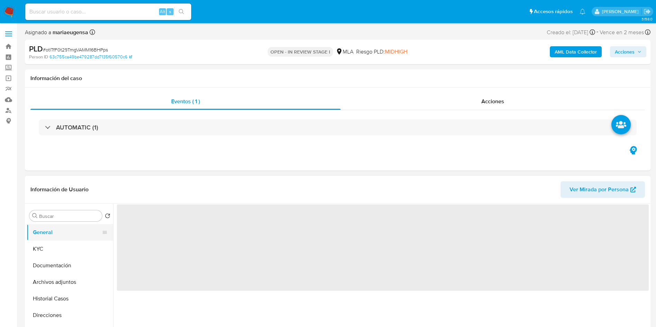
select select "10"
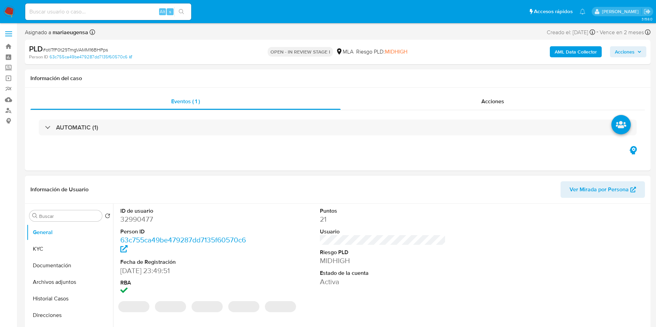
click at [126, 219] on dd "32990477" at bounding box center [183, 220] width 126 height 10
copy dd "32990477"
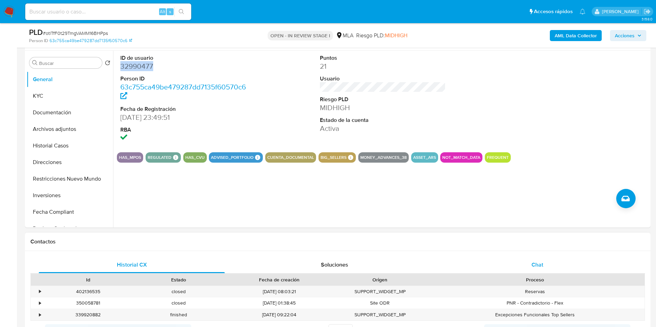
scroll to position [156, 0]
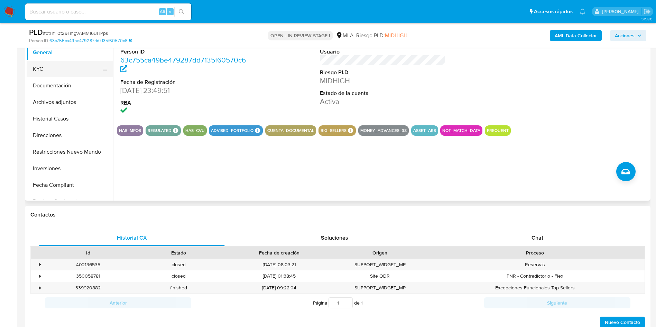
click at [38, 68] on button "KYC" at bounding box center [67, 69] width 81 height 17
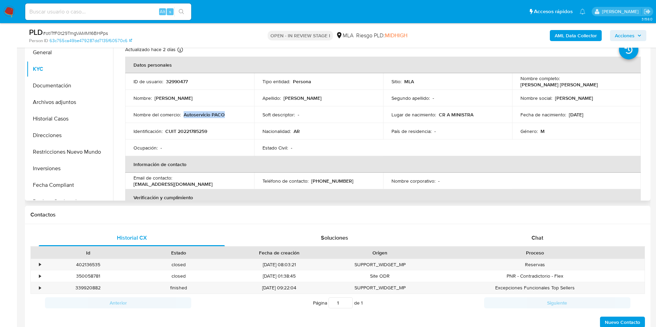
drag, startPoint x: 184, startPoint y: 116, endPoint x: 233, endPoint y: 118, distance: 49.2
click at [233, 118] on td "Nombre del comercio : Autoservicio PACO" at bounding box center [189, 115] width 129 height 17
copy p "Autoservicio PACO"
click at [560, 237] on div "Chat" at bounding box center [537, 238] width 186 height 17
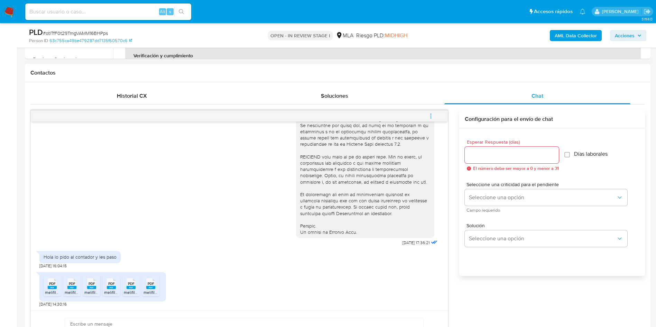
scroll to position [363, 0]
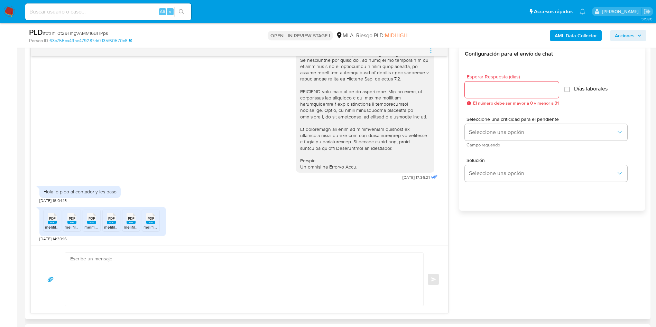
click at [54, 222] on rect at bounding box center [52, 222] width 9 height 3
click at [70, 221] on span "PDF" at bounding box center [72, 218] width 7 height 4
drag, startPoint x: 91, startPoint y: 221, endPoint x: 110, endPoint y: 224, distance: 19.6
click at [91, 221] on span "PDF" at bounding box center [92, 218] width 7 height 4
click at [119, 224] on span "melifile7134578013428528171.pdf" at bounding box center [134, 227] width 61 height 6
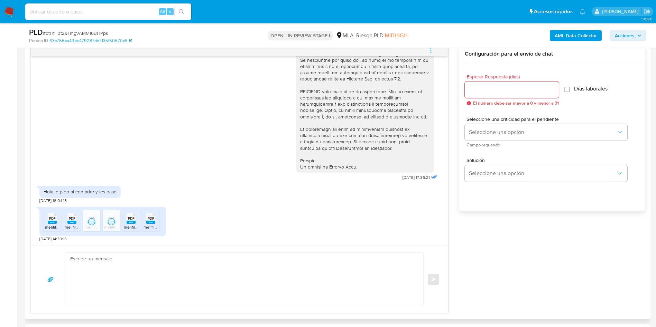
click at [141, 220] on ul "PDF PDF melifile4098149502411932578.pdf PDF PDF melifile3579260232634594142.pdf…" at bounding box center [103, 222] width 118 height 24
drag, startPoint x: 129, startPoint y: 222, endPoint x: 146, endPoint y: 219, distance: 17.5
click at [130, 222] on rect at bounding box center [131, 222] width 9 height 3
drag, startPoint x: 148, startPoint y: 219, endPoint x: 206, endPoint y: 203, distance: 60.1
click at [148, 219] on span "PDF" at bounding box center [151, 218] width 7 height 4
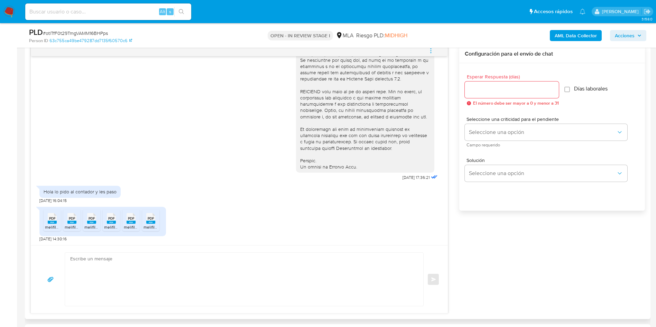
click at [431, 49] on icon "menu-action" at bounding box center [431, 51] width 6 height 6
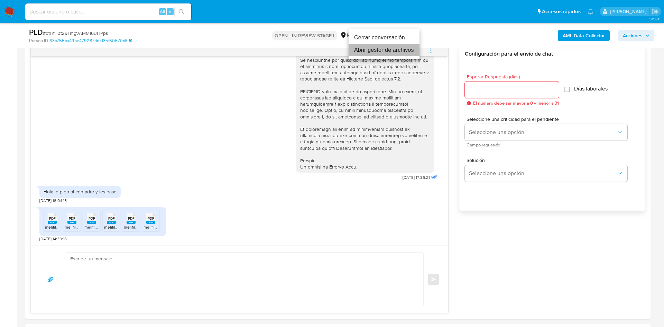
click at [400, 51] on li "Abrir gestor de archivos" at bounding box center [384, 50] width 71 height 12
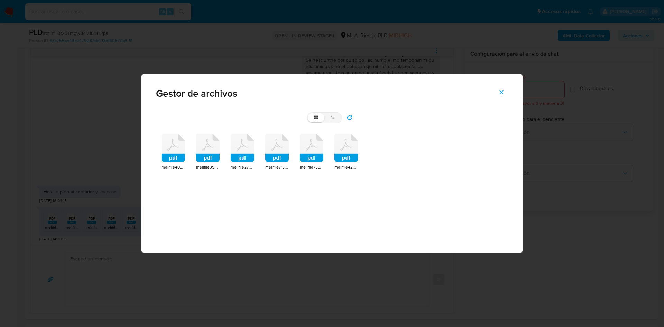
drag, startPoint x: 182, startPoint y: 138, endPoint x: 185, endPoint y: 138, distance: 3.5
click at [182, 138] on rect at bounding box center [192, 129] width 28 height 24
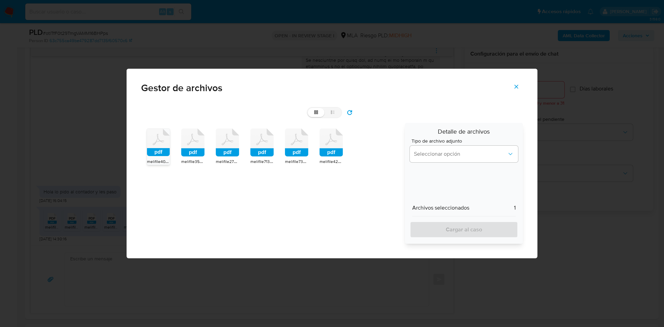
click at [193, 138] on icon at bounding box center [193, 143] width 24 height 28
drag, startPoint x: 219, startPoint y: 146, endPoint x: 223, endPoint y: 147, distance: 4.8
click at [219, 146] on icon at bounding box center [228, 143] width 24 height 28
click at [260, 139] on icon at bounding box center [262, 143] width 24 height 28
click at [295, 151] on rect at bounding box center [297, 153] width 24 height 8
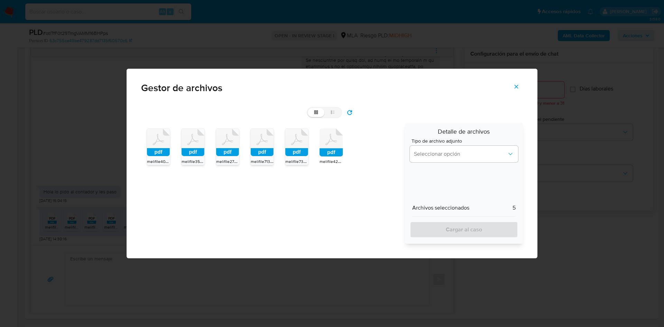
click at [333, 147] on icon at bounding box center [332, 143] width 24 height 28
click at [426, 151] on span "Seleccionar opción" at bounding box center [460, 154] width 93 height 7
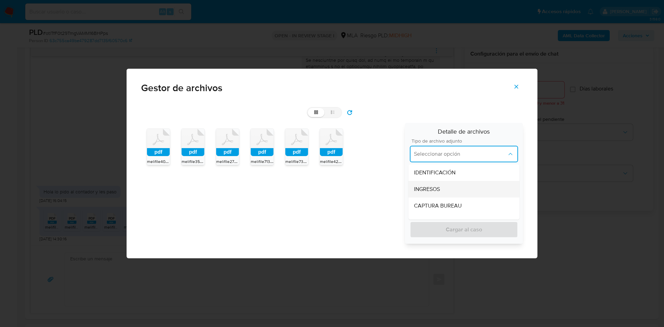
click at [430, 189] on span "INGRESOS" at bounding box center [427, 189] width 26 height 7
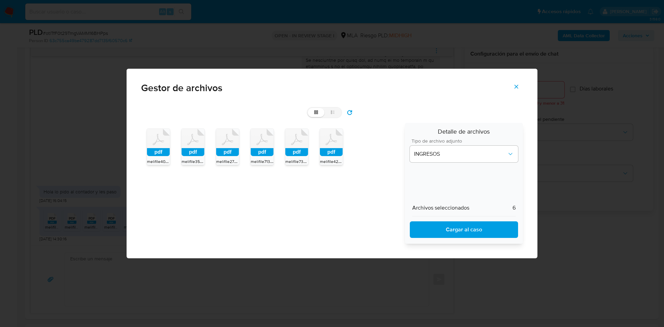
click at [431, 238] on button "Cargar al caso" at bounding box center [464, 230] width 108 height 17
click at [517, 86] on icon "Cerrar" at bounding box center [517, 87] width 4 height 4
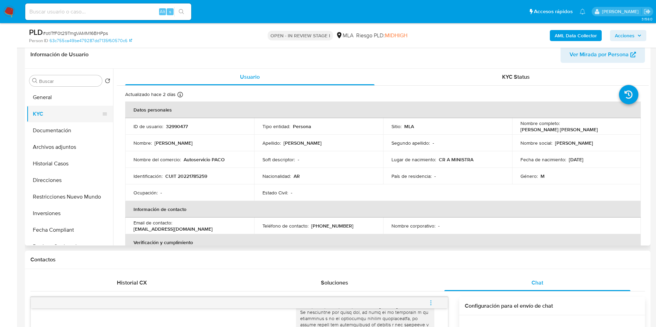
scroll to position [104, 0]
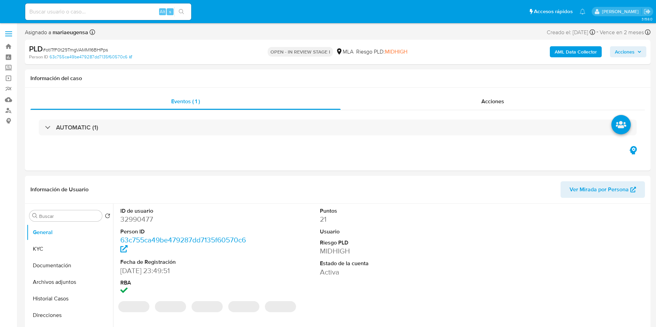
select select "10"
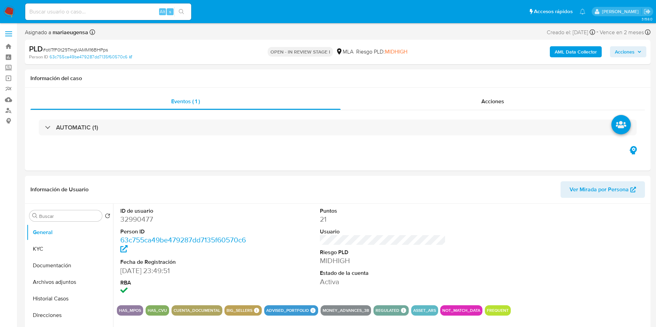
click at [97, 51] on span "# otlTfF0t29TmgVAMM16BHPps" at bounding box center [75, 49] width 65 height 7
click at [97, 50] on span "# otlTfF0t29TmgVAMM16BHPps" at bounding box center [75, 49] width 65 height 7
copy span "otlTfF0t29TmgVAMM16BHPps"
click at [128, 216] on dd "32990477" at bounding box center [183, 220] width 126 height 10
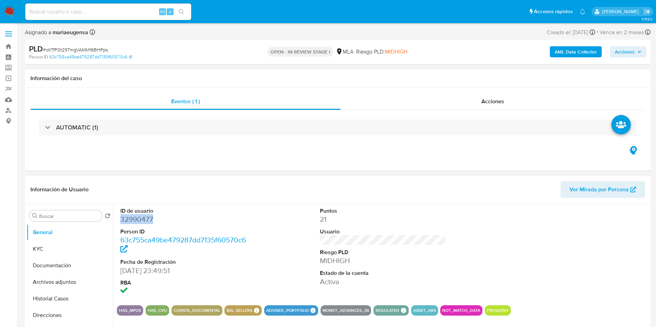
copy dd "32990477"
click at [67, 248] on button "KYC" at bounding box center [67, 249] width 81 height 17
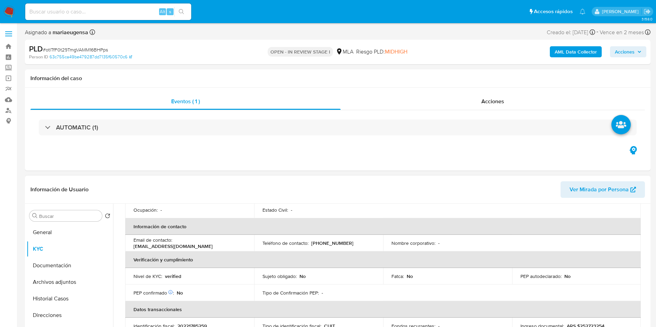
scroll to position [66, 0]
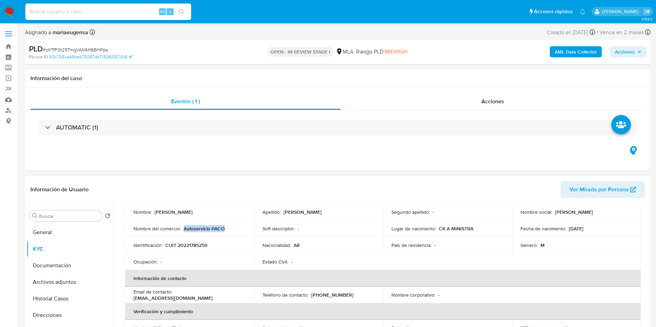
drag, startPoint x: 184, startPoint y: 231, endPoint x: 233, endPoint y: 226, distance: 48.6
click at [226, 229] on div "Nombre del comercio : Autoservicio PACO" at bounding box center [189, 229] width 112 height 6
copy p "Autoservicio PACO"
click at [52, 312] on button "Direcciones" at bounding box center [67, 315] width 81 height 17
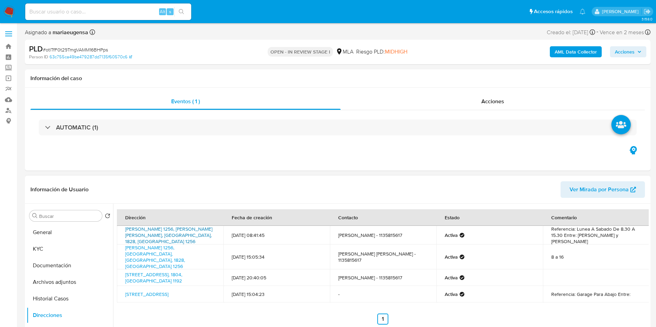
click at [162, 232] on link "[PERSON_NAME] 1256, [PERSON_NAME] [PERSON_NAME], [GEOGRAPHIC_DATA], 1828, [GEOG…" at bounding box center [168, 235] width 87 height 19
click at [146, 252] on link "Barbieri 1256, Buenos Aires, Buenos Aires, 1828, Argentina 1256" at bounding box center [155, 257] width 60 height 26
click at [141, 271] on link "Las Casuarinas 1192, Ezeiza, Buenos Aires, 1804, Argentina 1192" at bounding box center [153, 277] width 57 height 13
click at [155, 291] on link "Machaint 3326, Lanus, Buenos Aires, 1824, Argentina 3326" at bounding box center [146, 294] width 43 height 7
drag, startPoint x: 193, startPoint y: 255, endPoint x: 118, endPoint y: 249, distance: 75.3
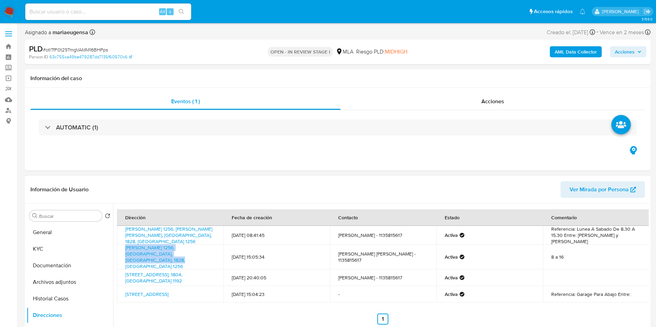
click at [118, 249] on td "Barbieri 1256, Buenos Aires, Buenos Aires, 1828, Argentina 1256" at bounding box center [170, 257] width 107 height 25
copy link "Barbieri 1256, Buenos Aires, Buenos Aires, 1828, Argentina 1256"
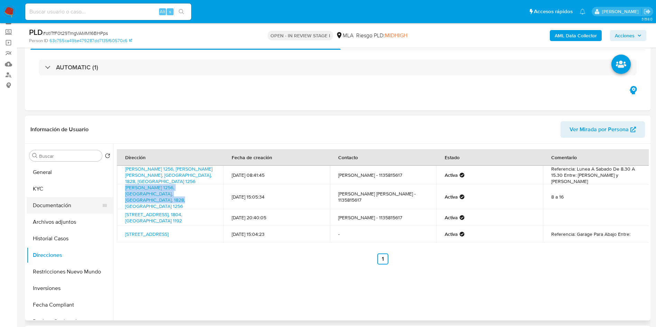
scroll to position [52, 0]
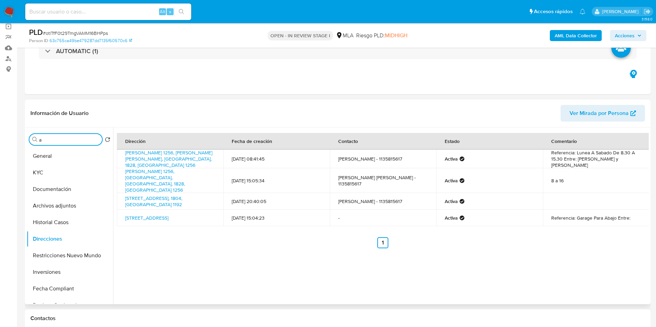
click at [71, 141] on input "a" at bounding box center [69, 140] width 60 height 6
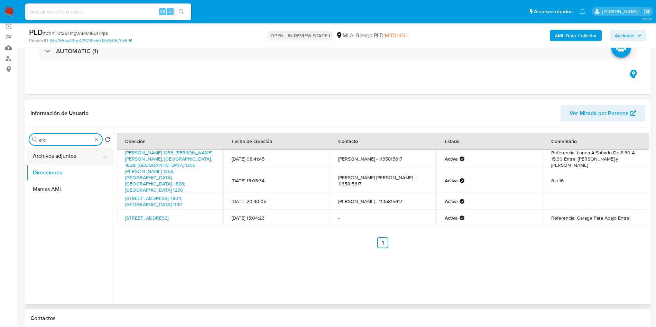
type input "arc"
click at [70, 160] on button "Archivos adjuntos" at bounding box center [67, 156] width 81 height 17
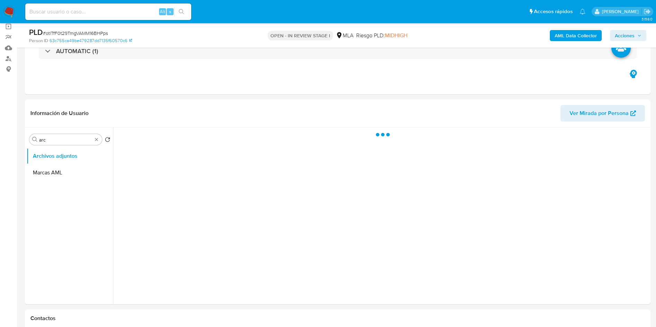
click at [571, 37] on b "AML Data Collector" at bounding box center [576, 35] width 42 height 11
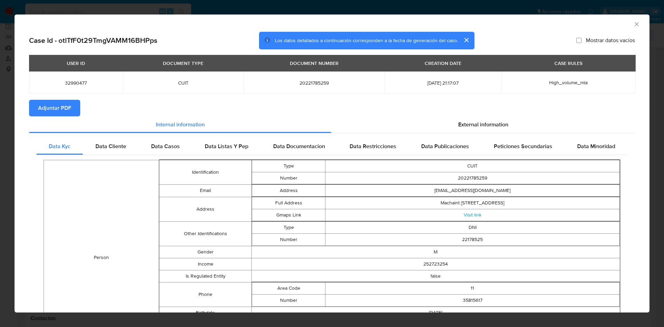
click at [633, 24] on icon "Cerrar ventana" at bounding box center [636, 24] width 7 height 7
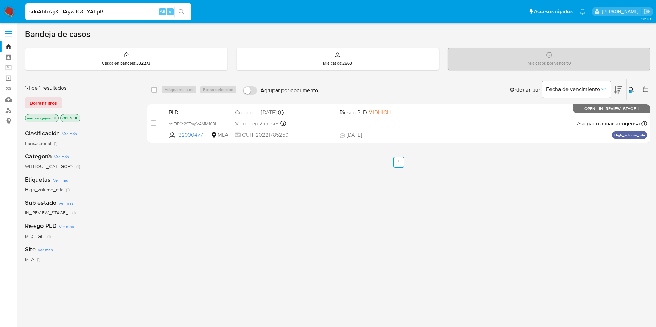
type input "sdoAhh7ajXrHAywJQGiYAEpR"
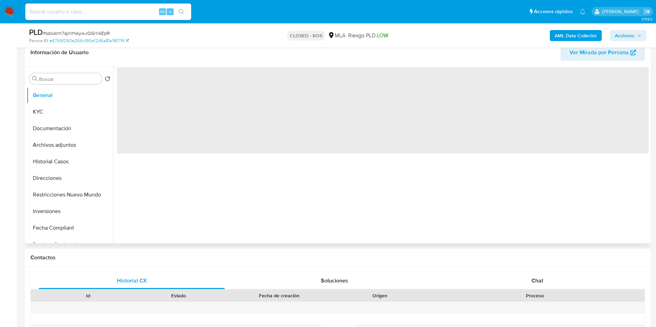
scroll to position [156, 0]
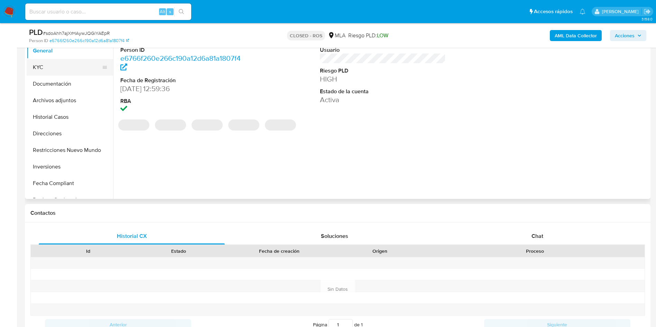
click at [42, 66] on button "KYC" at bounding box center [67, 67] width 81 height 17
select select "10"
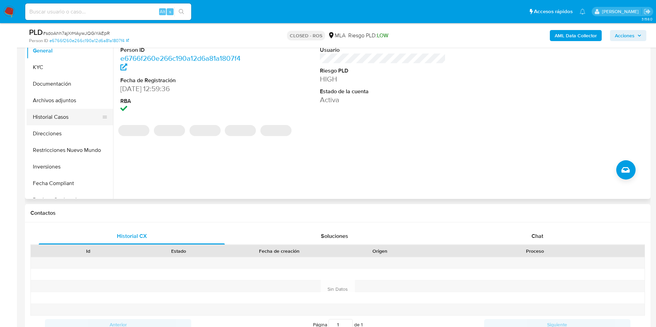
click at [63, 117] on button "Historial Casos" at bounding box center [67, 117] width 81 height 17
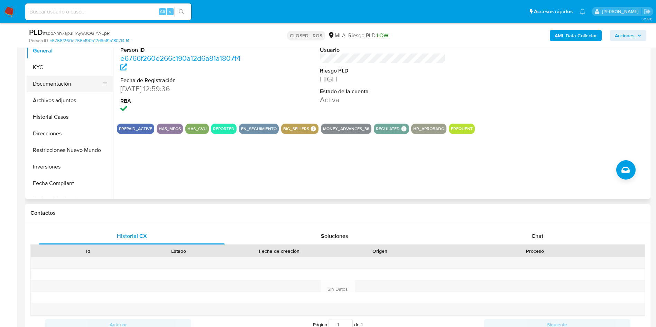
click at [69, 88] on button "Documentación" at bounding box center [67, 84] width 81 height 17
click at [68, 101] on button "Archivos adjuntos" at bounding box center [67, 100] width 81 height 17
click at [64, 116] on button "Historial Casos" at bounding box center [67, 117] width 81 height 17
click at [58, 110] on button "Historial Casos" at bounding box center [67, 117] width 81 height 17
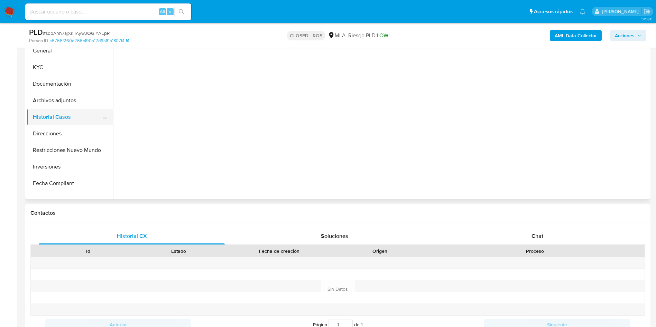
click at [55, 119] on button "Historial Casos" at bounding box center [67, 117] width 81 height 17
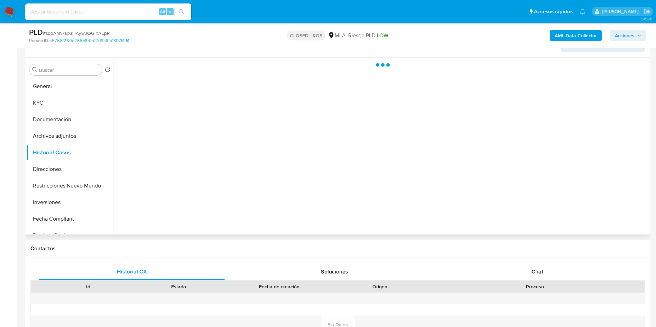
scroll to position [104, 0]
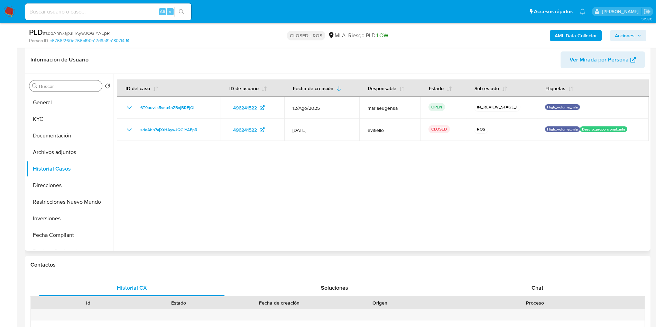
click at [63, 89] on input "Buscar" at bounding box center [69, 86] width 60 height 6
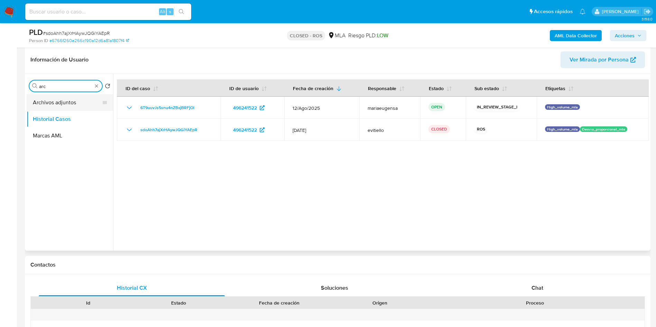
type input "arc"
click at [64, 102] on button "Archivos adjuntos" at bounding box center [67, 102] width 81 height 17
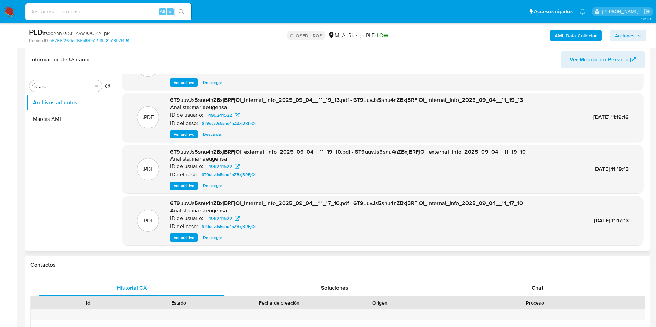
scroll to position [52, 0]
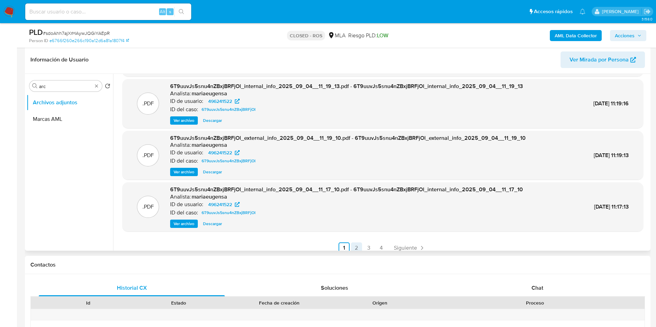
click at [356, 250] on link "2" at bounding box center [356, 248] width 11 height 11
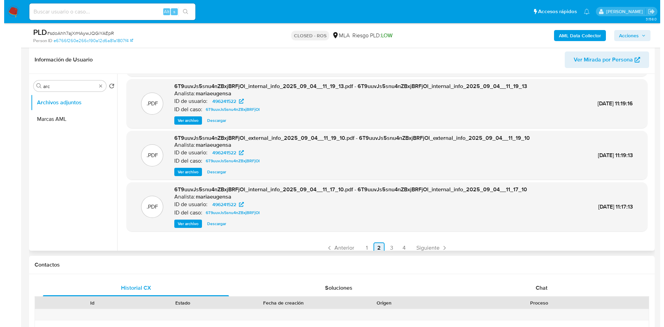
scroll to position [0, 0]
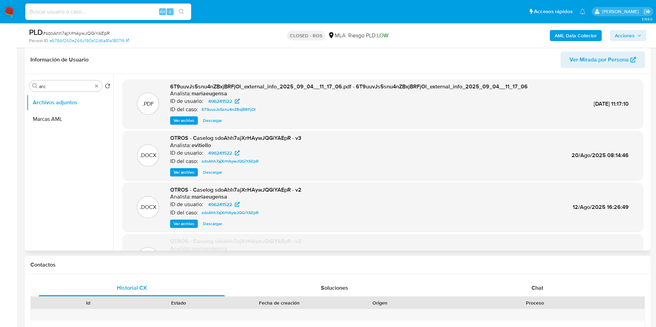
click at [190, 171] on span "Ver archivo" at bounding box center [184, 172] width 21 height 7
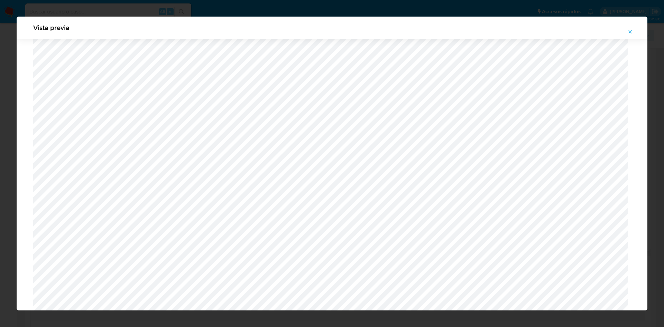
scroll to position [722, 0]
click at [629, 34] on icon "Attachment preview" at bounding box center [630, 32] width 6 height 6
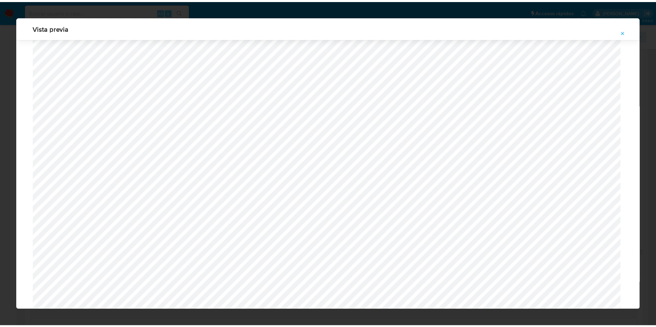
scroll to position [0, 0]
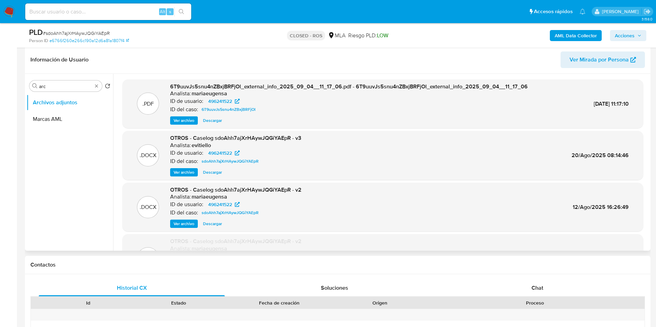
click at [83, 31] on span "# sdoAhh7ajXrHAywJQGiYAEpR" at bounding box center [76, 33] width 67 height 7
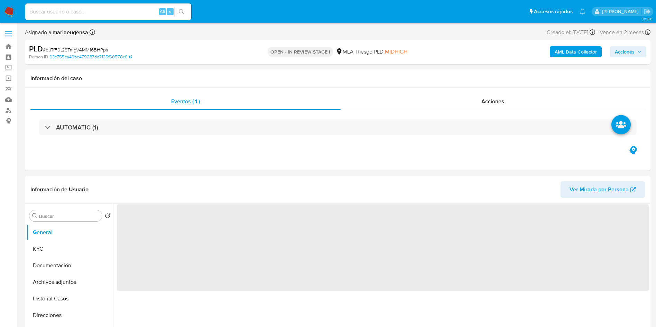
select select "10"
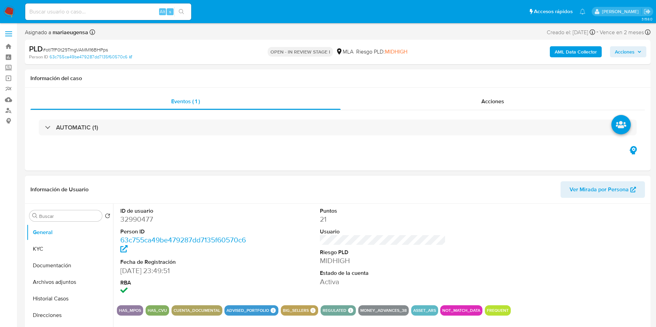
click at [199, 218] on dd "32990477" at bounding box center [183, 220] width 126 height 10
click at [138, 222] on dd "32990477" at bounding box center [183, 220] width 126 height 10
click at [66, 215] on input "Buscar" at bounding box center [69, 216] width 60 height 6
type input "arc"
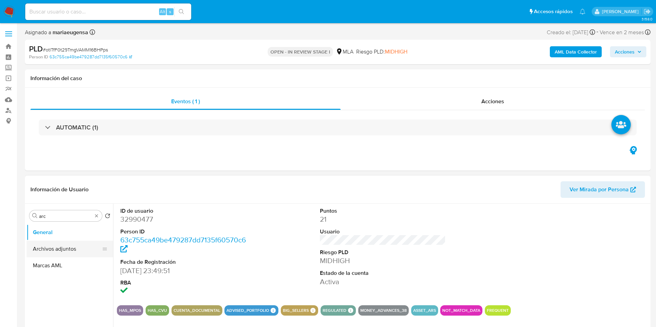
click at [70, 242] on button "Archivos adjuntos" at bounding box center [67, 249] width 81 height 17
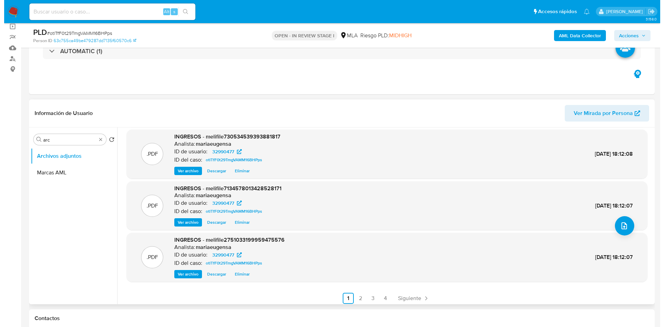
scroll to position [58, 0]
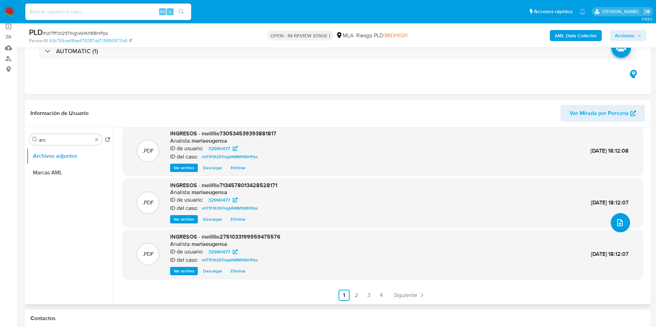
click at [616, 222] on icon "upload-file" at bounding box center [620, 223] width 8 height 8
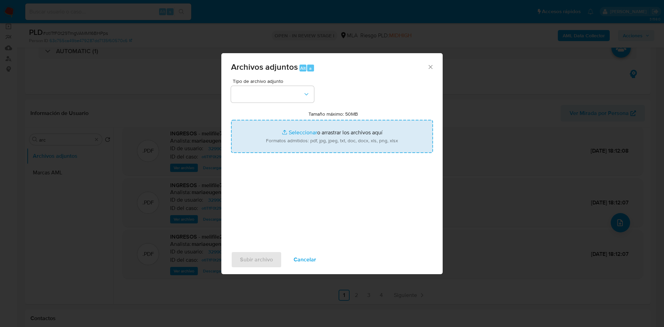
click at [324, 126] on input "Tamaño máximo: 50MB Seleccionar archivos" at bounding box center [332, 136] width 202 height 33
type input "C:\fakepath\Movimientos.xlsx"
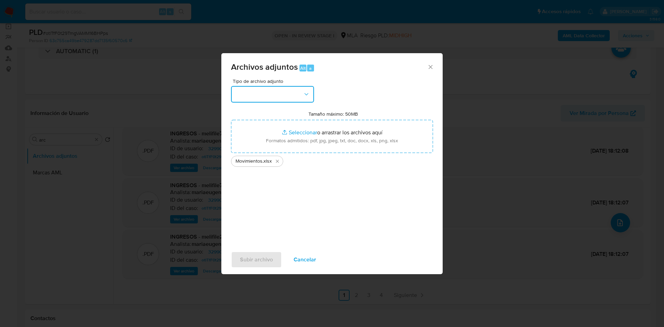
click at [292, 99] on button "button" at bounding box center [272, 94] width 83 height 17
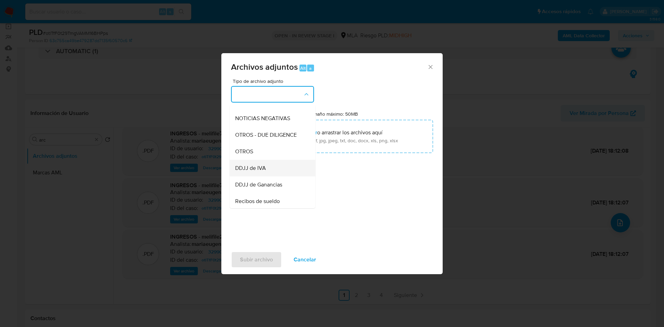
scroll to position [104, 0]
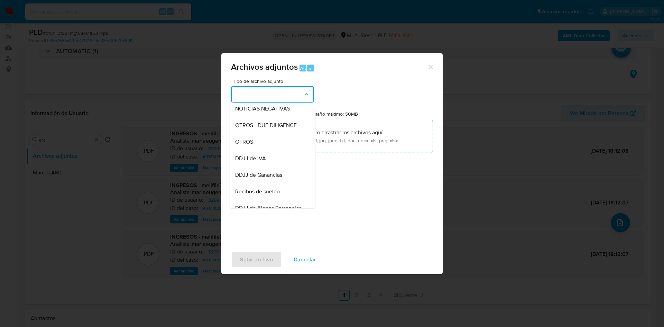
drag, startPoint x: 276, startPoint y: 150, endPoint x: 276, endPoint y: 154, distance: 3.8
click at [276, 149] on div "OTROS" at bounding box center [270, 142] width 71 height 17
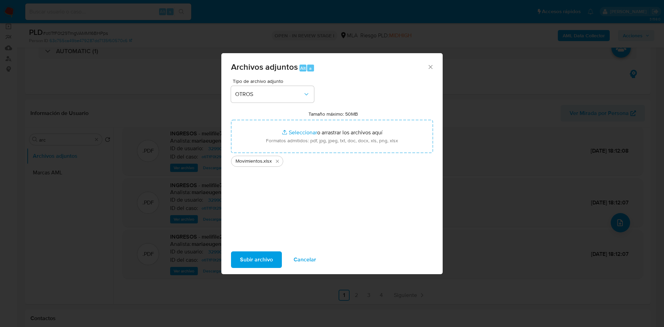
click at [248, 259] on span "Subir archivo" at bounding box center [256, 259] width 33 height 15
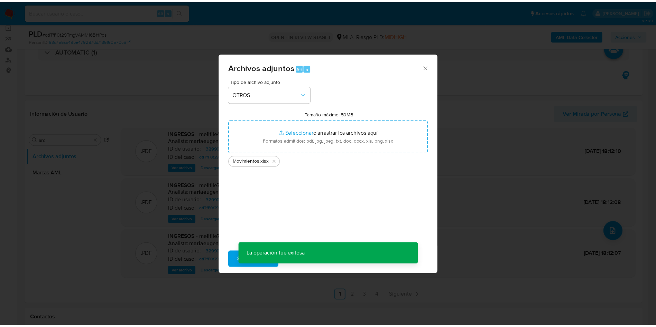
scroll to position [50, 0]
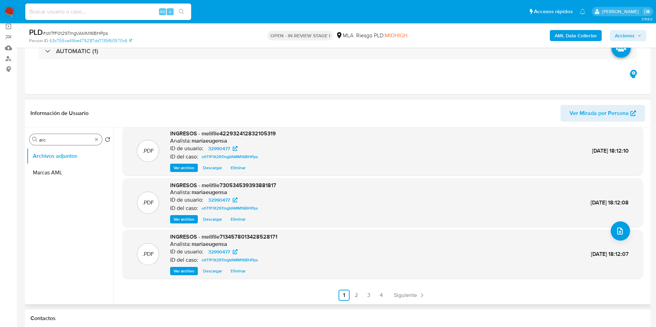
click at [71, 140] on input "arc" at bounding box center [65, 140] width 53 height 6
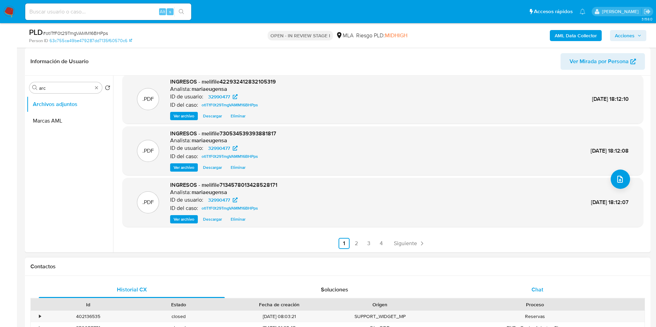
click at [544, 287] on div "Chat" at bounding box center [537, 290] width 186 height 17
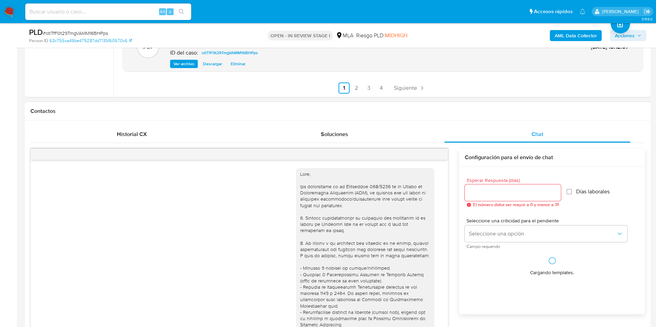
scroll to position [268, 0]
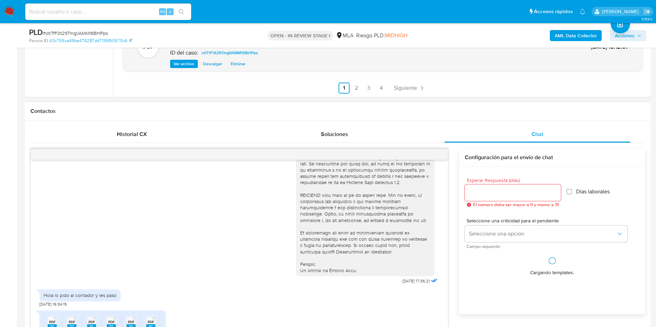
click at [478, 190] on input "Esperar Respuesta (días)" at bounding box center [513, 192] width 96 height 9
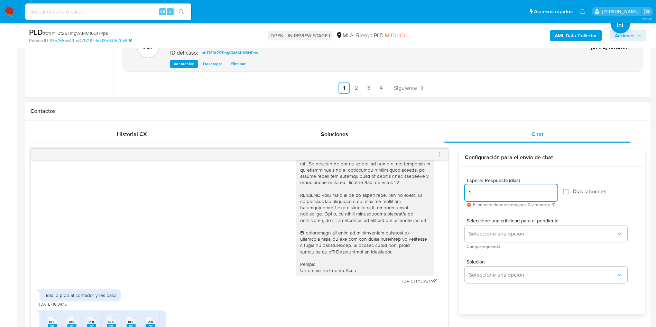
scroll to position [363, 0]
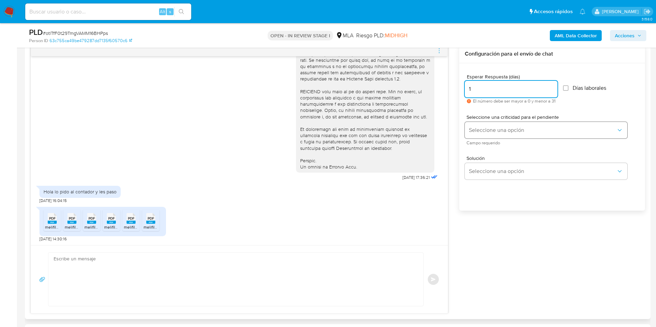
type input "1"
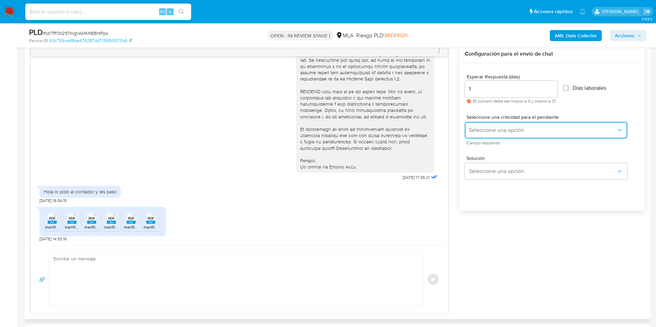
click at [481, 127] on span "Seleccione una opción" at bounding box center [542, 130] width 147 height 7
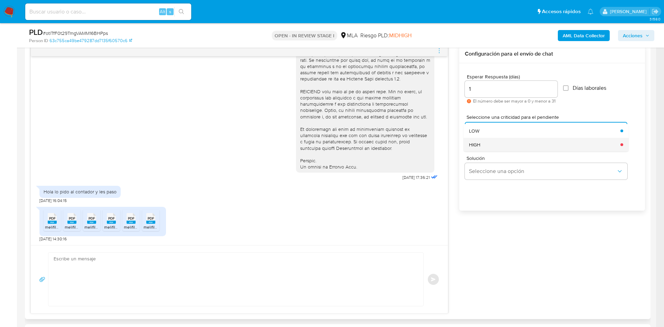
click at [480, 145] on span "HIGH" at bounding box center [474, 145] width 11 height 6
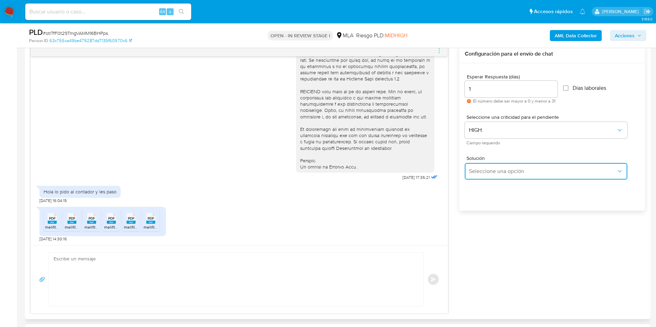
click at [487, 174] on span "Seleccione una opción" at bounding box center [542, 171] width 147 height 7
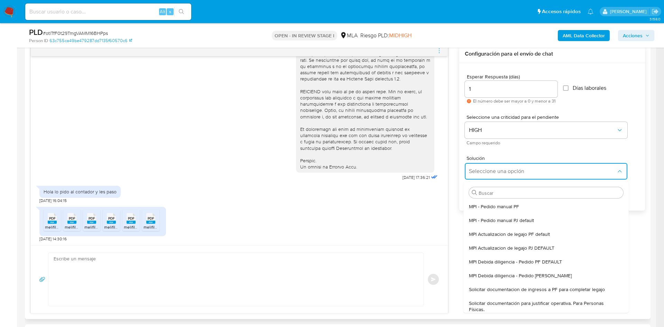
drag, startPoint x: 500, startPoint y: 305, endPoint x: 323, endPoint y: 303, distance: 177.8
click at [500, 305] on span "Solicitar documentación para justificar operativa. Para Personas Físicas." at bounding box center [544, 307] width 150 height 12
type textarea "Hola,En función de las operaciones registradas en tu cuenta de Mercado Pago, ne…"
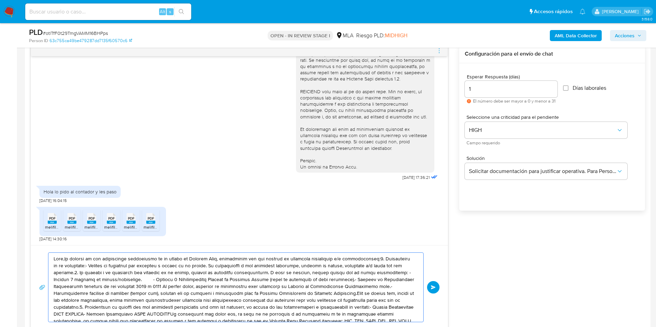
click at [287, 302] on textarea at bounding box center [234, 287] width 361 height 69
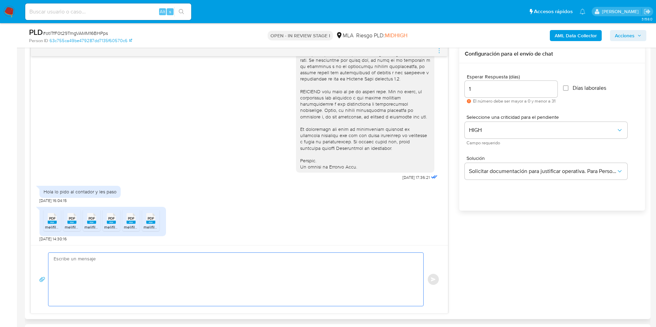
paste textarea "Hola, Muchas gracias por la respuesta. Analizamos tu caso y notamos que la info…"
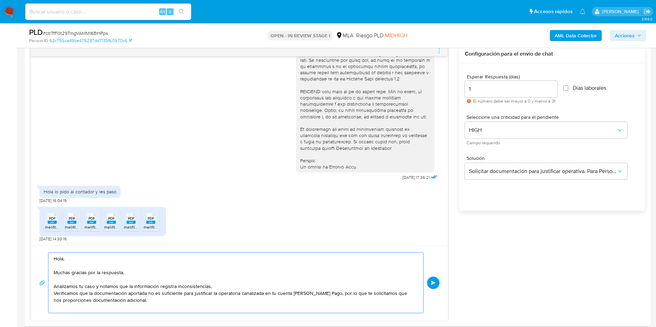
click at [177, 302] on textarea "Hola, Muchas gracias por la respuesta. Analizamos tu caso y notamos que la info…" at bounding box center [234, 283] width 361 height 60
paste textarea "Hola, Muchas gracias por la respuesta. Analizamos tu caso y notamos que la info…"
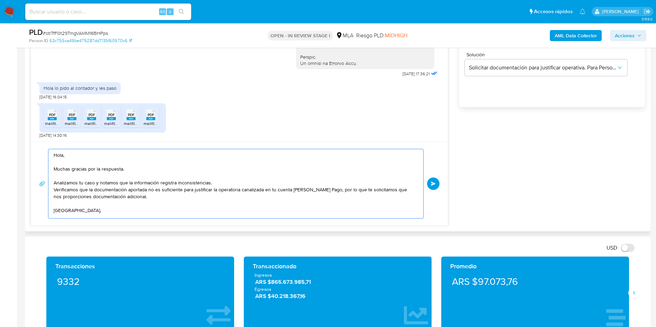
scroll to position [53, 0]
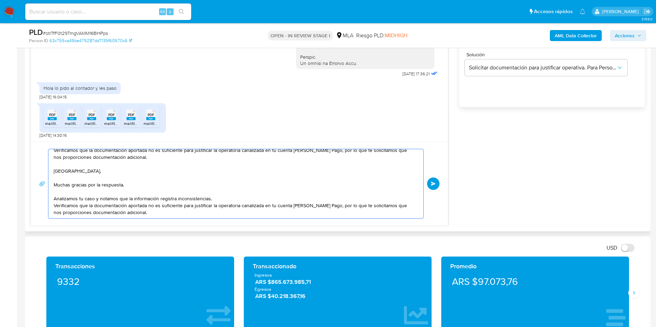
drag, startPoint x: 146, startPoint y: 207, endPoint x: 51, endPoint y: 158, distance: 107.0
click at [51, 158] on div "Hola, Muchas gracias por la respuesta. Analizamos tu caso y notamos que la info…" at bounding box center [233, 183] width 371 height 69
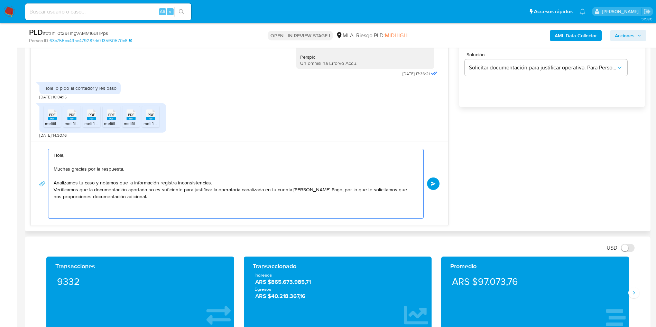
scroll to position [5, 0]
paste textarea "Es importante que sepas que, en caso de no responder a lo solicitado o si lo pr…"
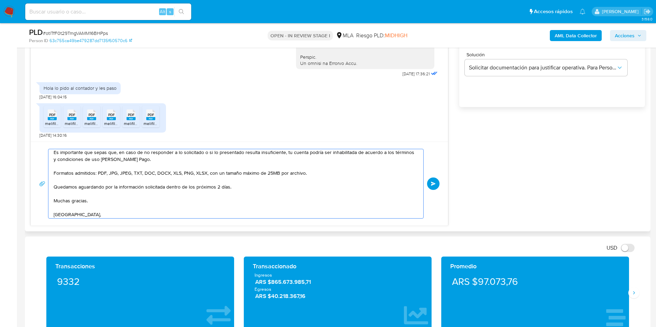
scroll to position [74, 0]
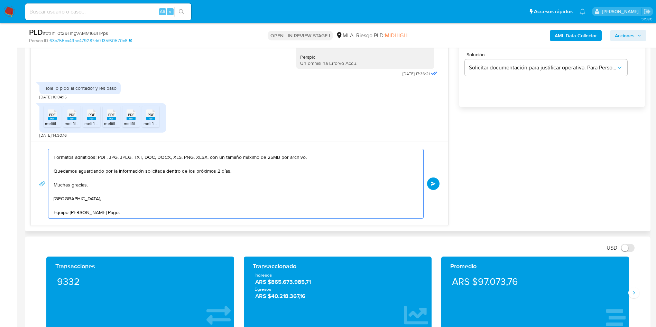
click at [128, 202] on textarea "Hola, Muchas gracias por la respuesta. Analizamos tu caso y notamos que la info…" at bounding box center [234, 183] width 361 height 69
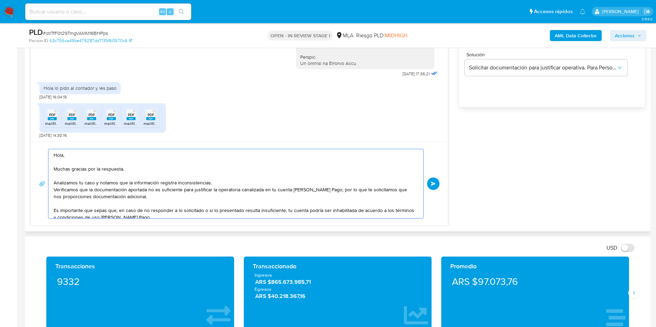
click at [232, 180] on textarea "Hola, Muchas gracias por la respuesta. Analizamos tu caso y notamos que la info…" at bounding box center [234, 183] width 361 height 69
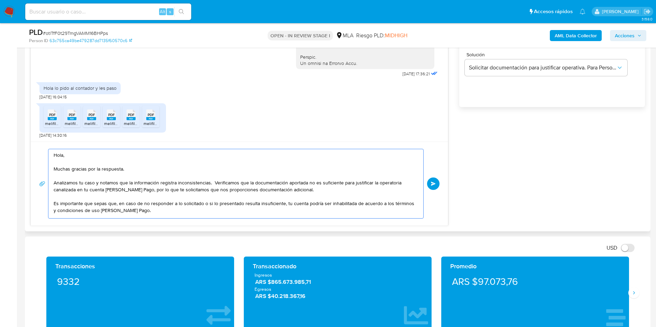
click at [206, 196] on textarea "Hola, Muchas gracias por la respuesta. Analizamos tu caso y notamos que la info…" at bounding box center [234, 183] width 361 height 69
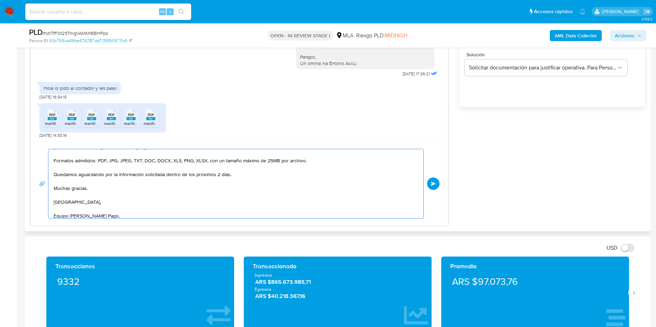
scroll to position [67, 0]
type textarea "Hola, Muchas gracias por la respuesta. Analizamos tu caso y notamos que la info…"
click at [435, 187] on button "Enviar" at bounding box center [433, 184] width 12 height 12
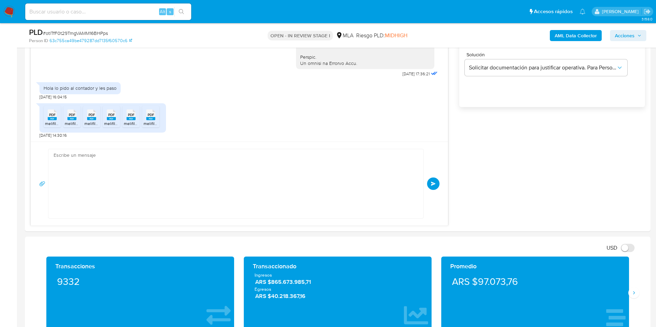
scroll to position [0, 0]
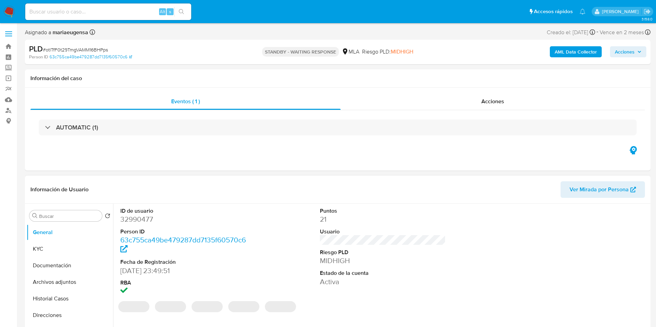
select select "10"
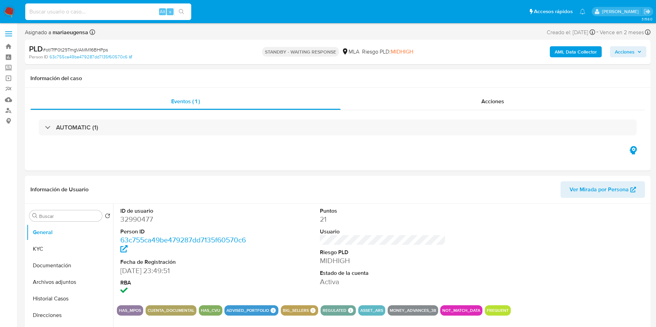
click at [67, 12] on input at bounding box center [108, 11] width 166 height 9
paste input "tlctzIpBT3LsyqADWJ89ev4G"
type input "tlctzIpBT3LsyqADWJ89ev4G"
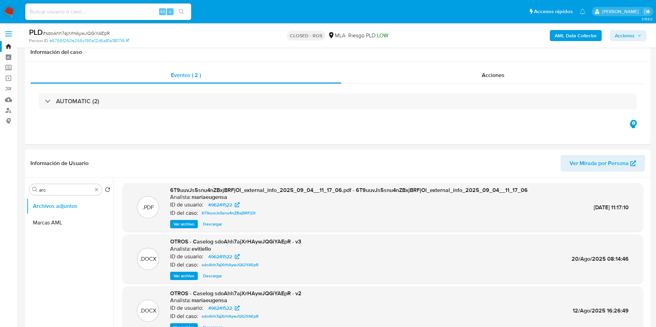
select select "10"
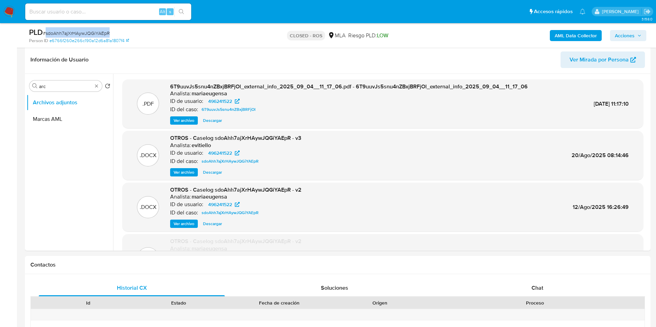
click at [10, 12] on img at bounding box center [9, 12] width 12 height 12
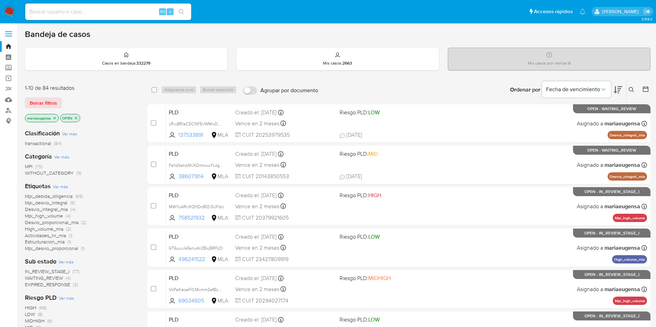
click at [630, 93] on button at bounding box center [632, 90] width 11 height 8
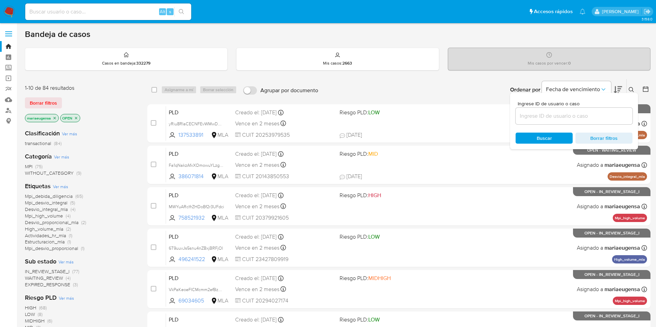
click at [610, 118] on input at bounding box center [574, 116] width 117 height 9
type input "mjO1Fk7WIFtznteplHxDShYV"
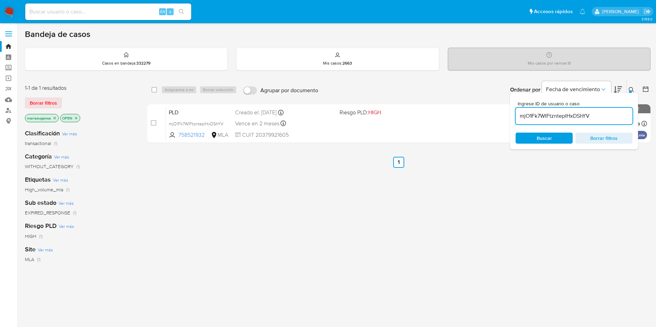
click at [631, 94] on div "Ingrese ID de usuario o caso mjO1Fk7WIFtznteplHxDShYV Buscar Borrar filtros" at bounding box center [574, 121] width 128 height 56
click at [633, 90] on icon at bounding box center [631, 89] width 5 height 5
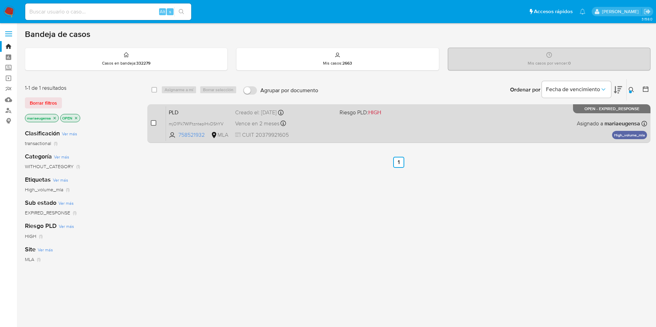
click at [153, 123] on input "checkbox" at bounding box center [154, 123] width 6 height 6
checkbox input "true"
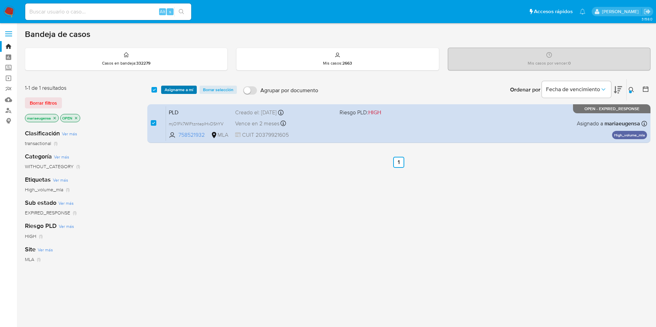
click at [184, 85] on div "select-all-cases-checkbox Asignarme a mí Borrar selección Agrupar por documento…" at bounding box center [398, 89] width 503 height 21
click at [183, 89] on span "Asignarme a mí" at bounding box center [179, 89] width 29 height 7
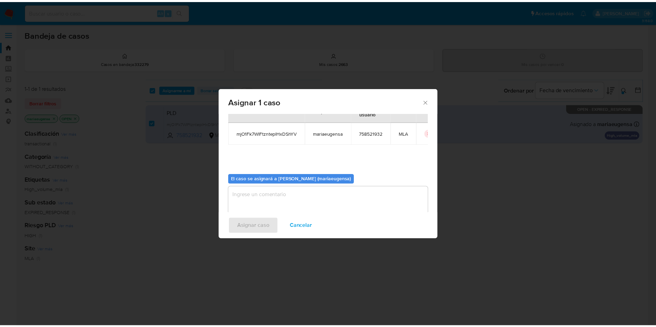
scroll to position [36, 0]
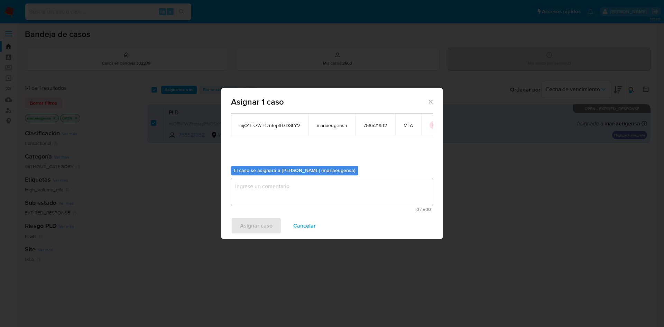
click at [266, 184] on textarea "assign-modal" at bounding box center [332, 192] width 202 height 28
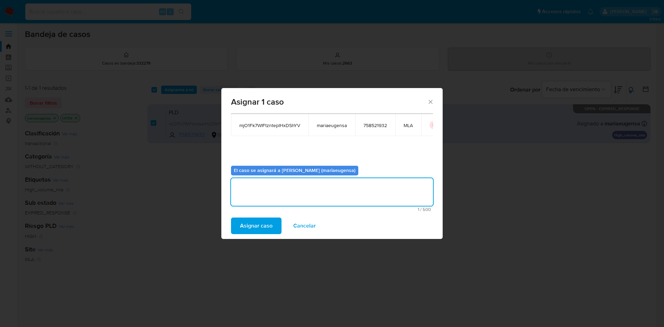
click at [252, 226] on span "Asignar caso" at bounding box center [256, 226] width 33 height 15
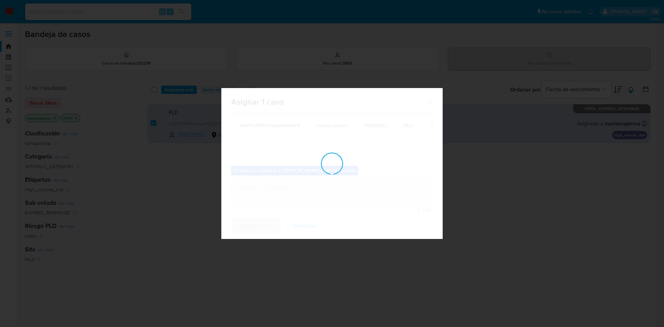
checkbox input "false"
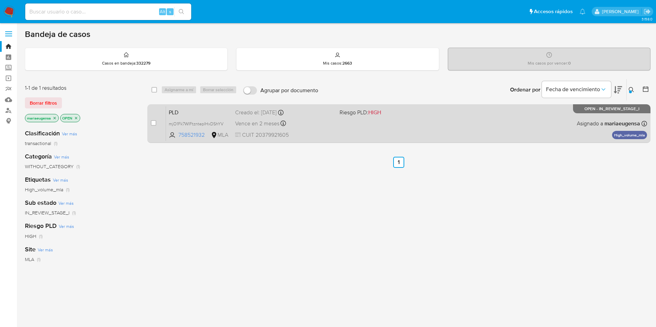
click at [205, 117] on div "PLD mjO1Fk7WIFtznteplHxDShYV 758521932 MLA Riesgo PLD: HIGH Creado el: [DATE] C…" at bounding box center [406, 123] width 481 height 35
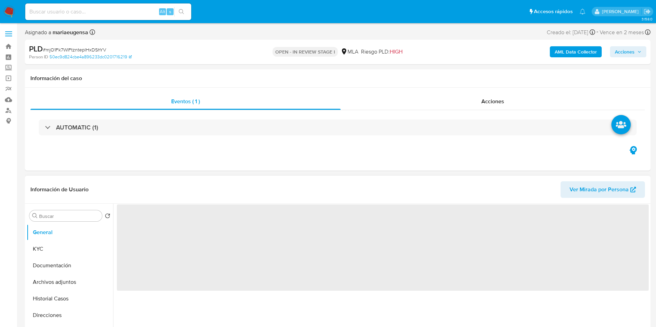
select select "10"
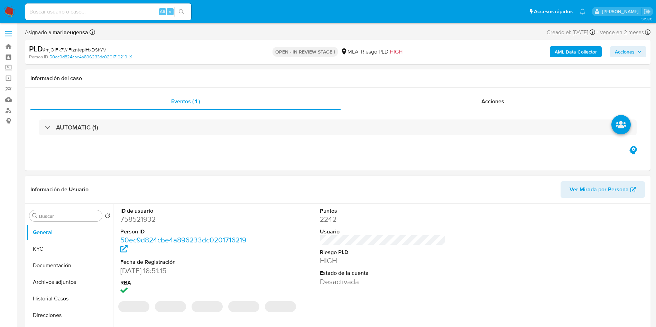
click at [142, 217] on dd "758521932" at bounding box center [183, 220] width 126 height 10
click at [142, 216] on dd "758521932" at bounding box center [183, 220] width 126 height 10
copy dd "758521932"
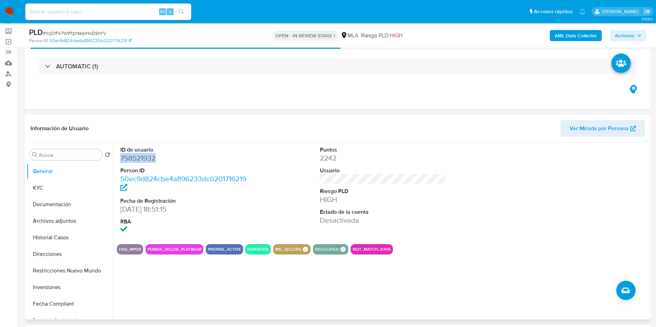
scroll to position [52, 0]
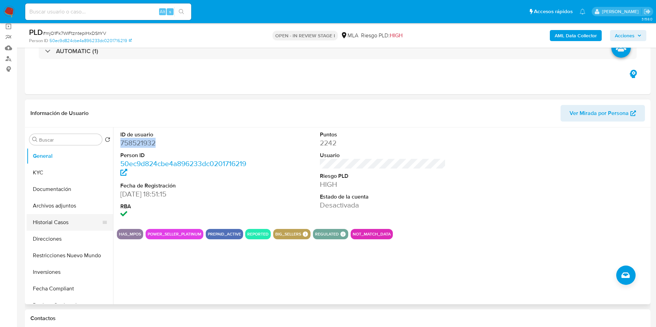
click at [65, 220] on button "Historial Casos" at bounding box center [67, 222] width 81 height 17
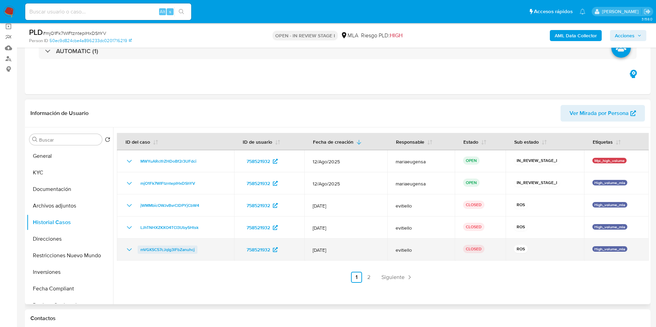
drag, startPoint x: 210, startPoint y: 250, endPoint x: 139, endPoint y: 253, distance: 71.7
click at [139, 253] on div "mVGKSC57cJqIg3lFbZanuhcj" at bounding box center [175, 250] width 101 height 8
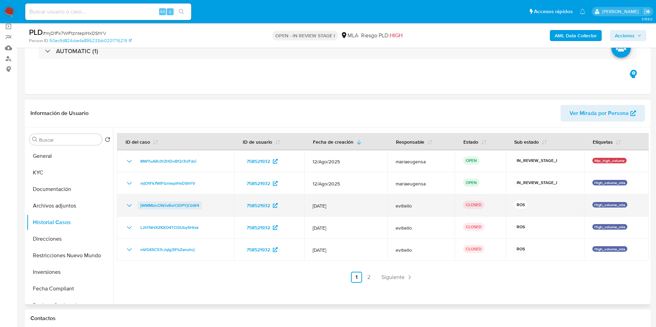
click at [153, 204] on span "jWMMbicOWJvBvrClDPYjCbW4" at bounding box center [169, 206] width 59 height 8
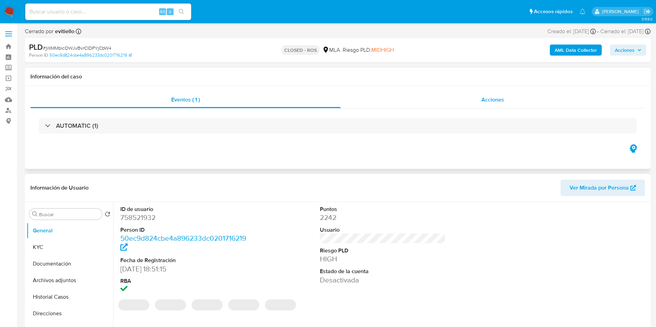
click at [472, 95] on div "Acciones" at bounding box center [493, 100] width 304 height 17
select select "10"
